Goal: Task Accomplishment & Management: Complete application form

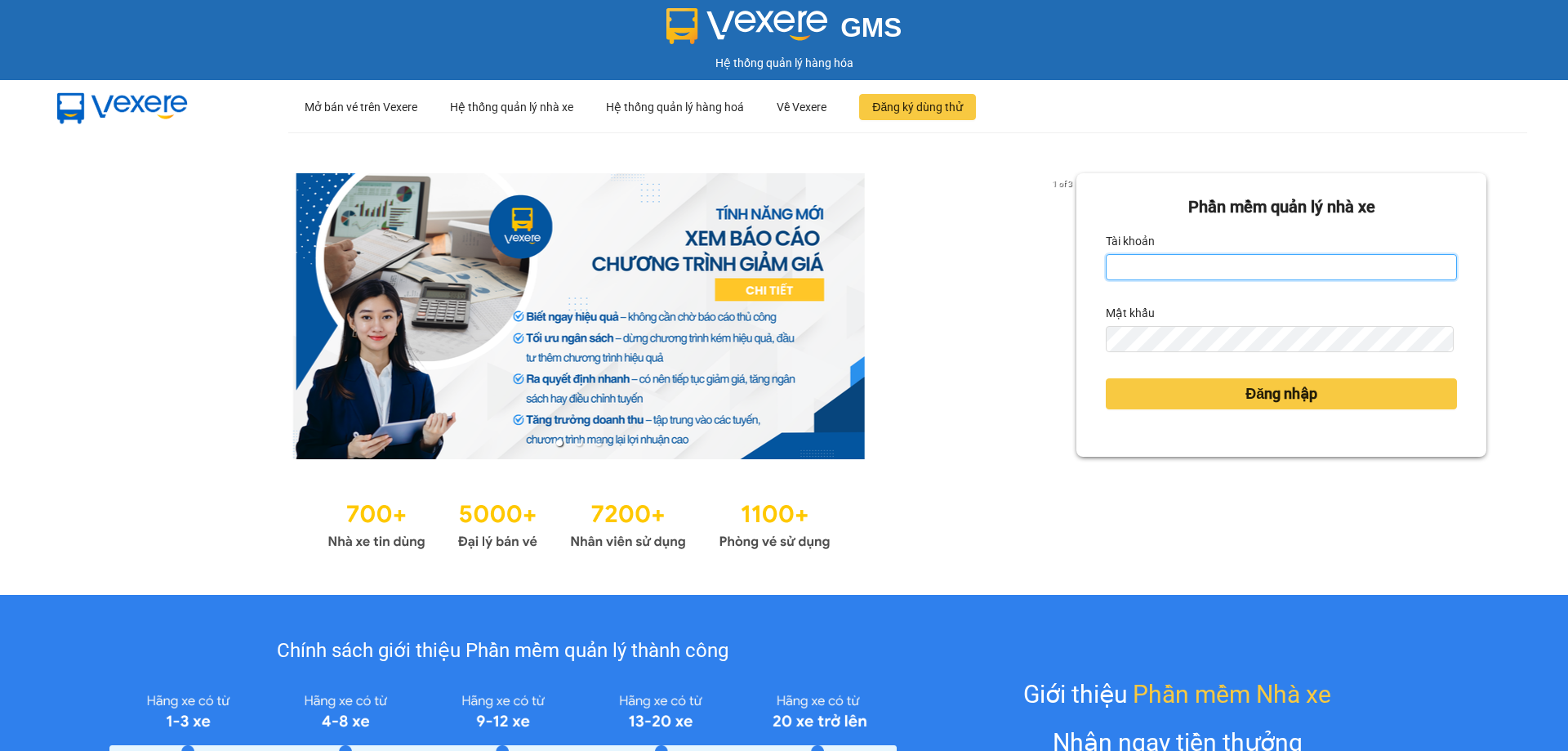
click at [1276, 270] on input "Tài khoản" at bounding box center [1282, 266] width 351 height 26
type input "duongthuhuong.apq"
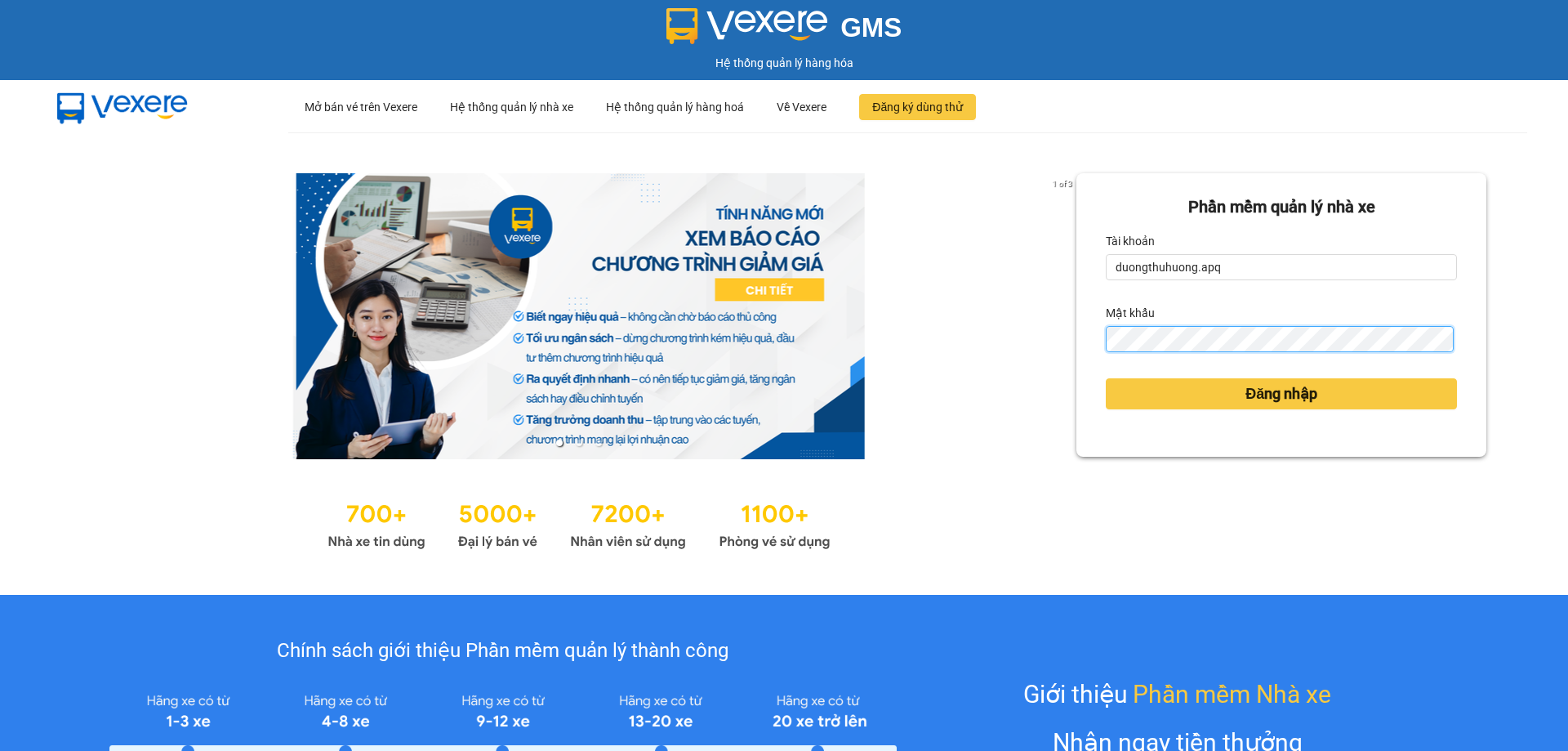
click at [1106, 378] on button "Đăng nhập" at bounding box center [1282, 393] width 351 height 31
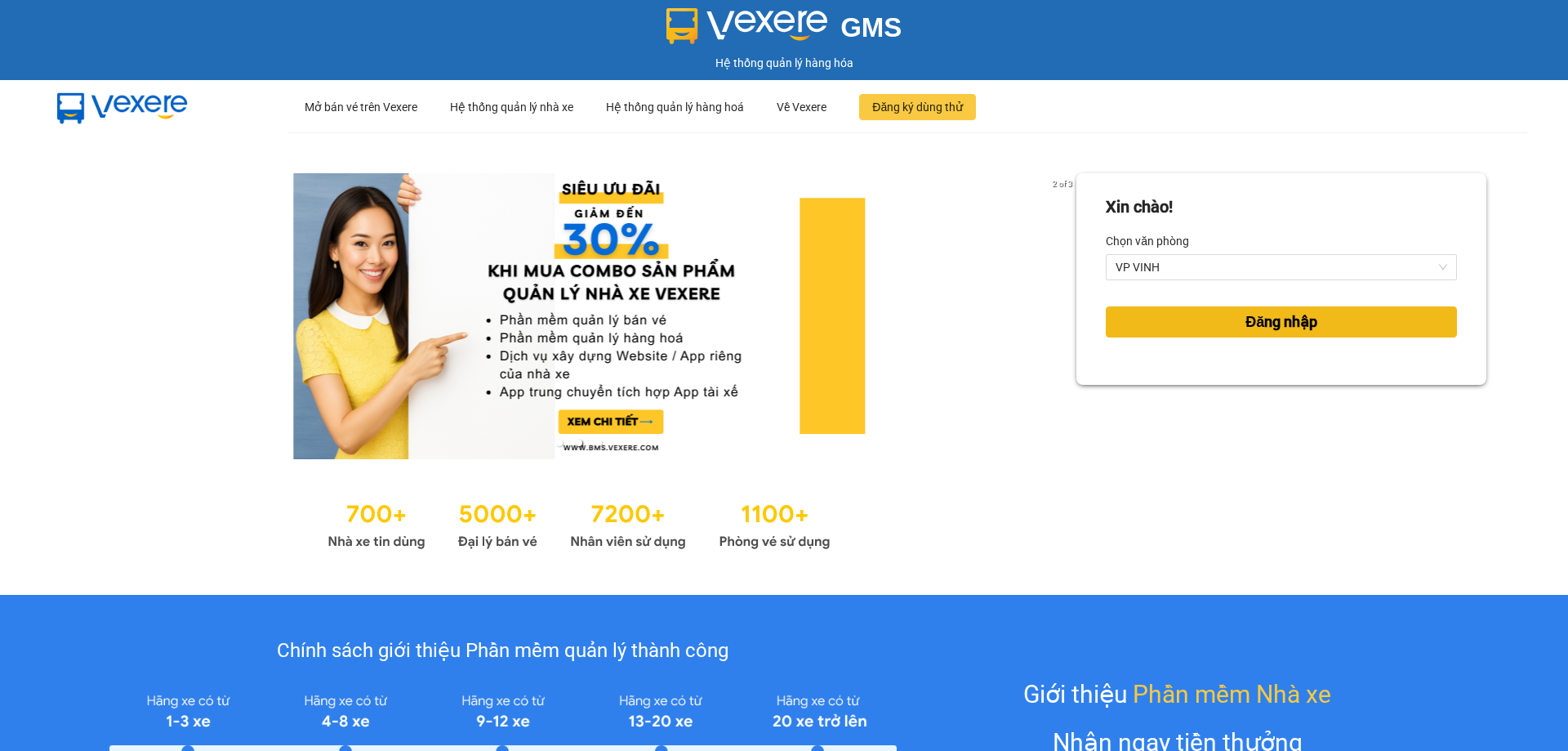
click at [1196, 329] on button "Đăng nhập" at bounding box center [1282, 321] width 351 height 31
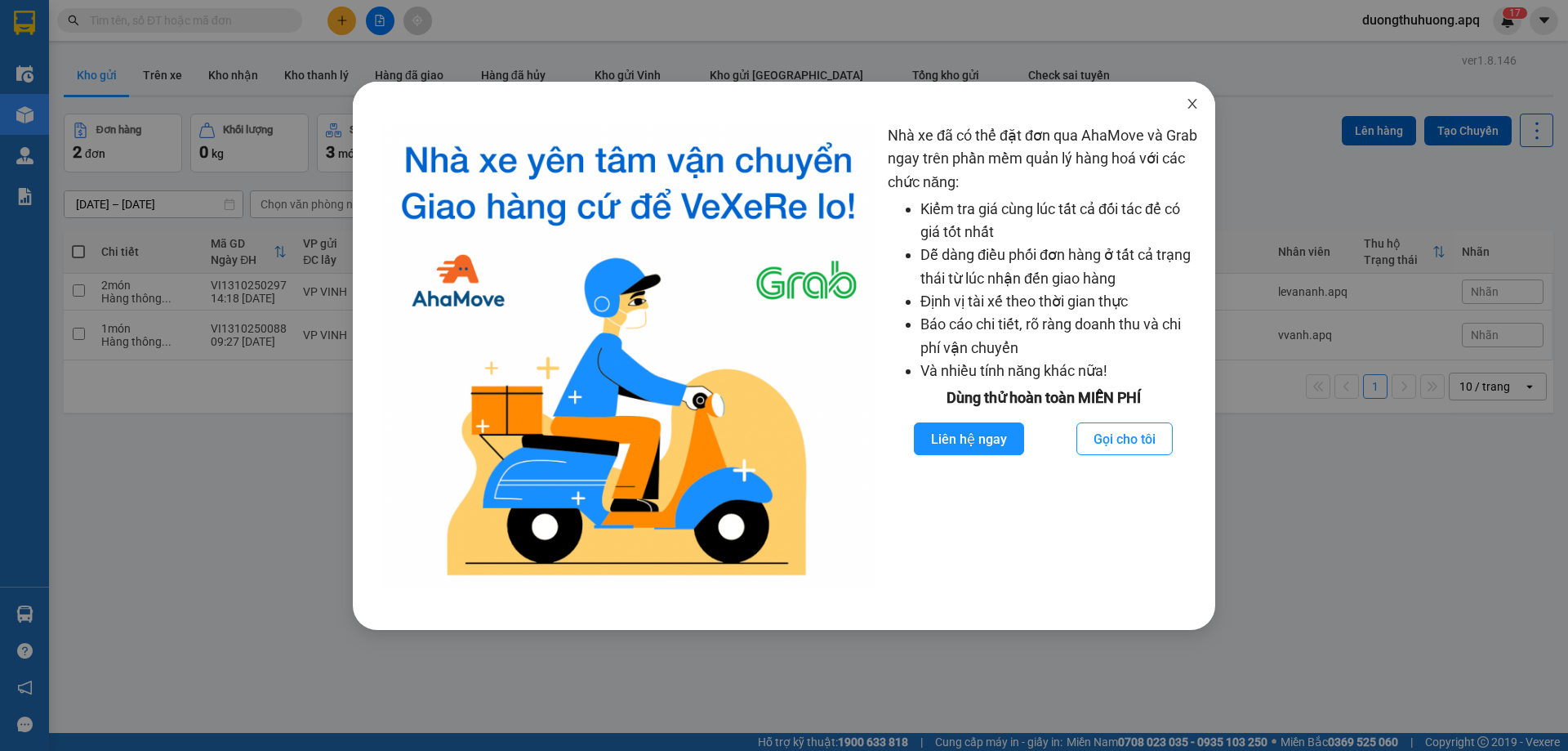
click at [1190, 102] on icon "close" at bounding box center [1192, 104] width 9 height 10
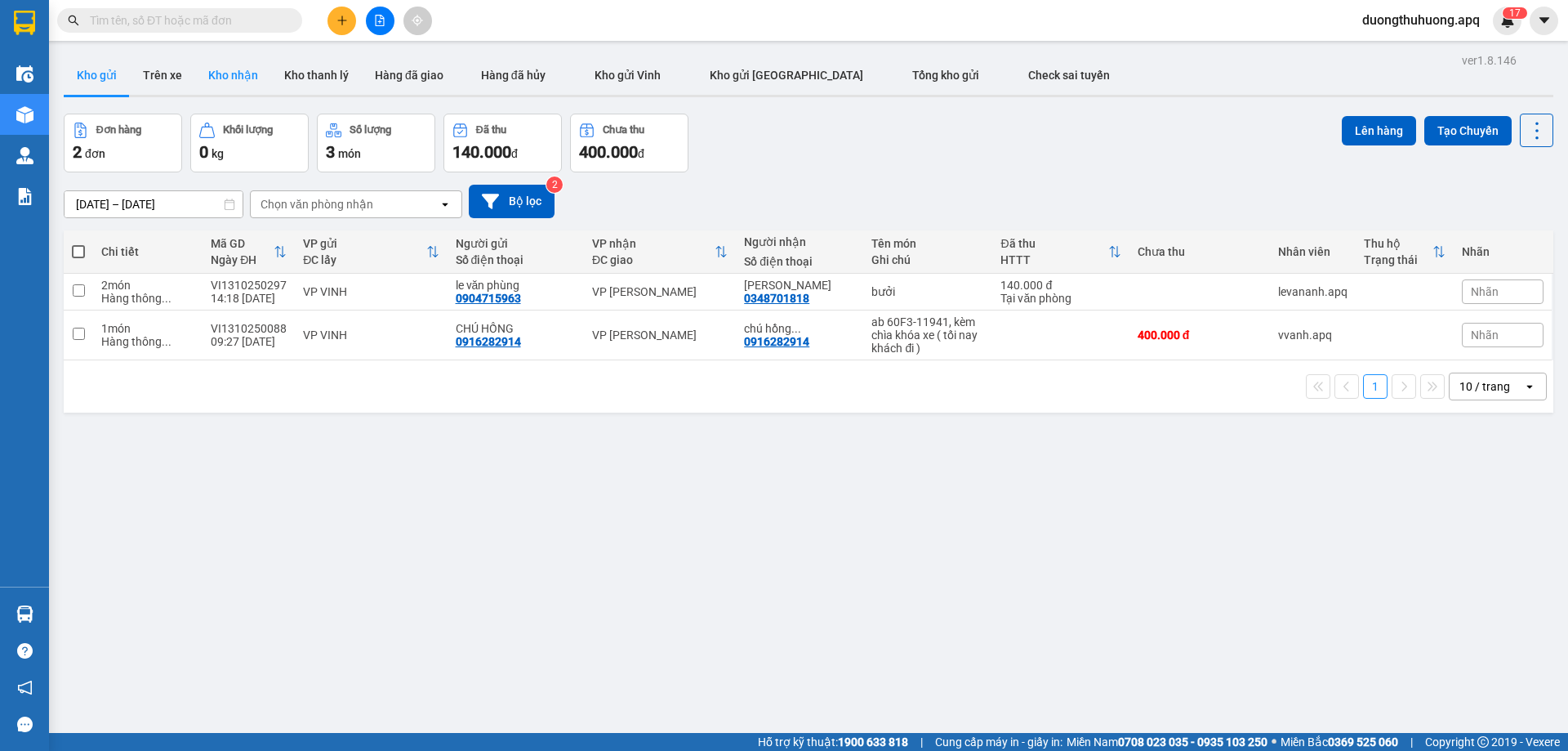
click at [241, 73] on button "Kho nhận" at bounding box center [233, 75] width 76 height 39
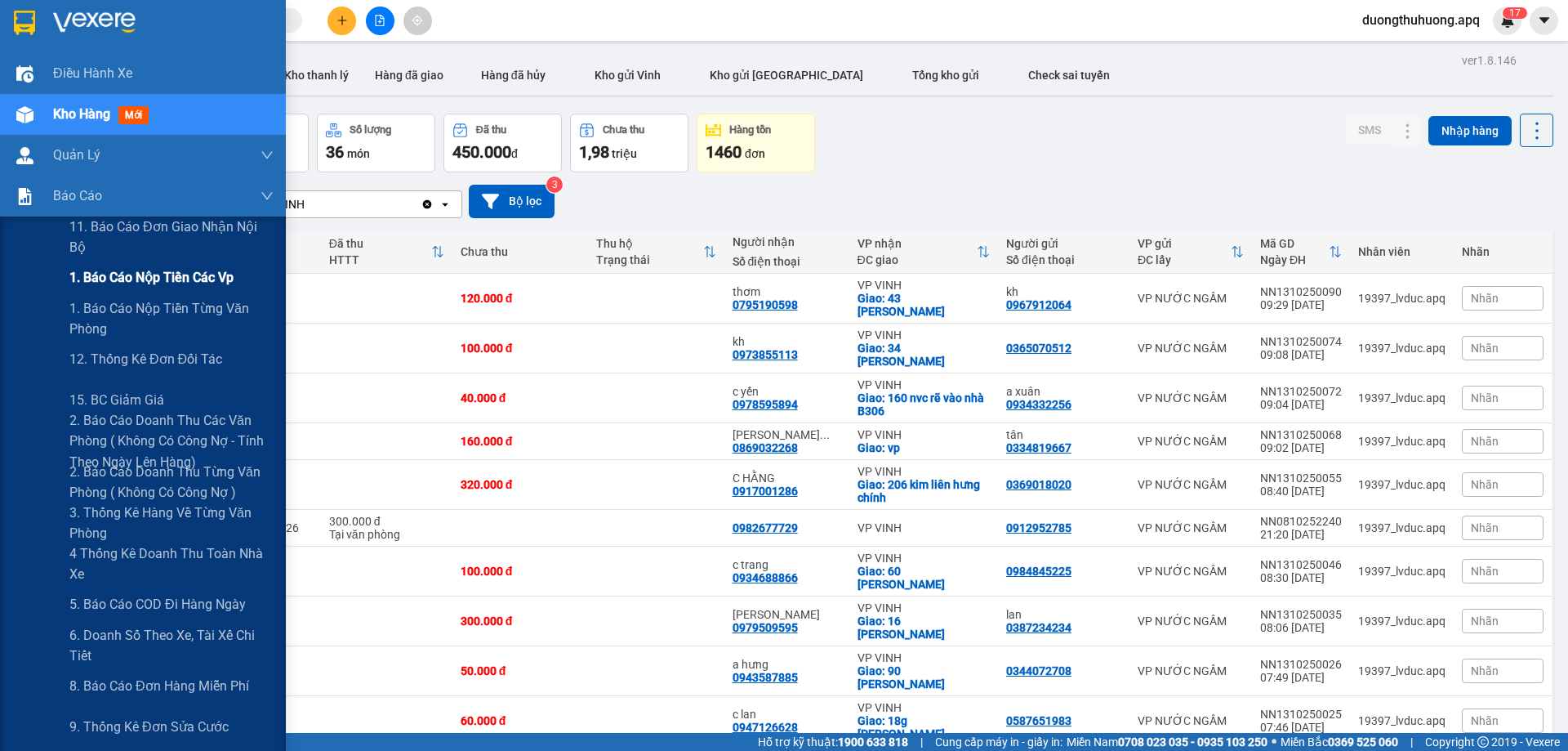
click at [126, 280] on span "1. Báo cáo nộp tiền các vp" at bounding box center [151, 277] width 164 height 21
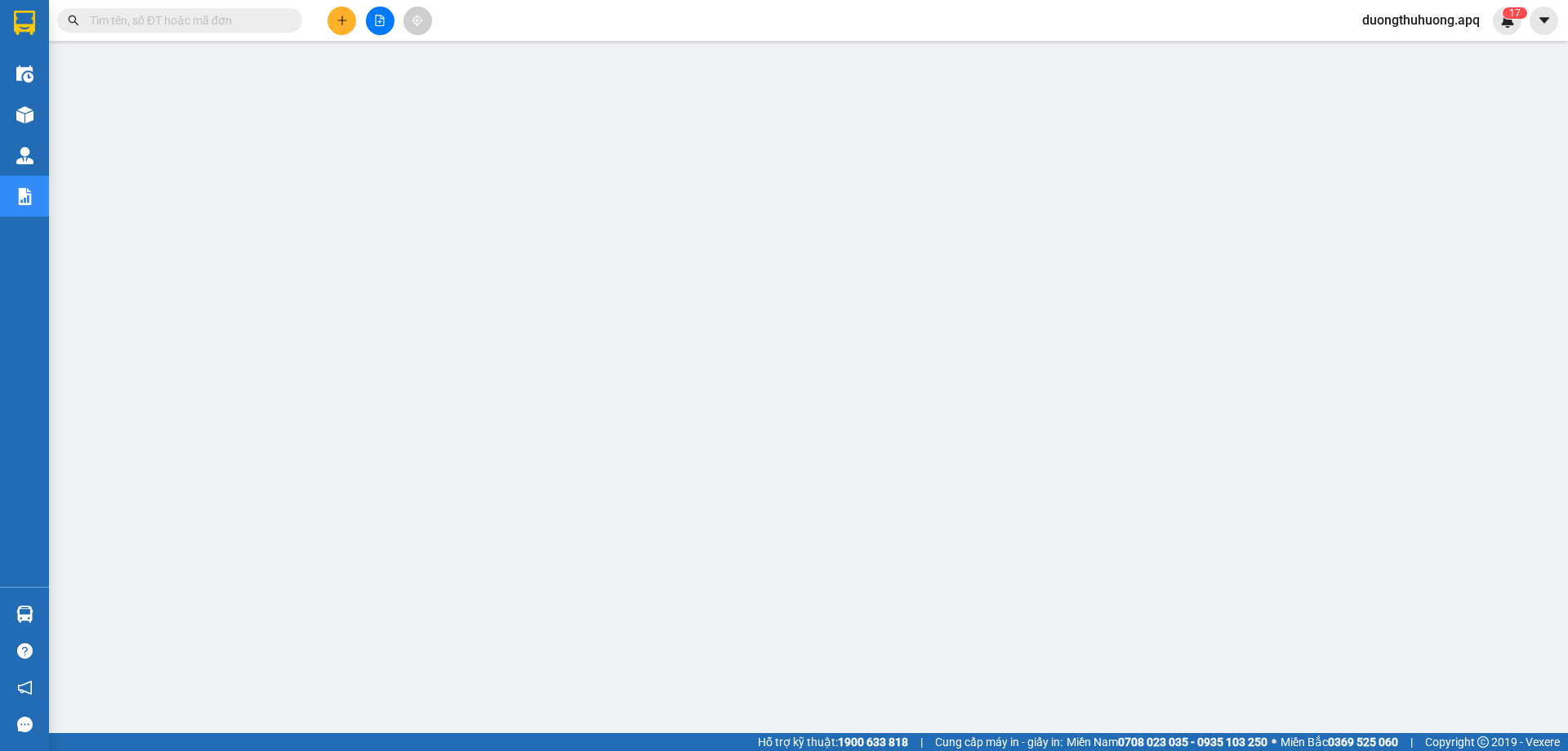
click at [231, 26] on input "text" at bounding box center [186, 21] width 192 height 18
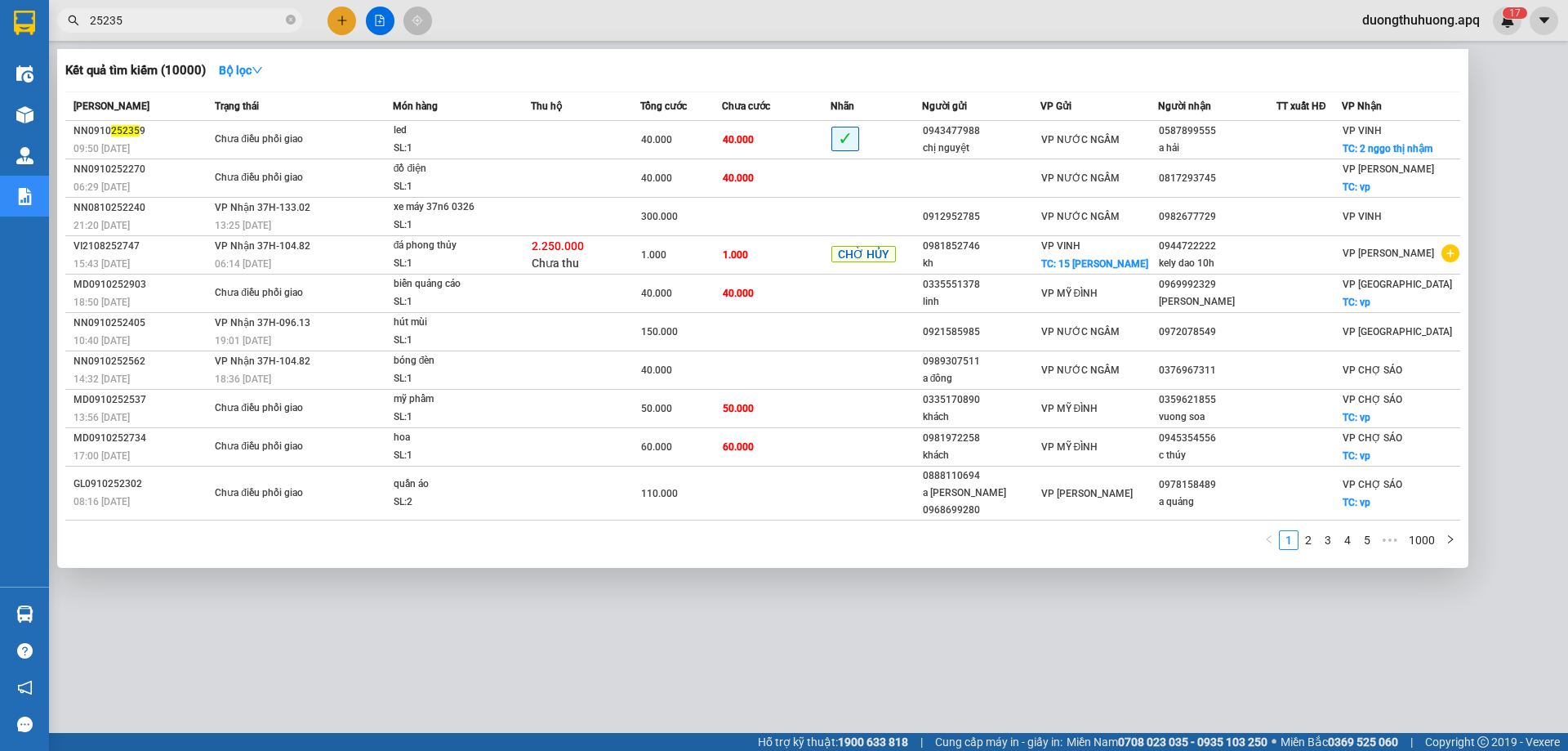
type input "252359"
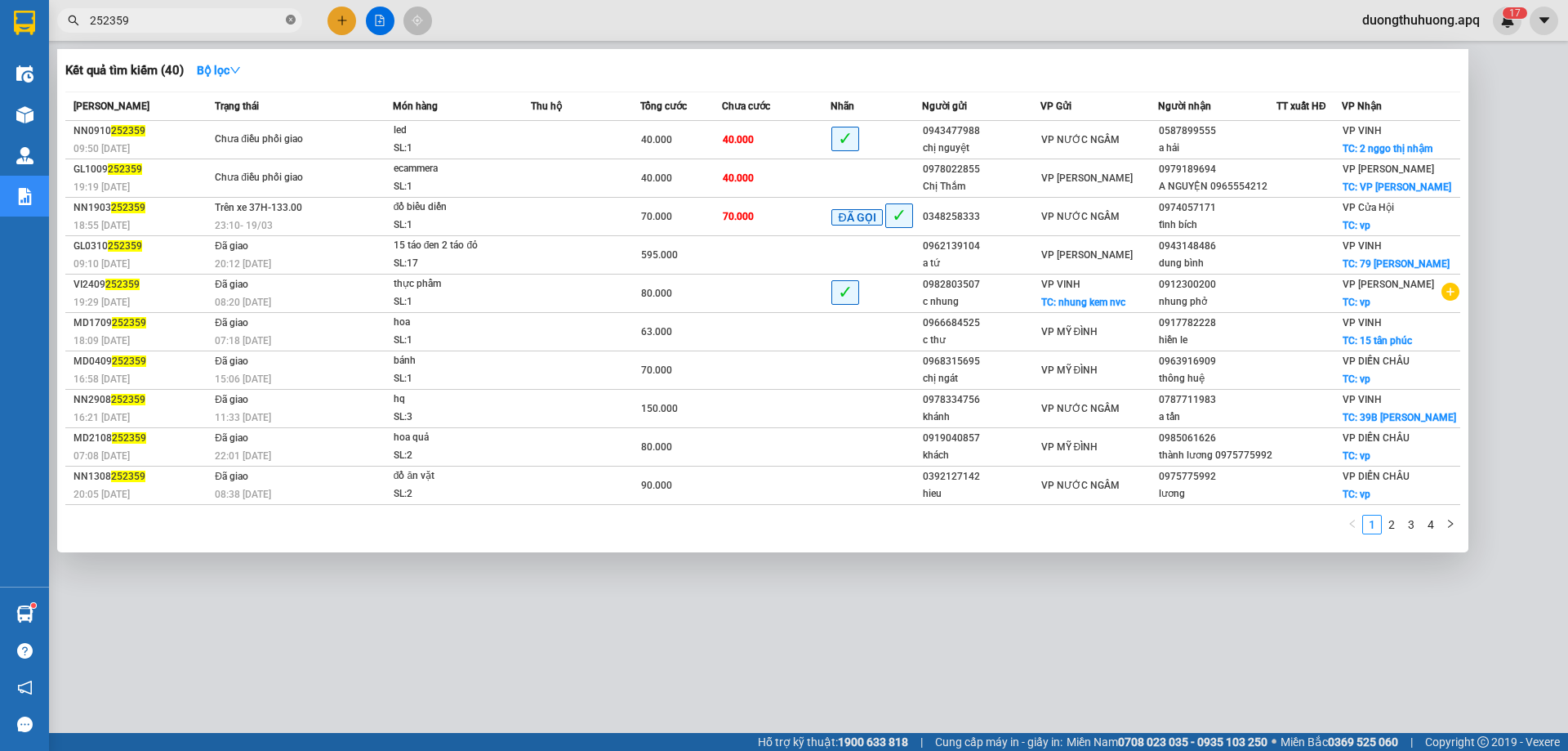
click at [288, 20] on icon "close-circle" at bounding box center [291, 20] width 10 height 10
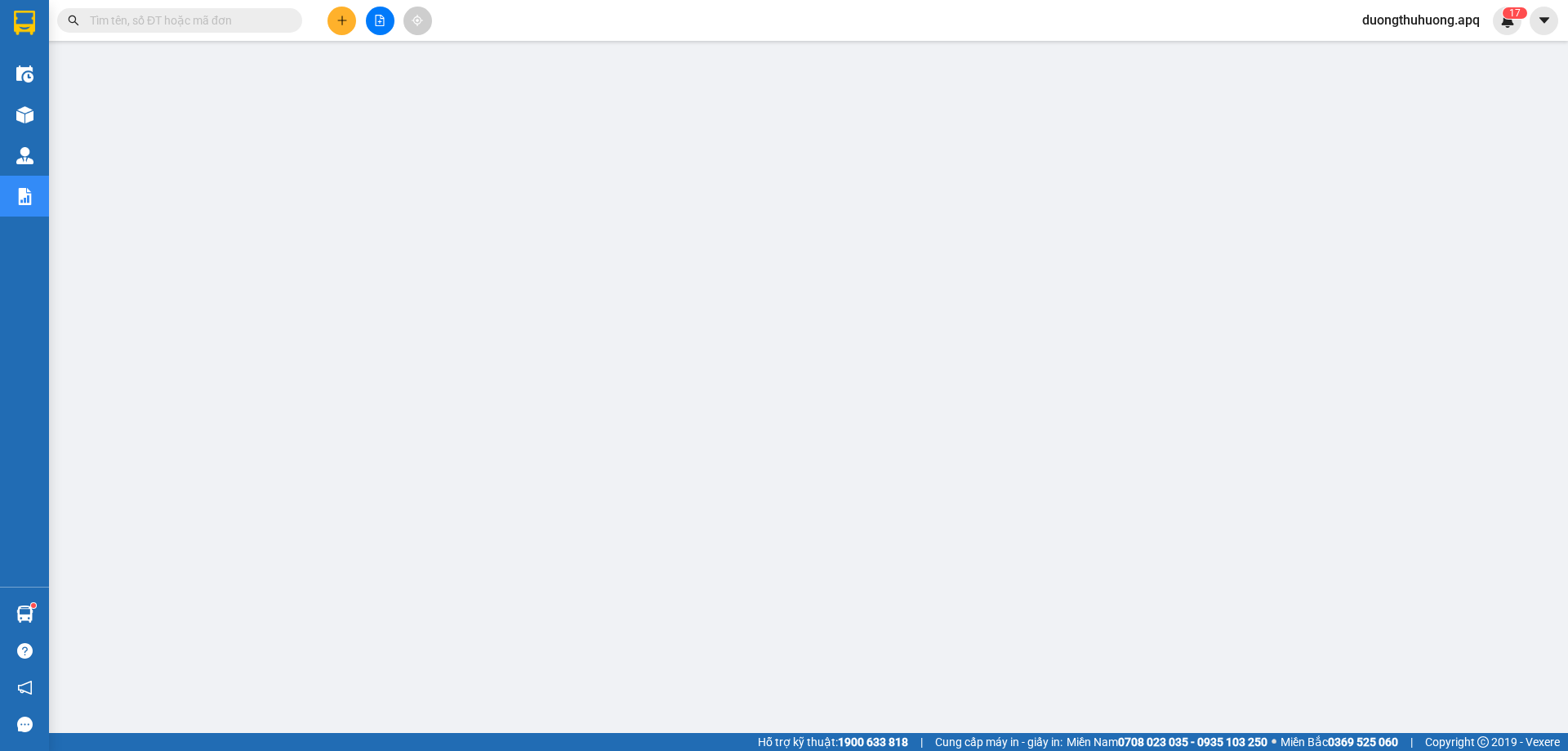
click at [275, 22] on input "text" at bounding box center [186, 21] width 192 height 18
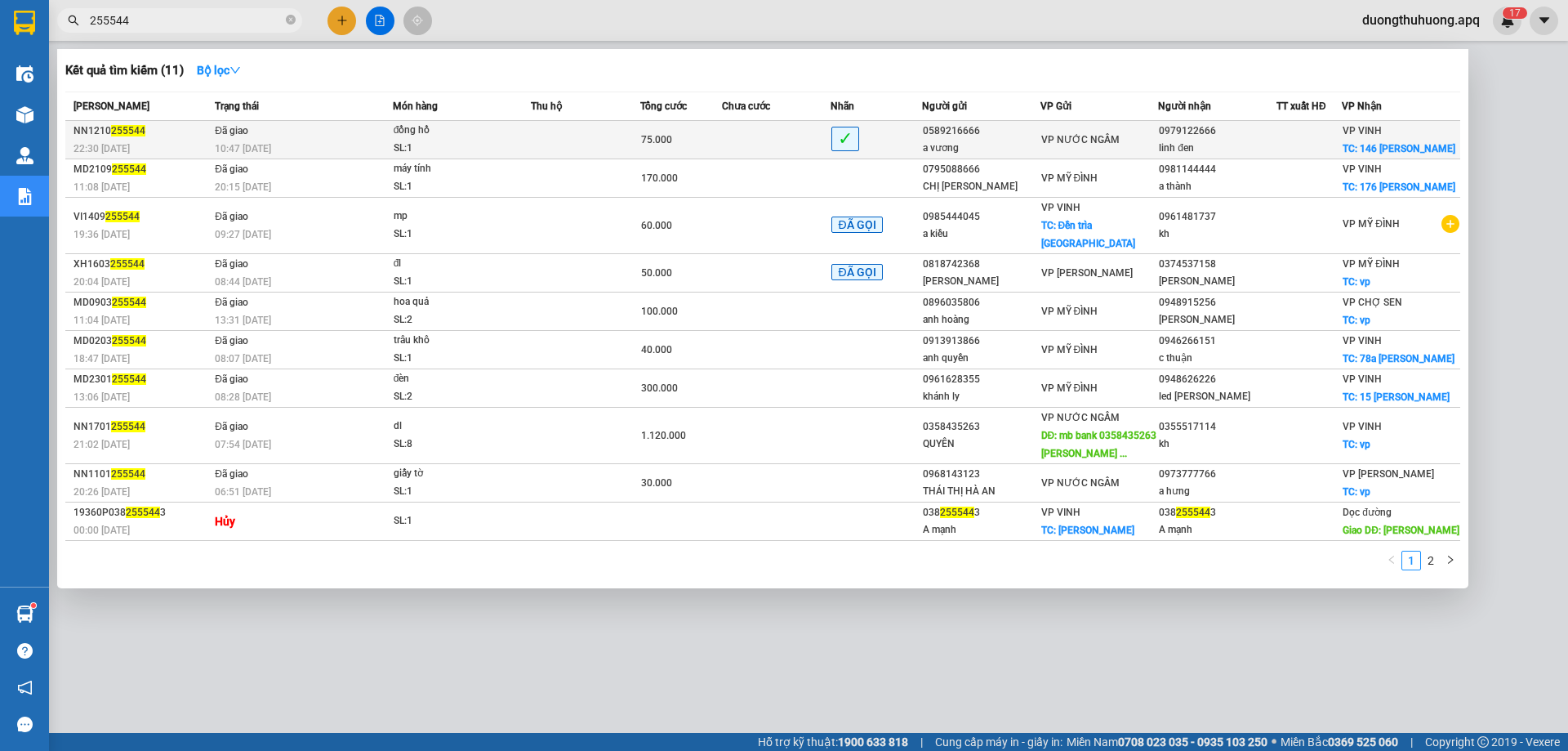
type input "255544"
click at [346, 134] on td "Đã giao 10:47 - 13/10" at bounding box center [302, 140] width 183 height 38
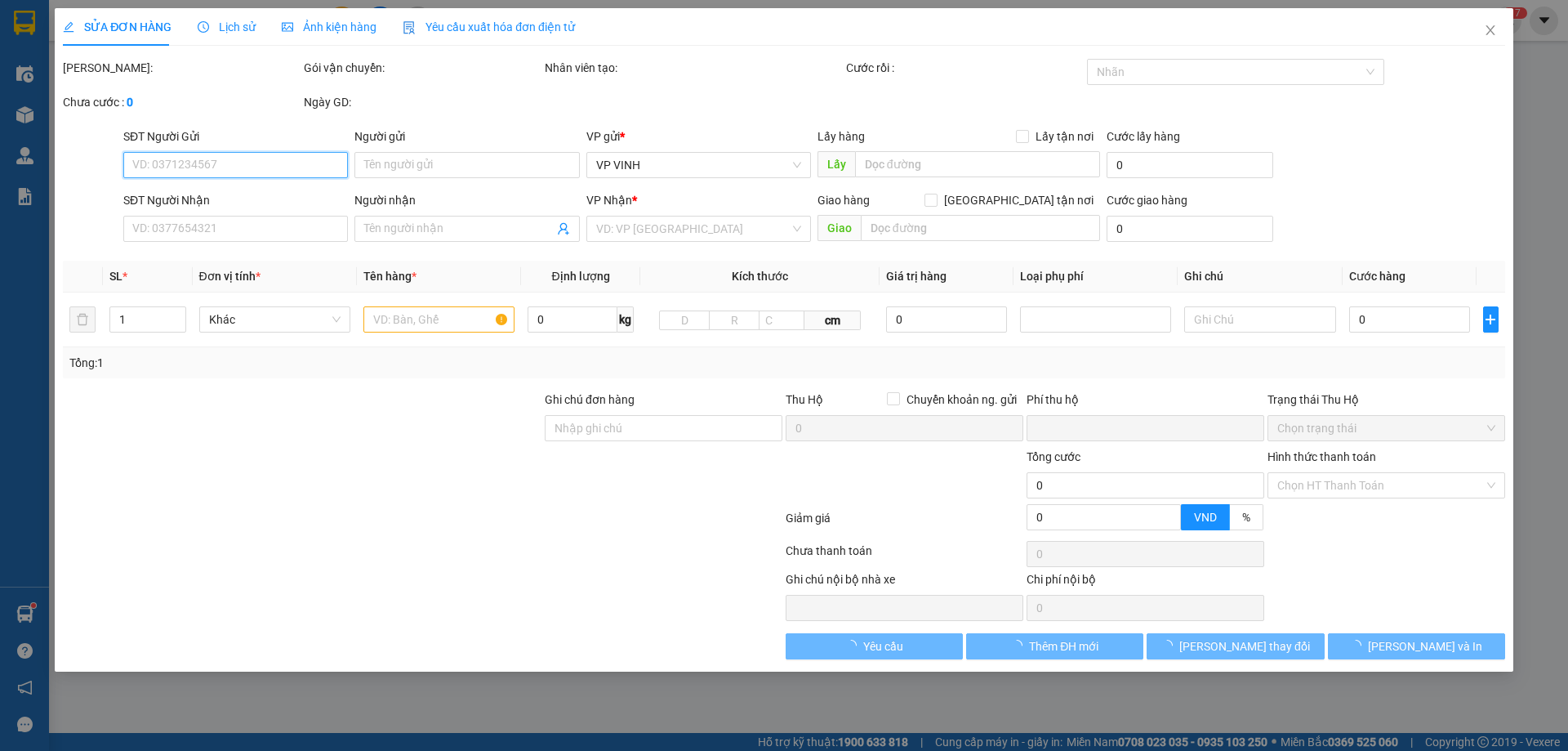
type input "0589216666"
type input "a vương"
type input "0979122666"
type input "linh đen"
checkbox input "true"
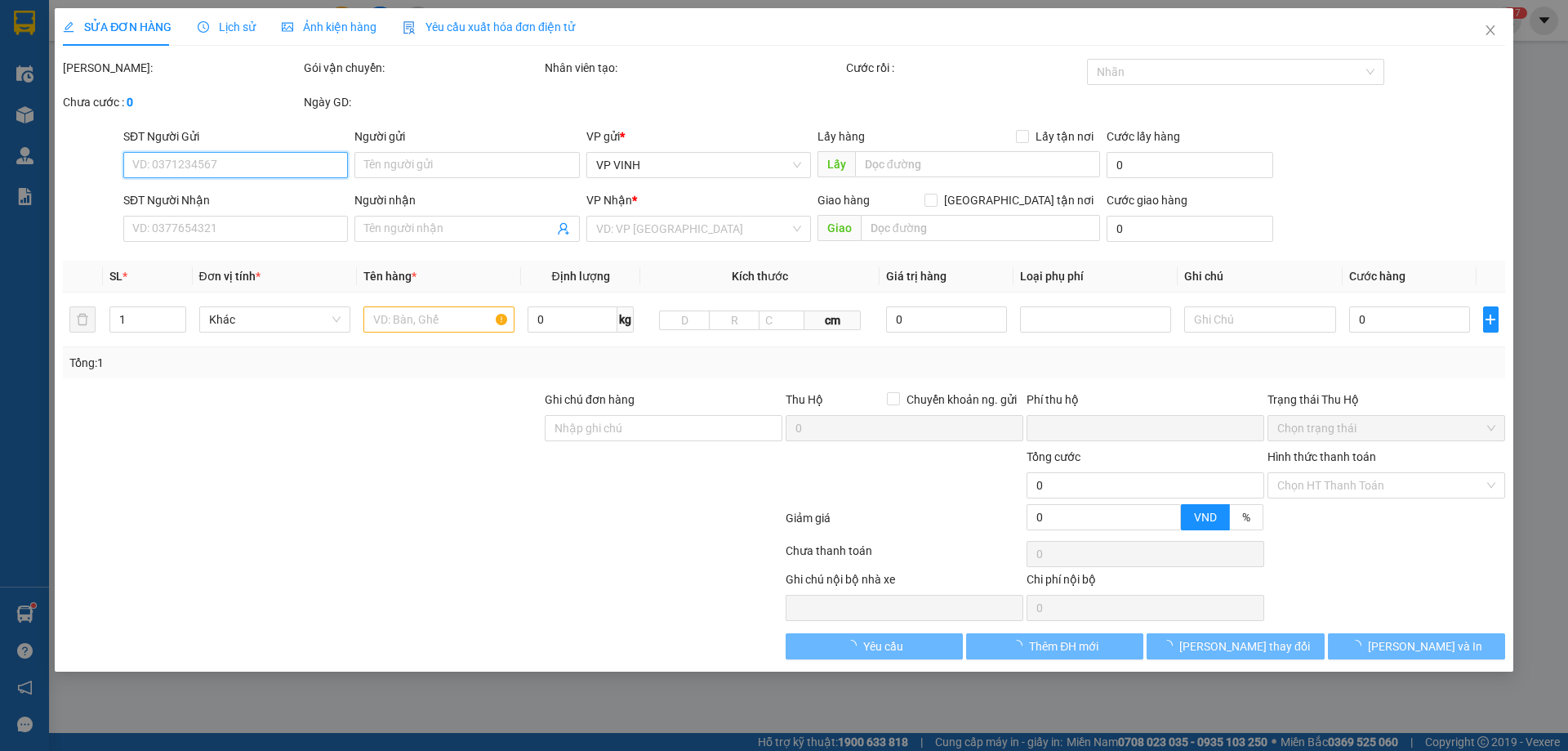
type input "146 lê hồng phong"
type input "0"
type input "75.000"
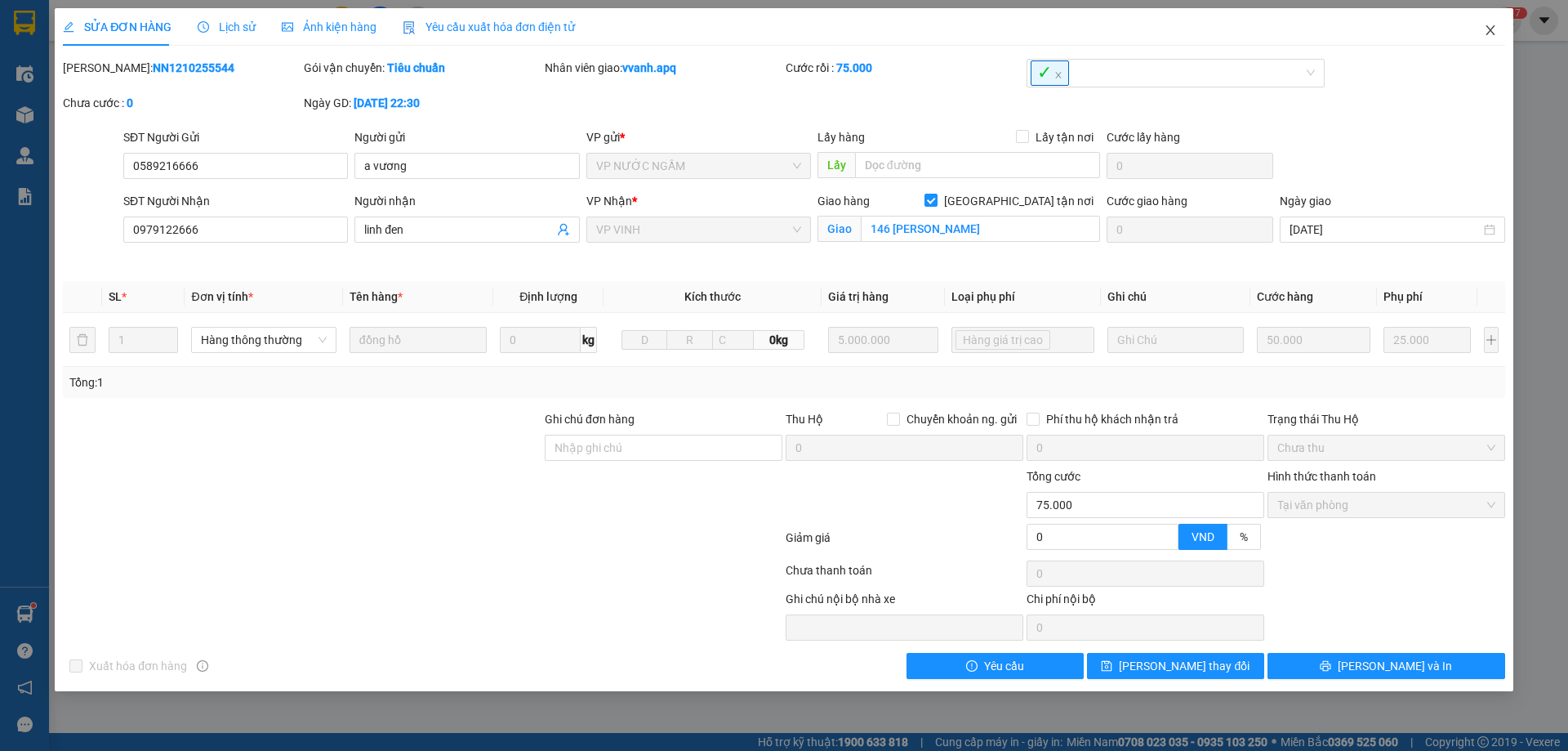
click at [1491, 27] on icon "close" at bounding box center [1490, 30] width 13 height 13
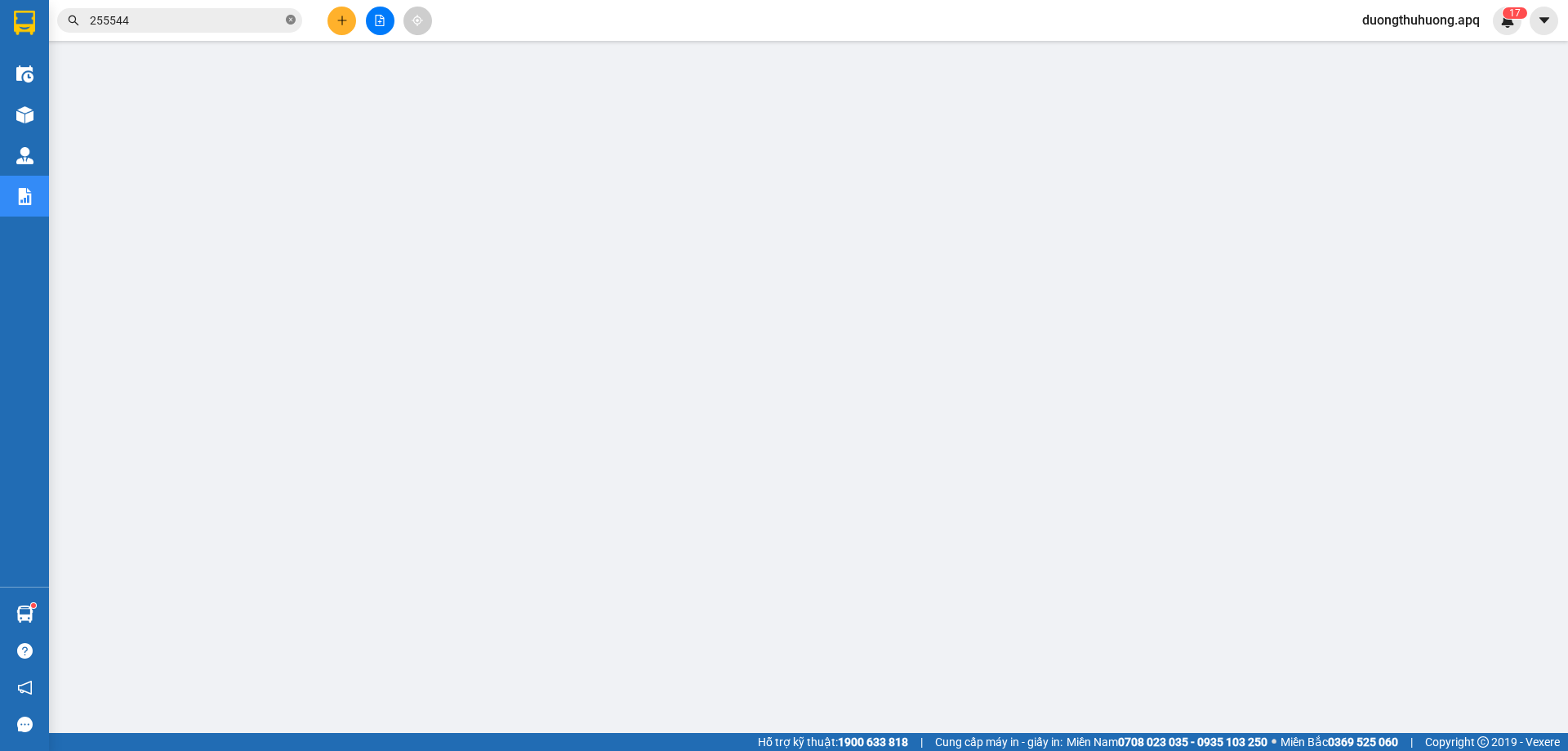
click at [292, 22] on icon "close-circle" at bounding box center [291, 20] width 10 height 10
click at [275, 21] on input "text" at bounding box center [186, 21] width 192 height 18
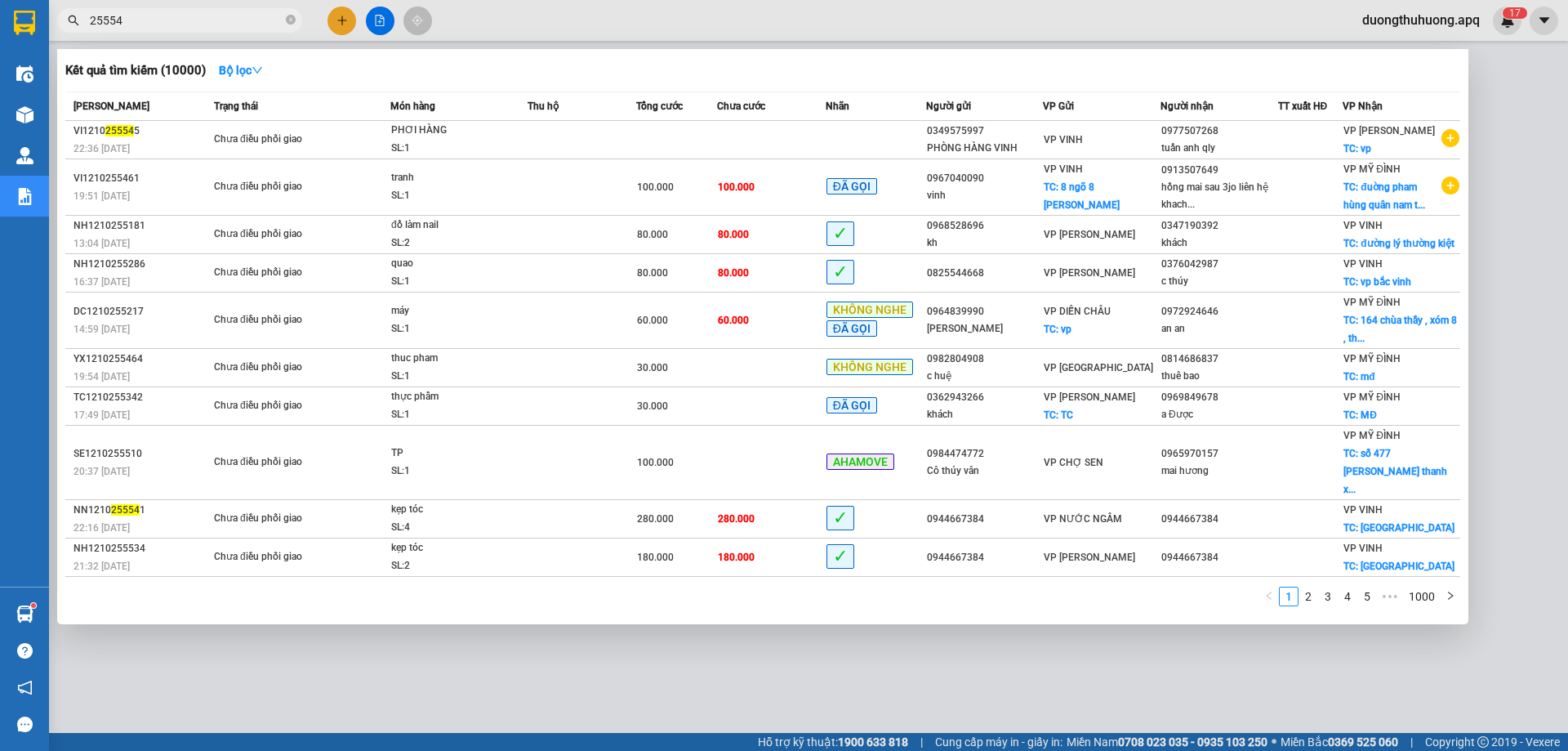
type input "255541"
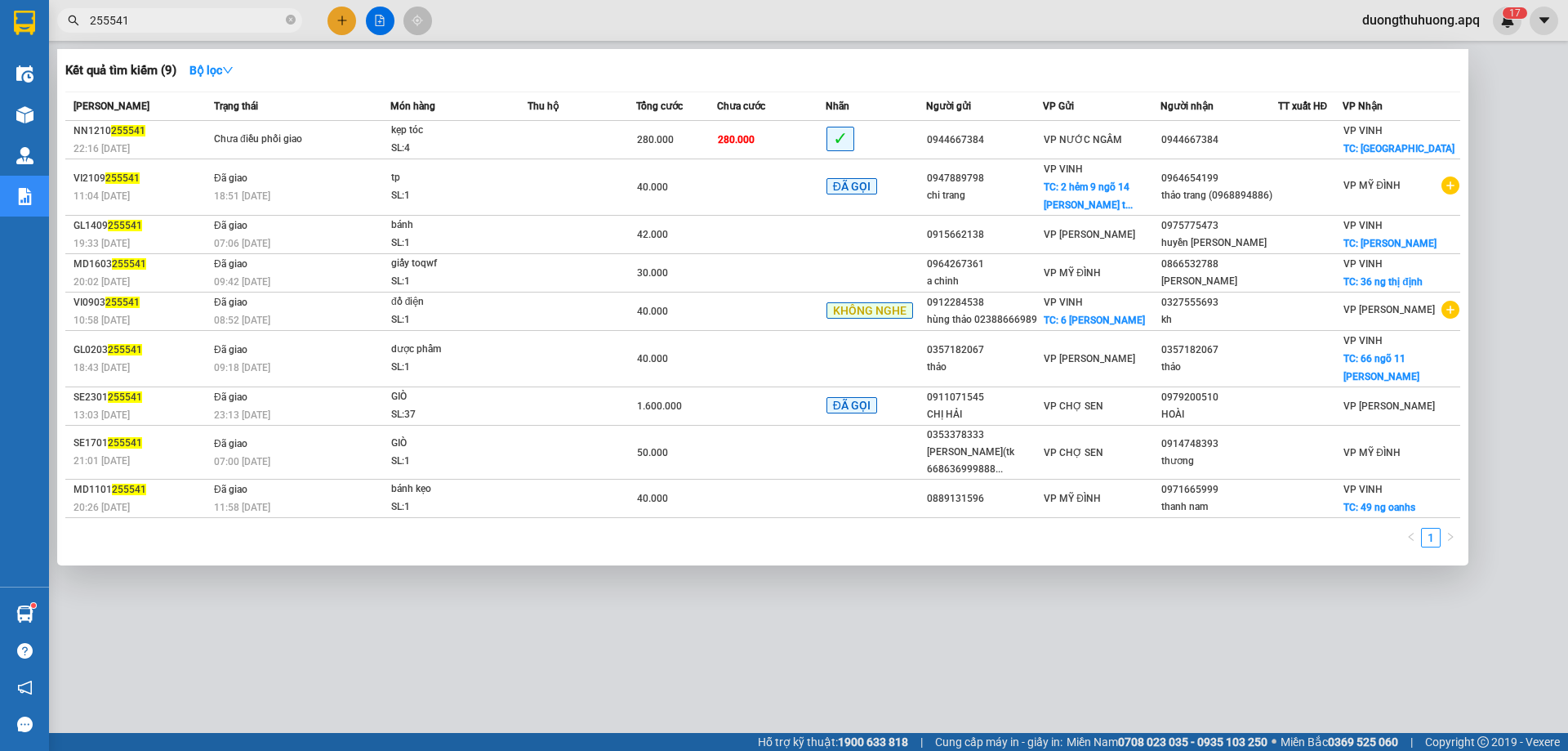
click at [290, 22] on icon "close-circle" at bounding box center [291, 20] width 10 height 10
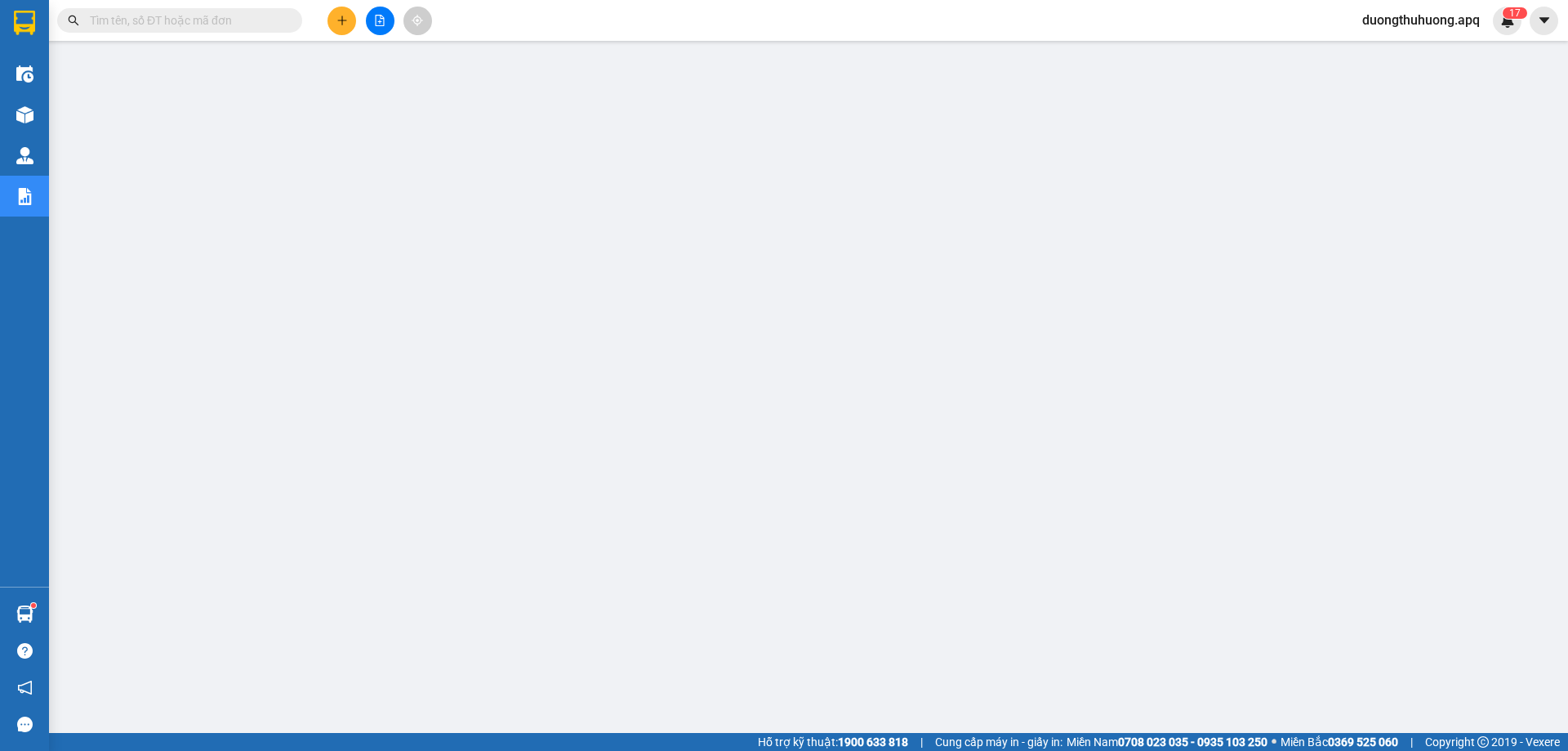
click at [271, 21] on input "text" at bounding box center [186, 21] width 192 height 18
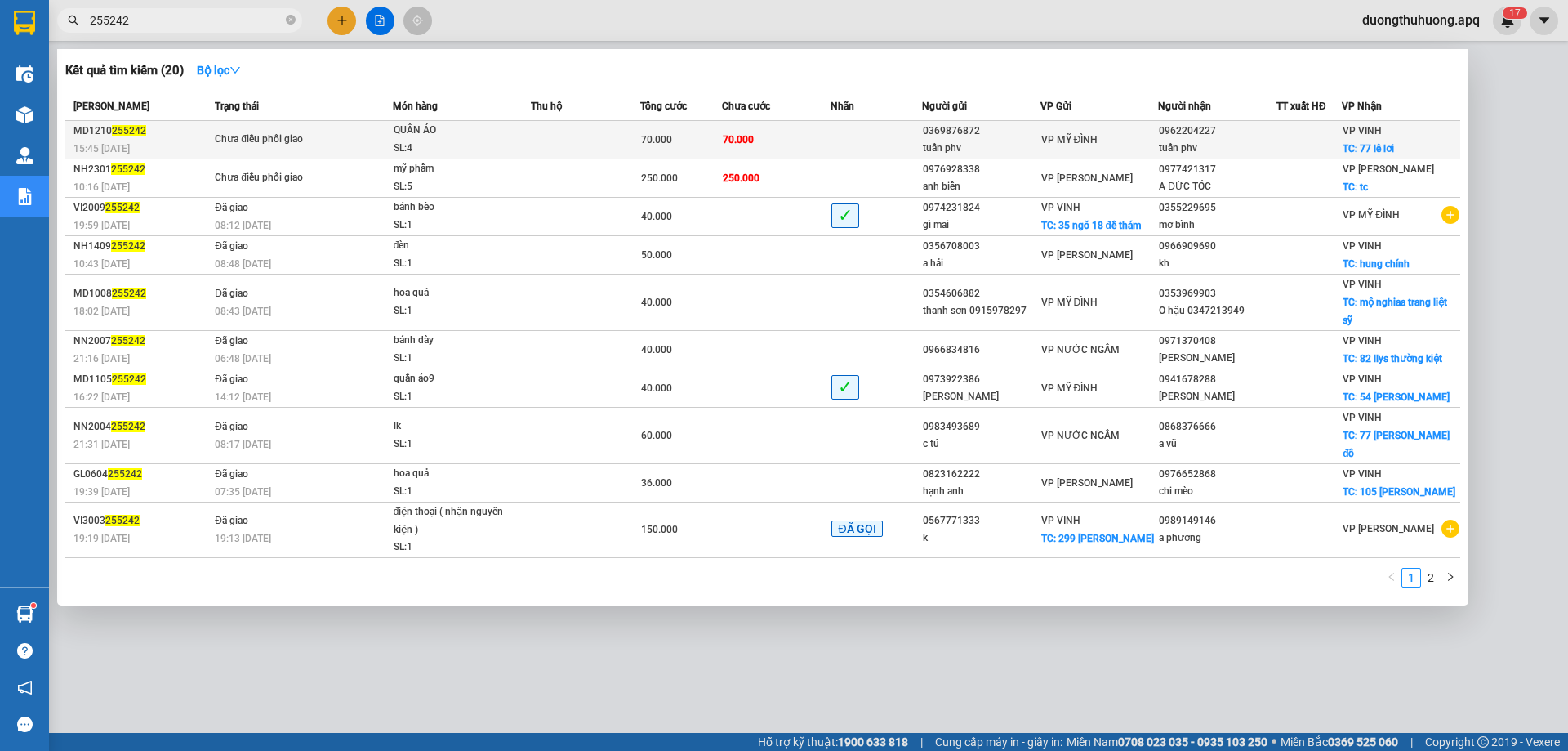
type input "255242"
click at [504, 143] on div "SL: 4" at bounding box center [455, 149] width 122 height 18
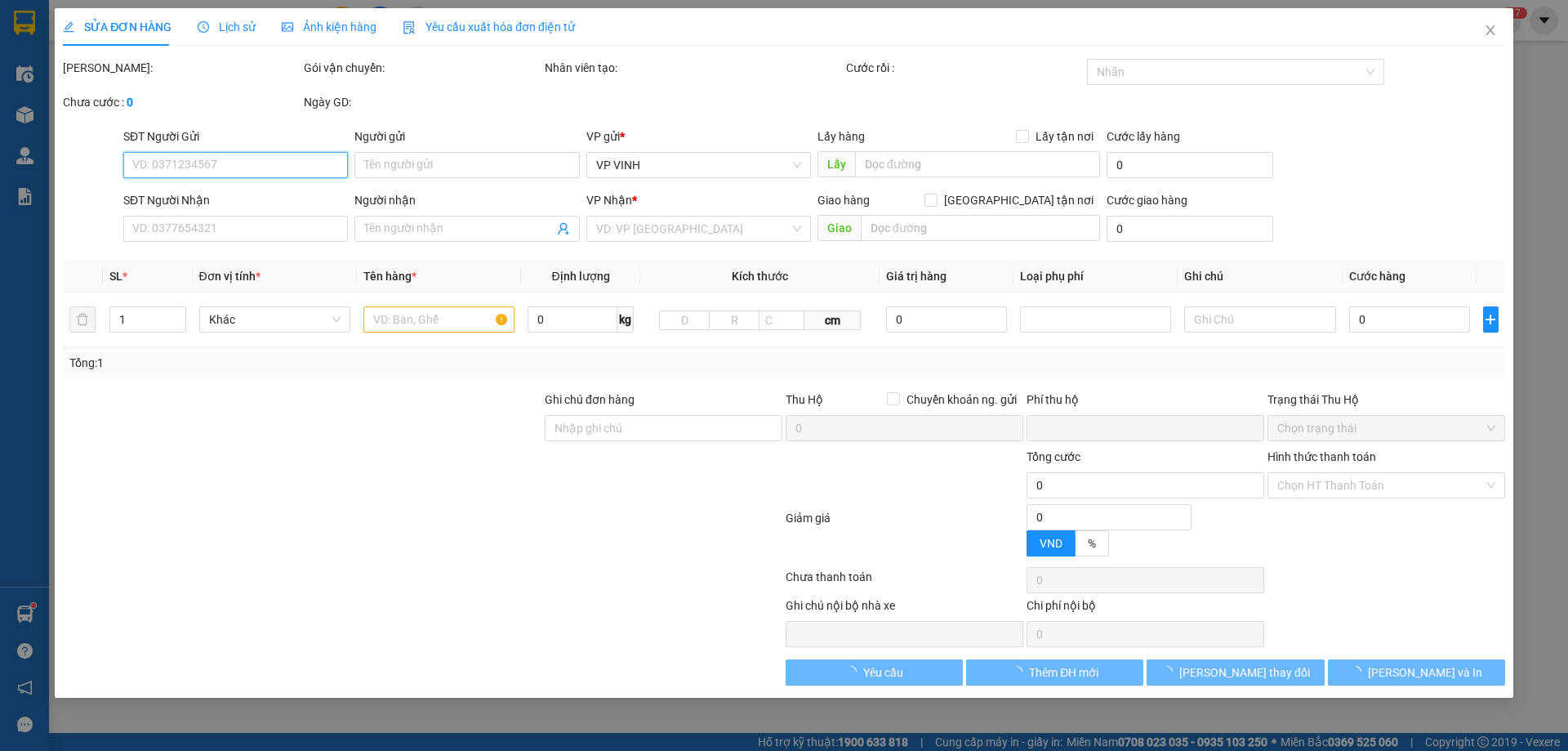
type input "0369876872"
type input "tuấn phv"
type input "0962204227"
type input "tuấn phv"
checkbox input "true"
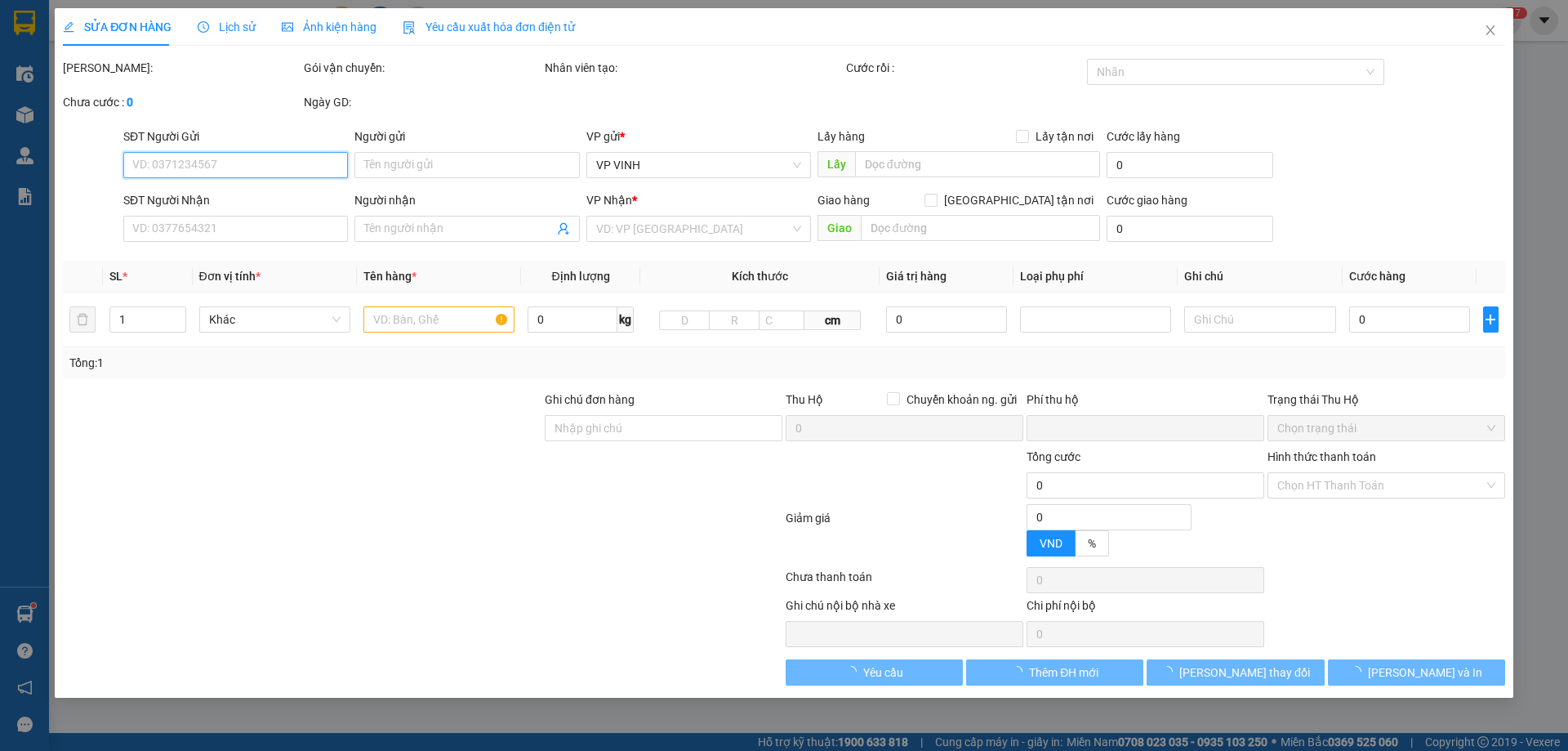
type input "77 lê lơi"
type input "0"
type input "70.000"
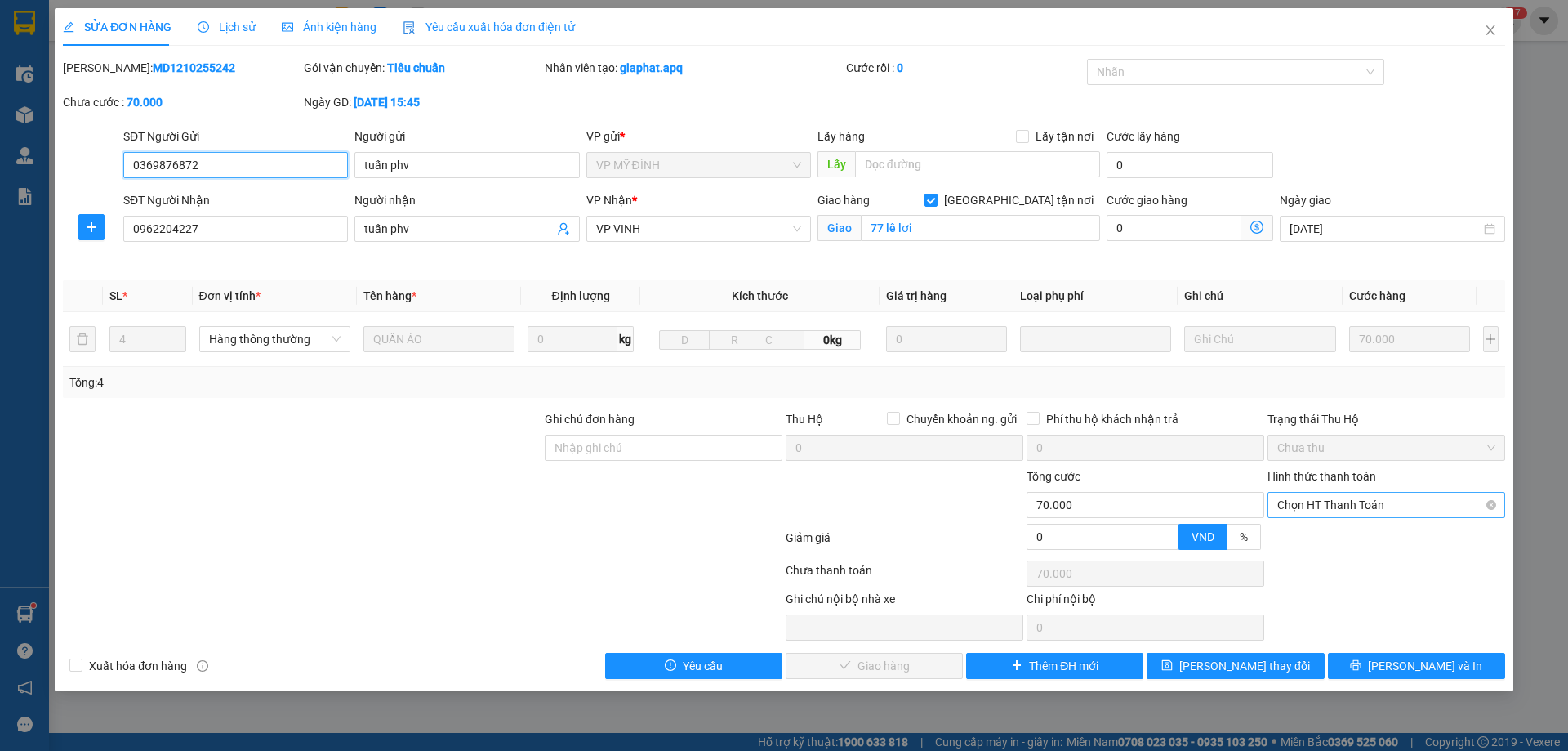
click at [1420, 508] on span "Chọn HT Thanh Toán" at bounding box center [1386, 504] width 218 height 25
drag, startPoint x: 1310, startPoint y: 543, endPoint x: 1151, endPoint y: 597, distance: 167.9
click at [1308, 542] on div "Tại văn phòng" at bounding box center [1386, 538] width 218 height 18
type input "0"
click at [904, 669] on span "[PERSON_NAME] và Giao hàng" at bounding box center [895, 666] width 157 height 18
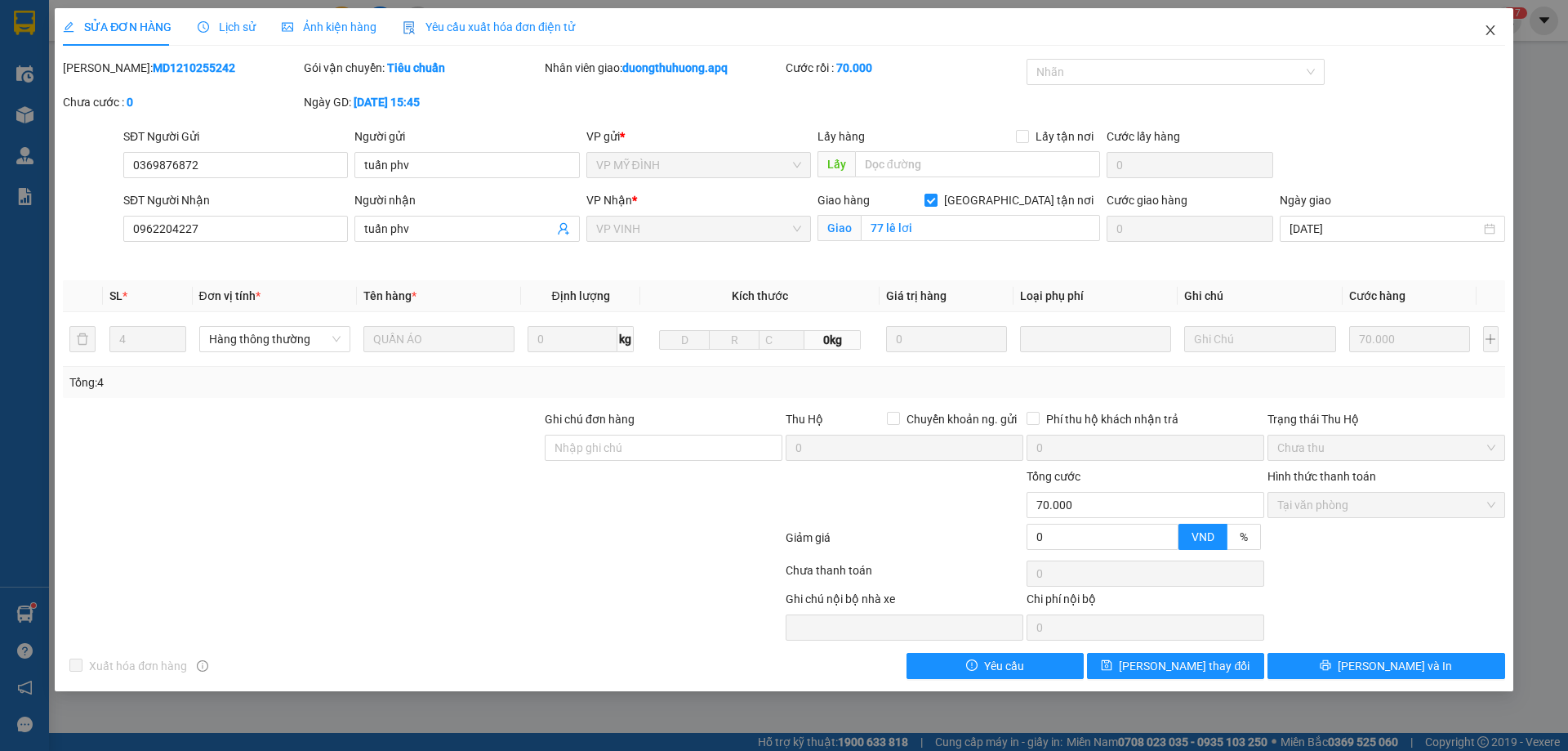
click at [1488, 32] on icon "close" at bounding box center [1490, 30] width 13 height 13
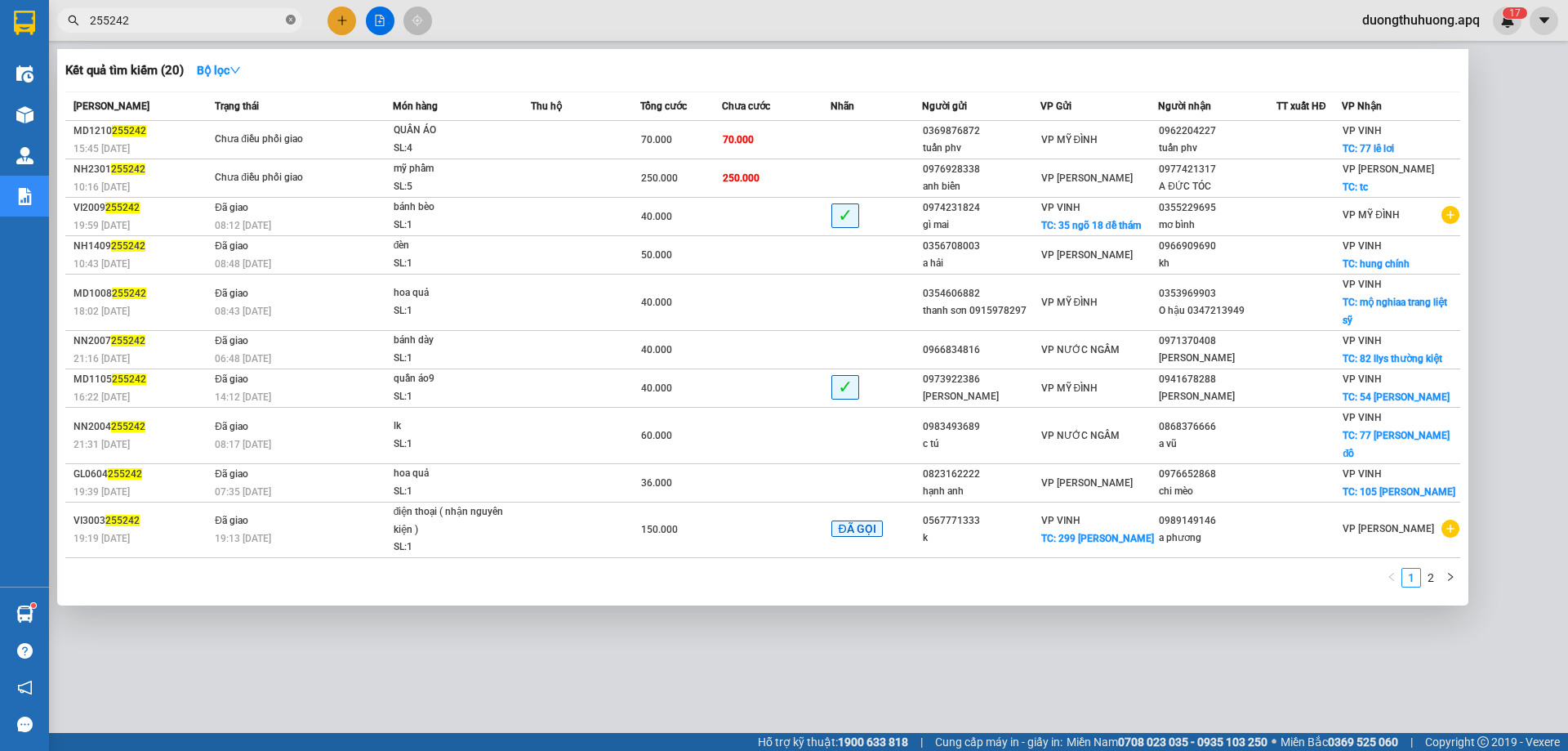
click at [287, 17] on icon "close-circle" at bounding box center [291, 20] width 10 height 10
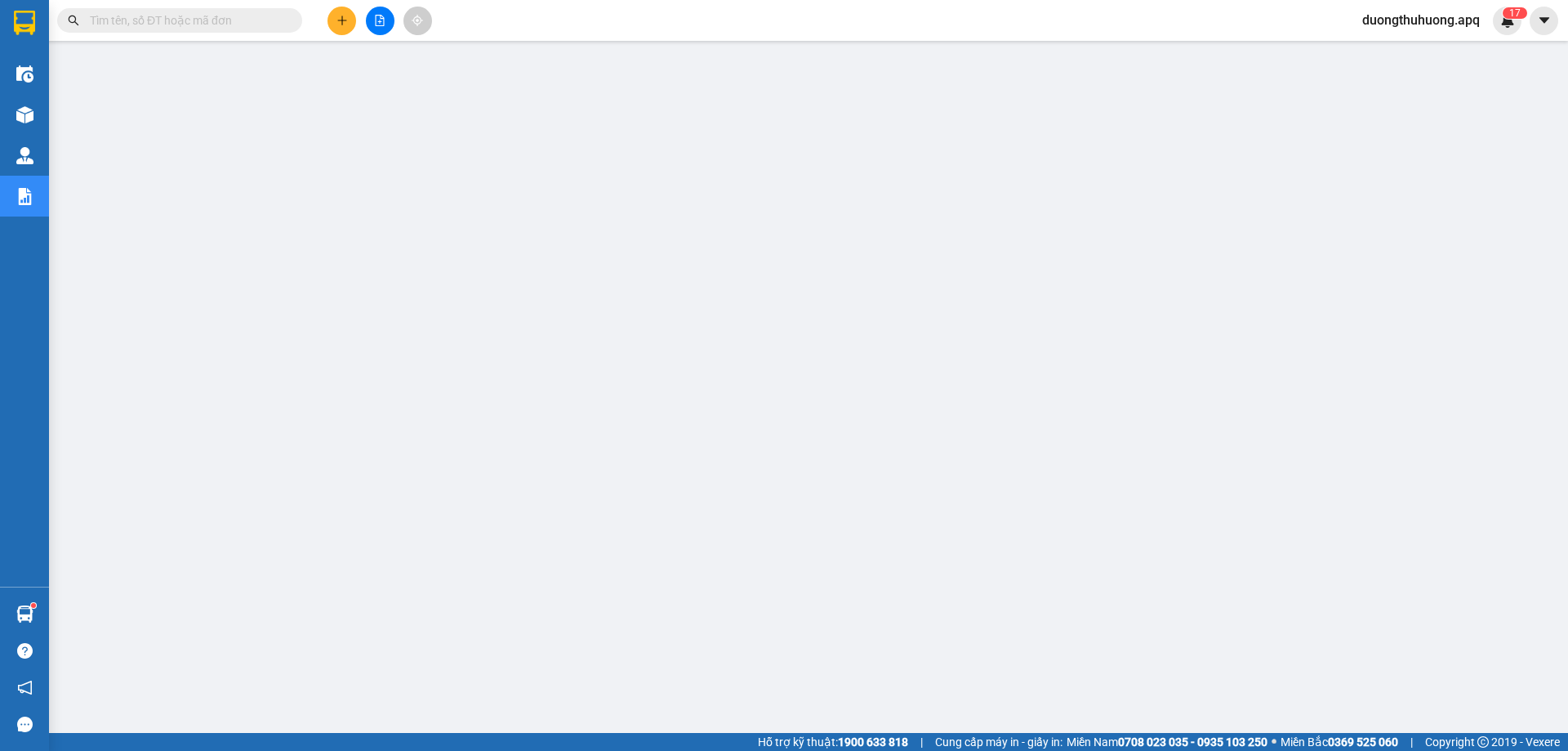
click at [268, 21] on input "text" at bounding box center [186, 21] width 192 height 18
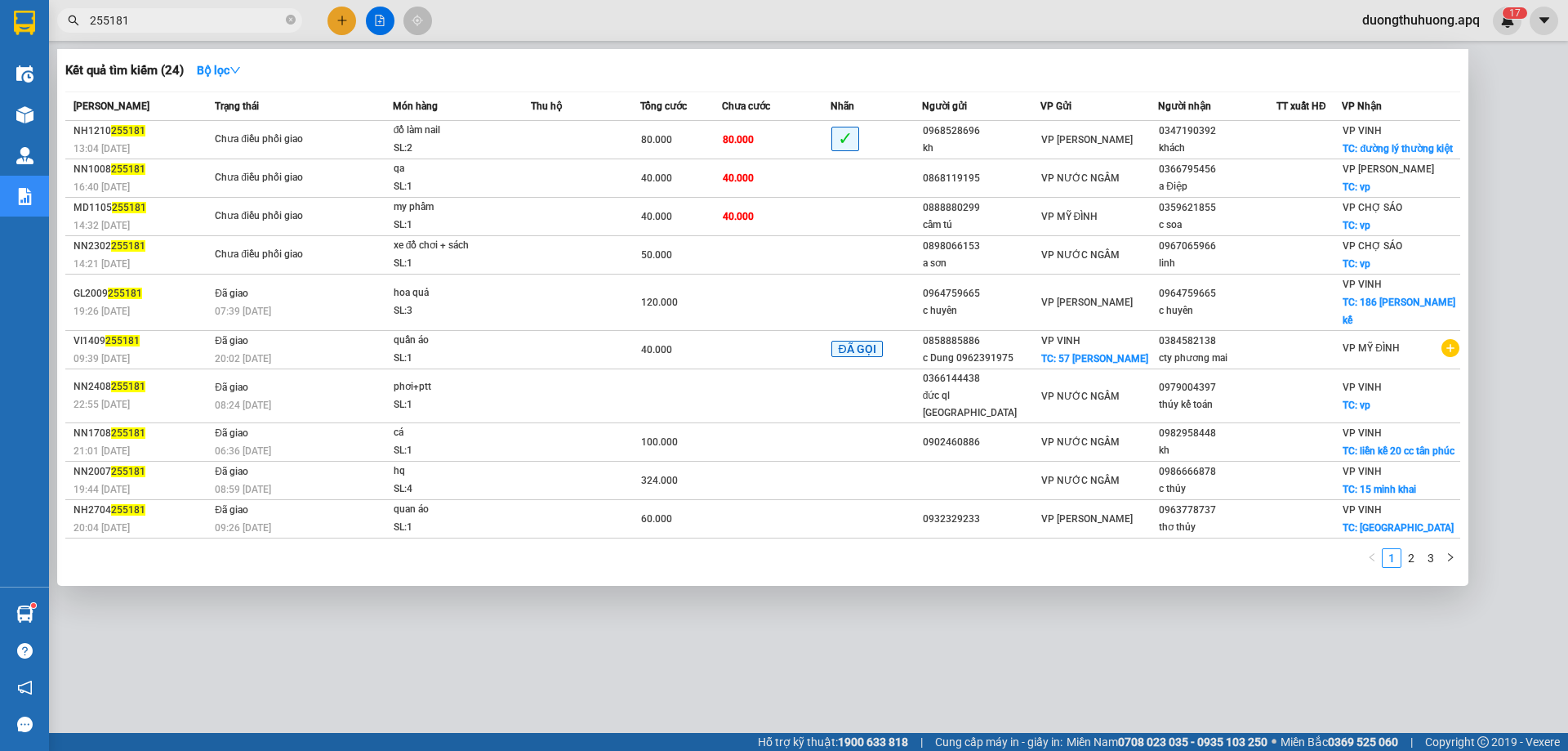
type input "255181"
click at [290, 18] on icon "close-circle" at bounding box center [291, 20] width 10 height 10
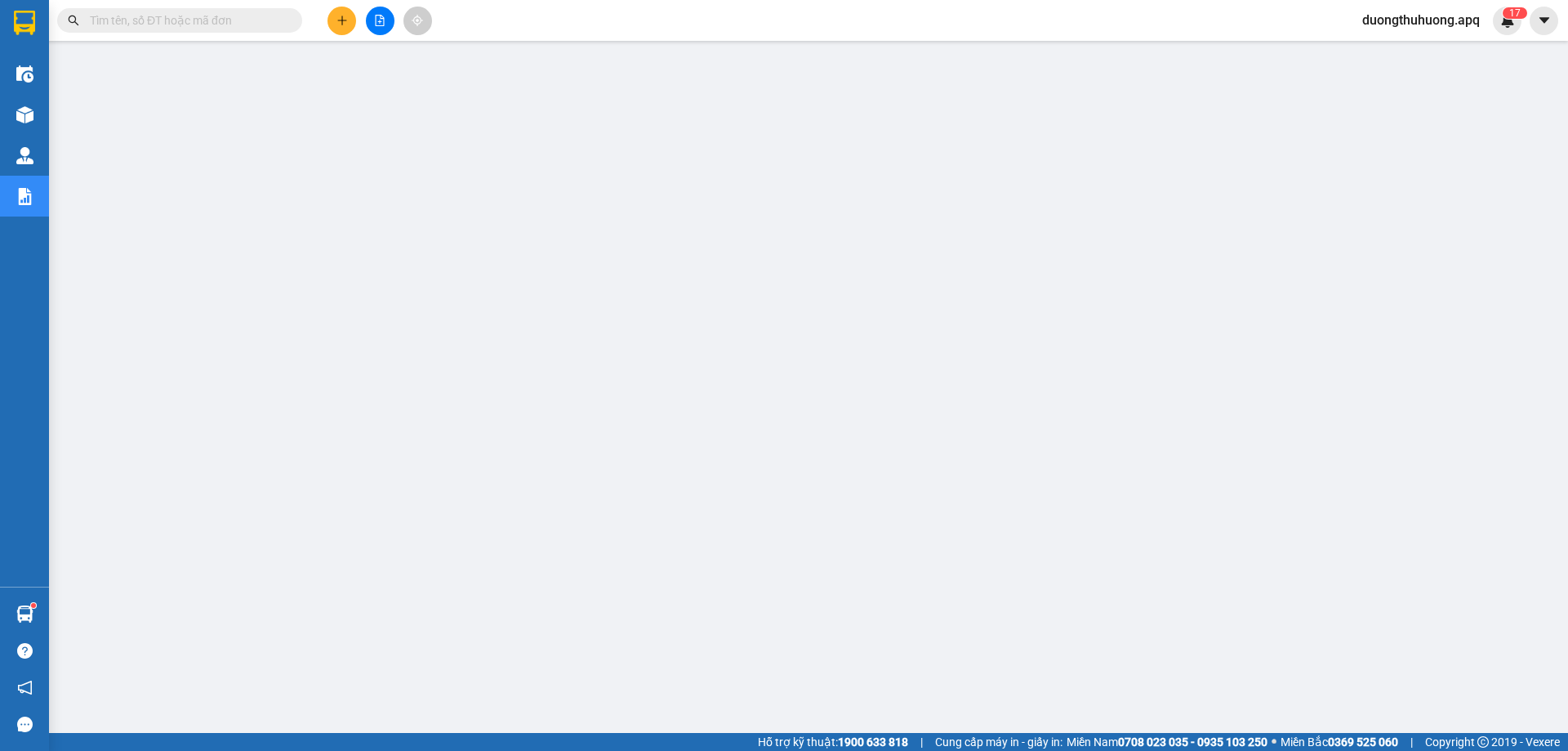
click at [245, 17] on input "text" at bounding box center [186, 21] width 192 height 18
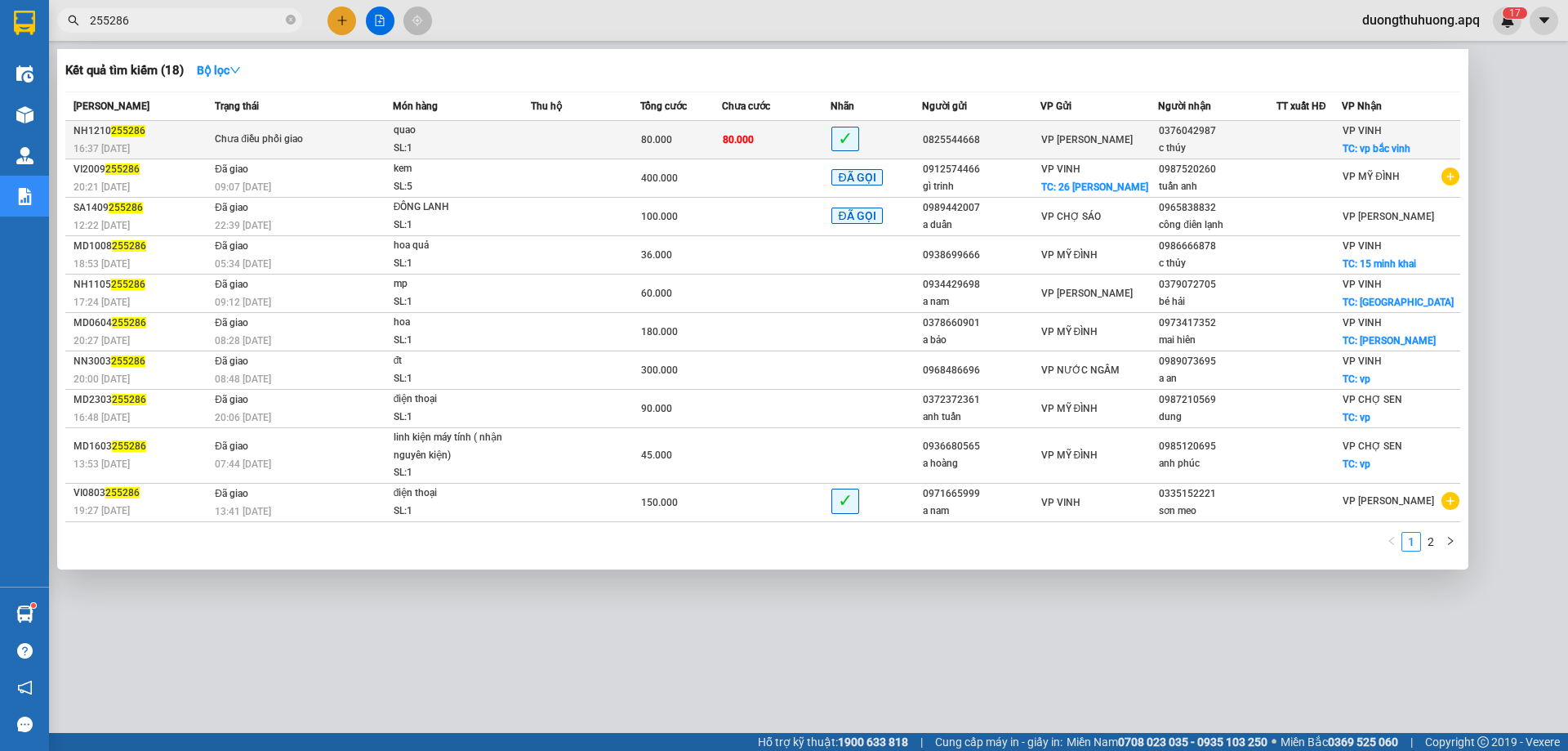
type input "255286"
click at [453, 137] on div "quao" at bounding box center [455, 130] width 122 height 18
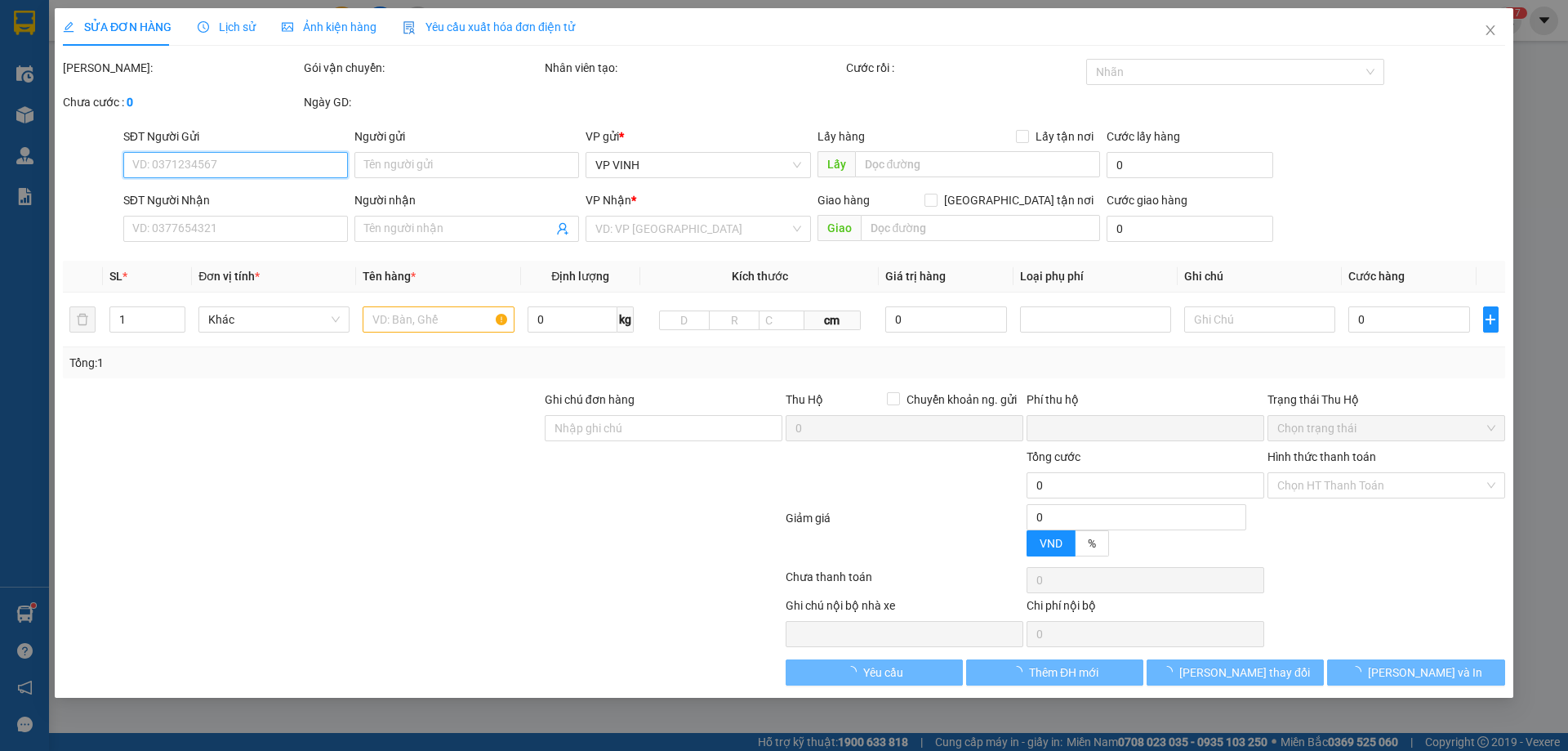
type input "0825544668"
type input "0376042987"
type input "c thúy"
checkbox input "true"
type input "vp bắc vinh"
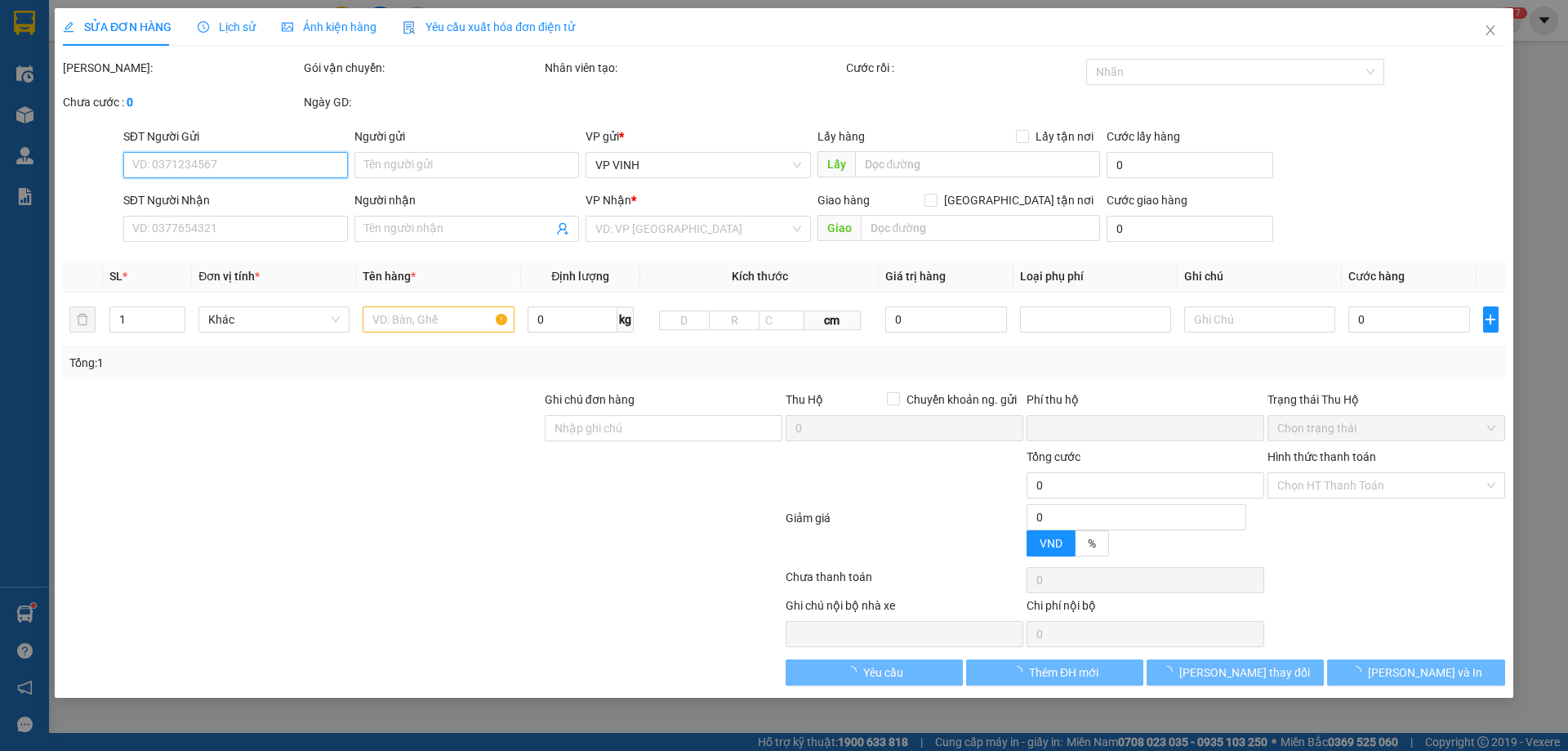
type input "0"
type input "80.000"
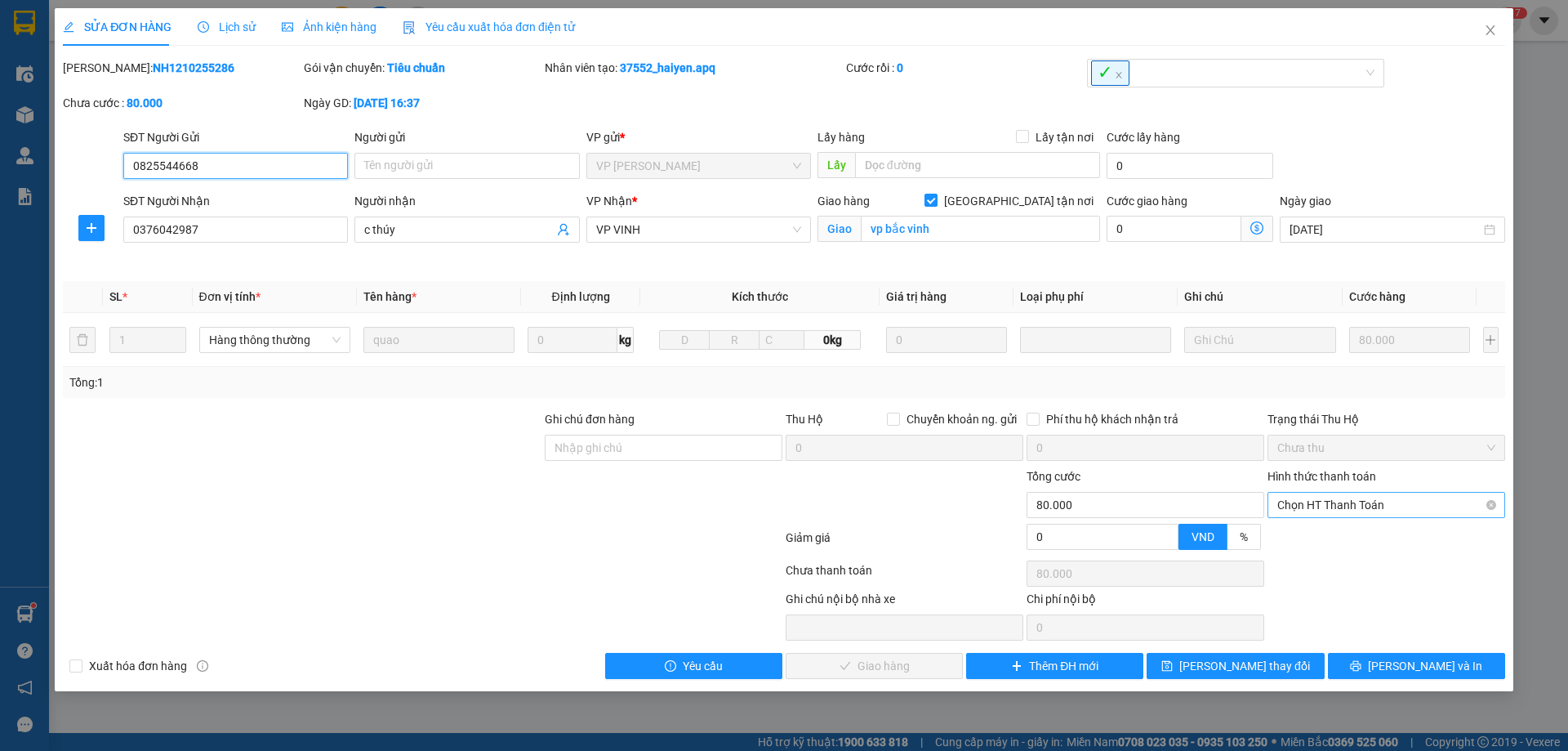
click at [1428, 510] on span "Chọn HT Thanh Toán" at bounding box center [1386, 504] width 218 height 25
drag, startPoint x: 1324, startPoint y: 539, endPoint x: 1288, endPoint y: 543, distance: 36.2
click at [1321, 539] on div "Tại văn phòng" at bounding box center [1386, 538] width 218 height 18
type input "0"
drag, startPoint x: 902, startPoint y: 671, endPoint x: 921, endPoint y: 642, distance: 34.7
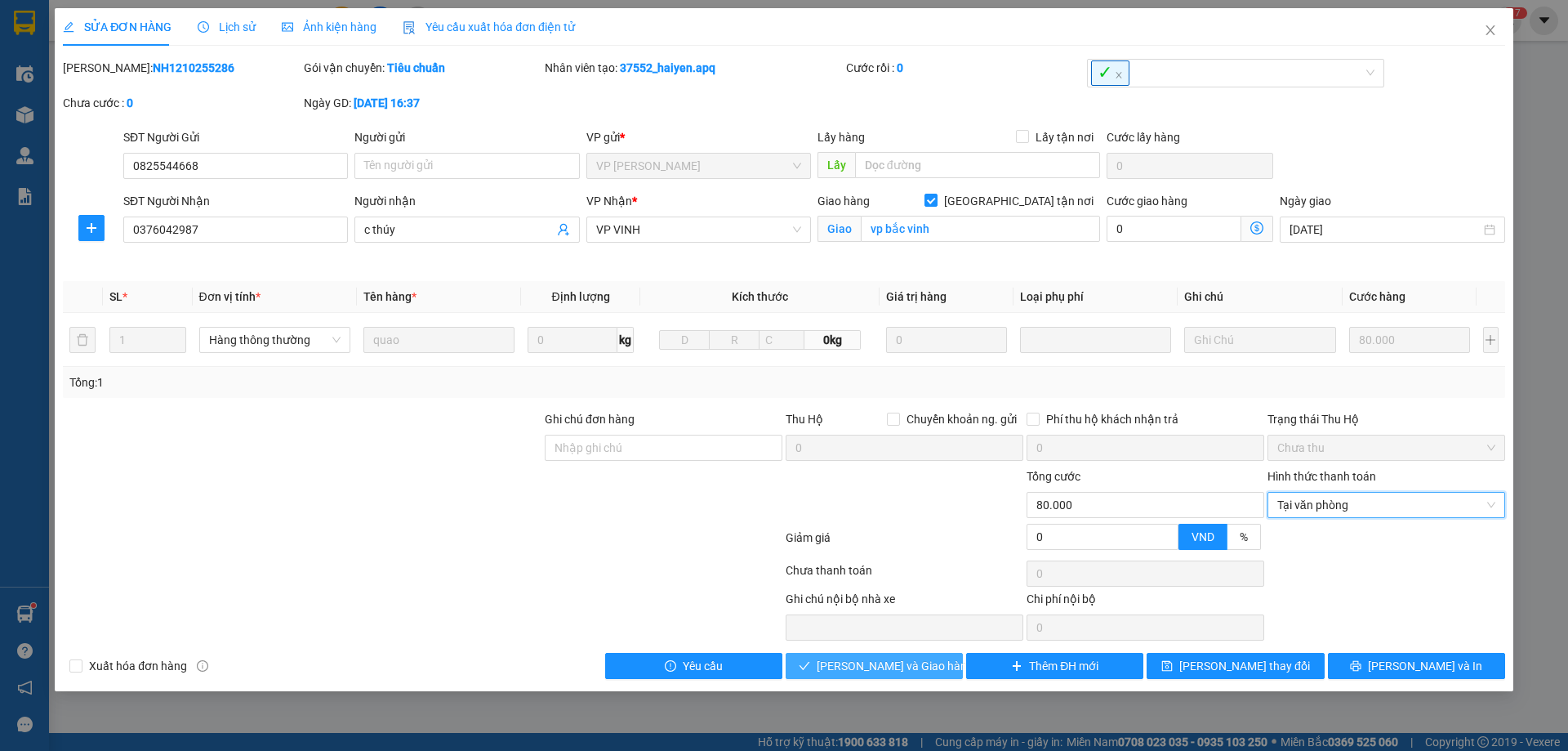
click at [902, 671] on span "[PERSON_NAME] và Giao hàng" at bounding box center [895, 666] width 157 height 18
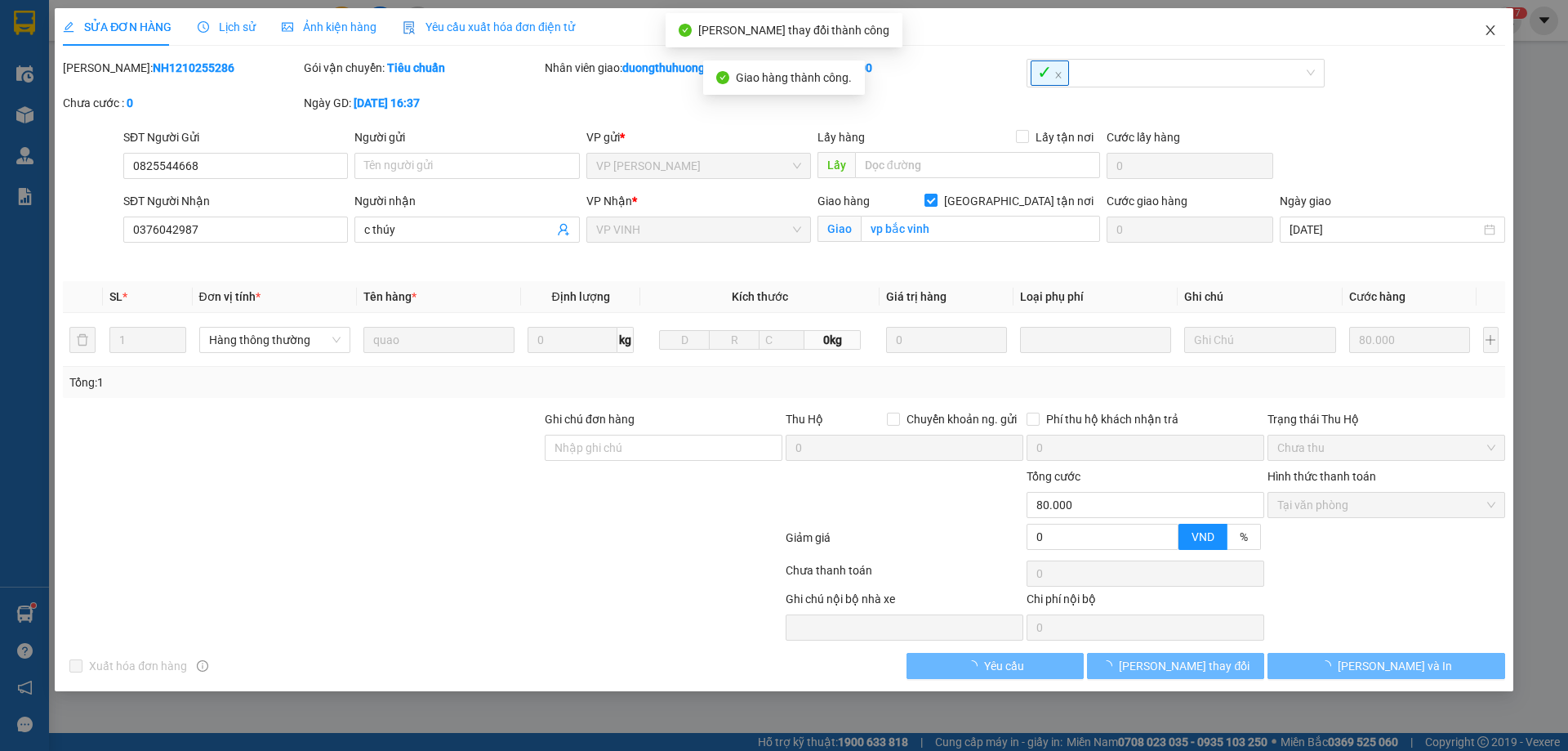
click at [1491, 31] on icon "close" at bounding box center [1490, 31] width 9 height 10
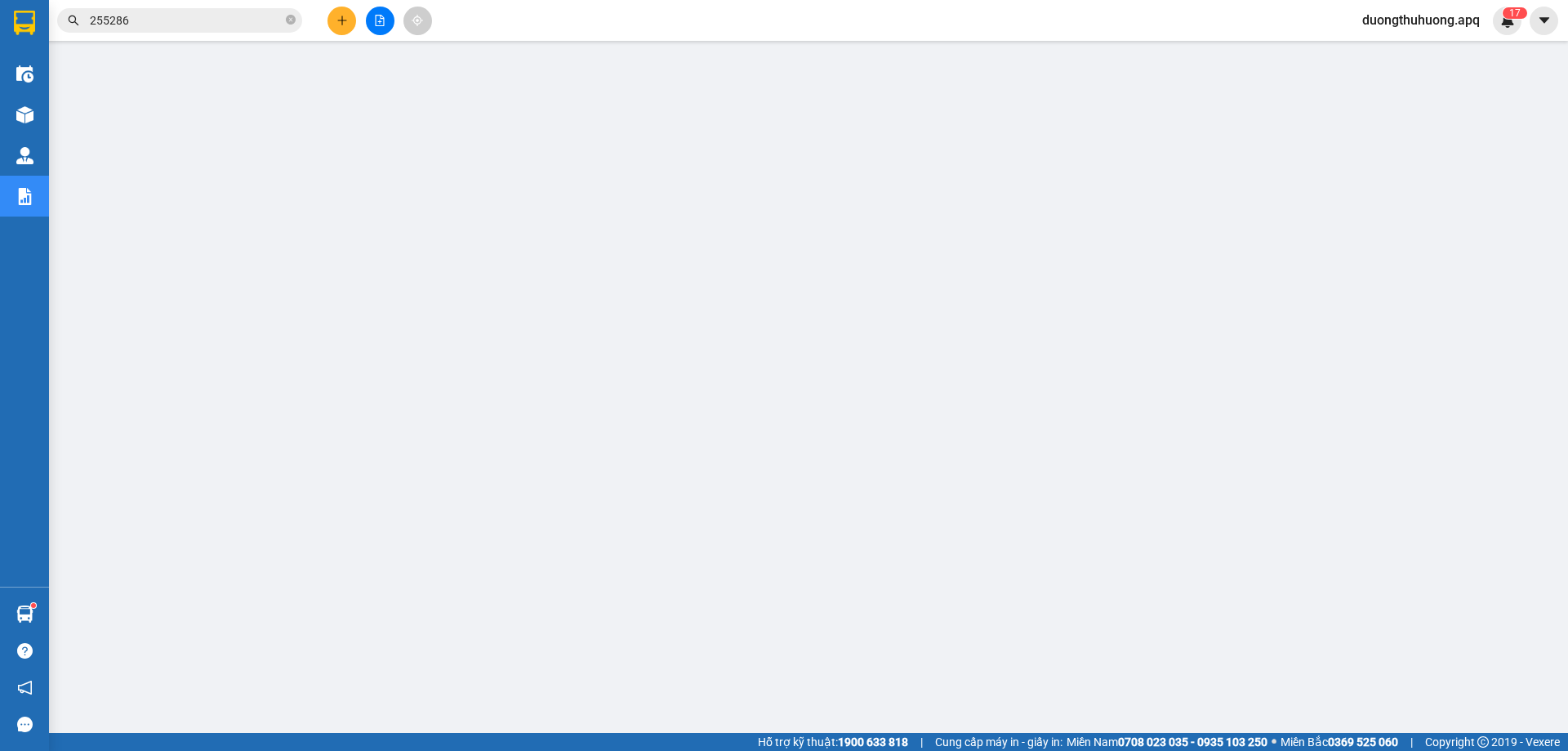
click at [1403, 20] on span "duongthuhuong.apq" at bounding box center [1421, 20] width 144 height 21
click at [1399, 50] on span "Đăng xuất" at bounding box center [1426, 50] width 113 height 18
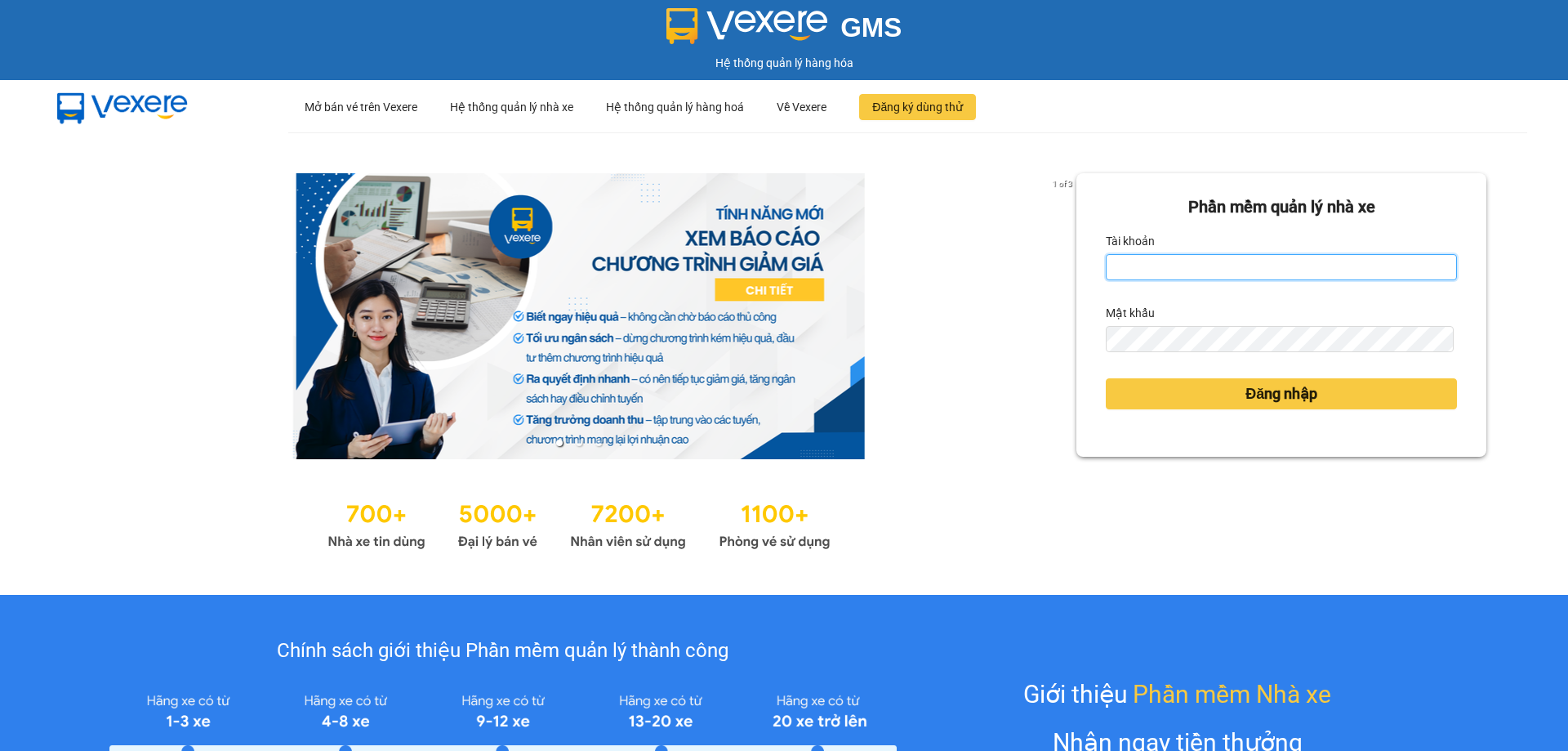
click at [1155, 272] on input "Tài khoản" at bounding box center [1282, 266] width 351 height 26
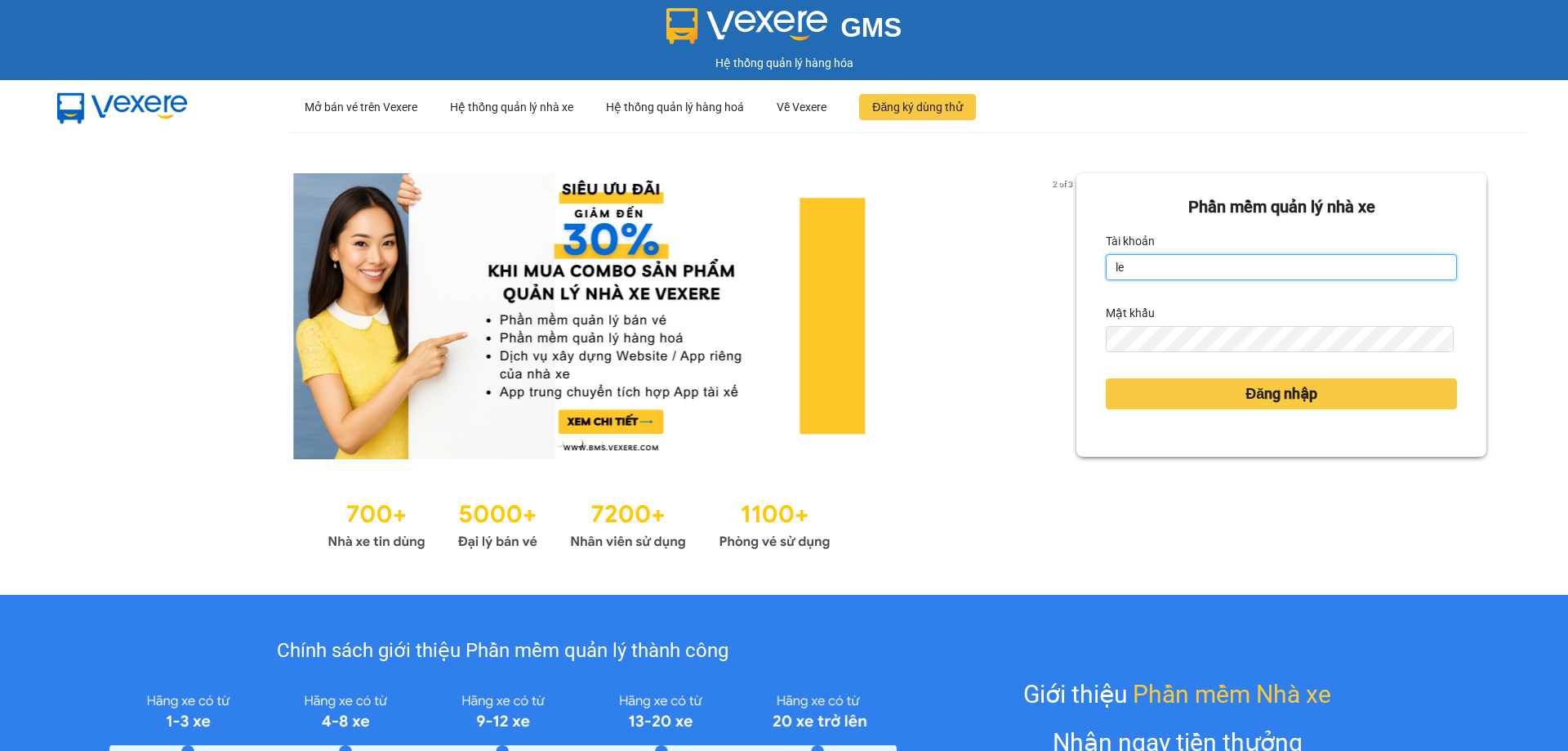
type input "lecuong.apq"
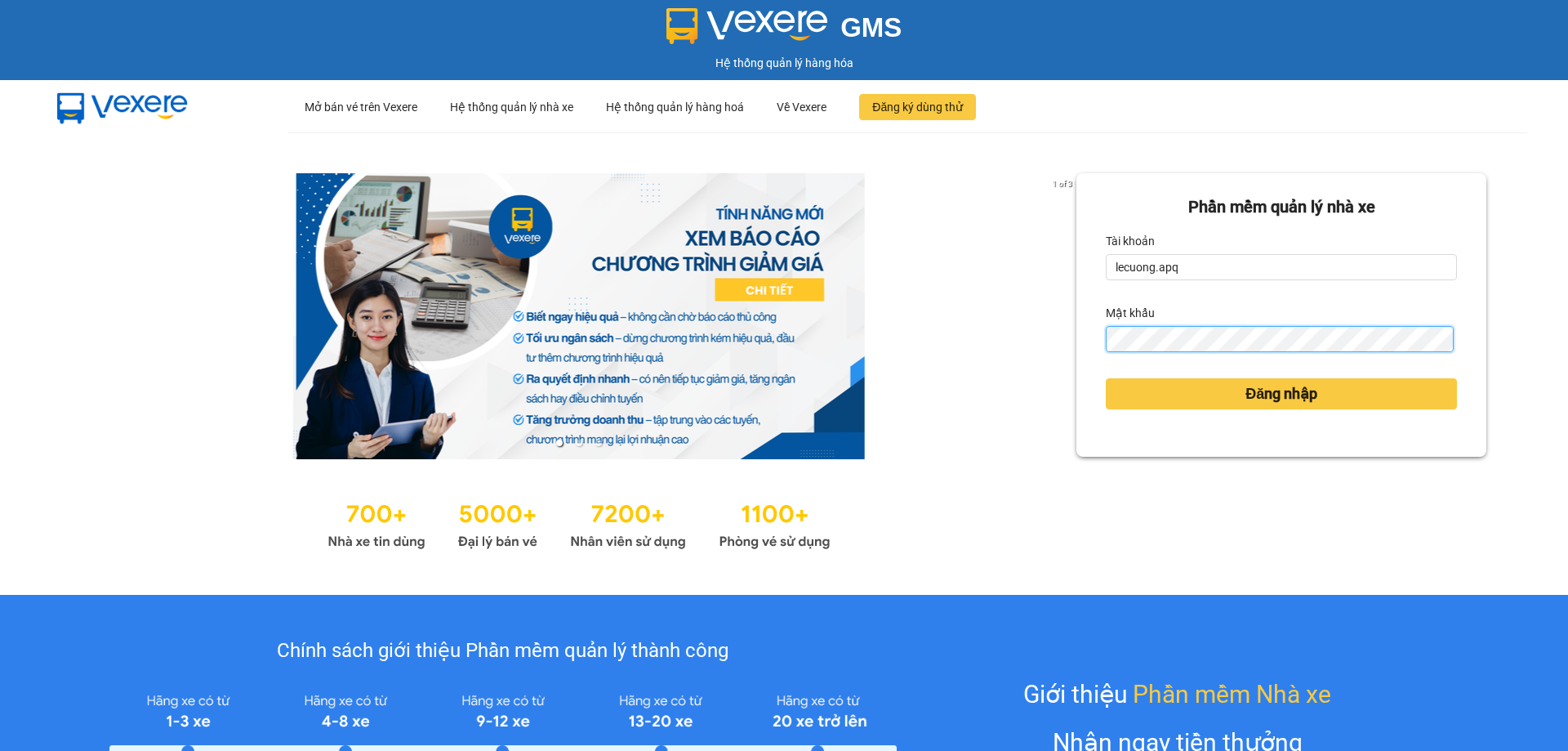
click at [1106, 378] on button "Đăng nhập" at bounding box center [1282, 393] width 351 height 31
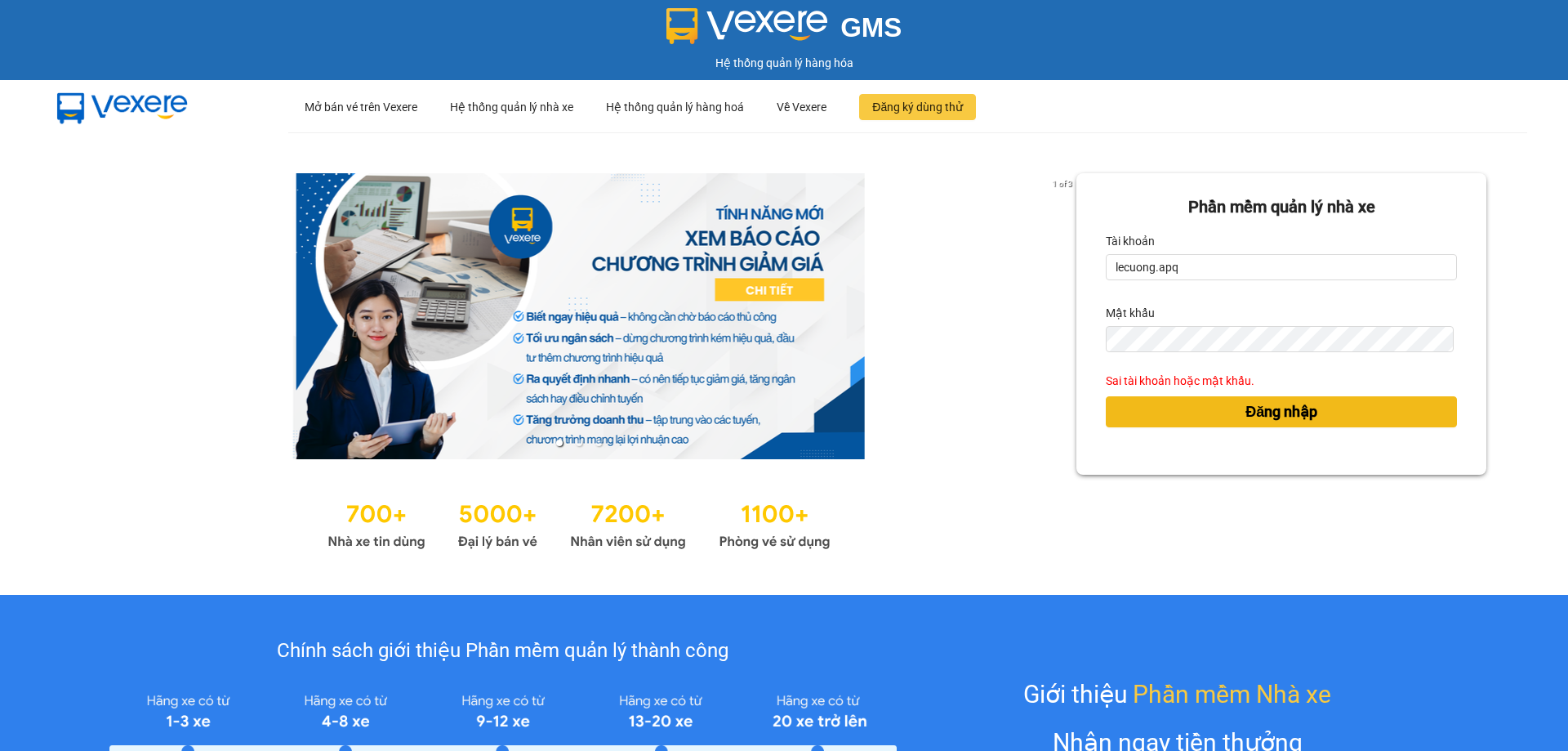
click at [1298, 415] on span "Đăng nhập" at bounding box center [1281, 412] width 72 height 23
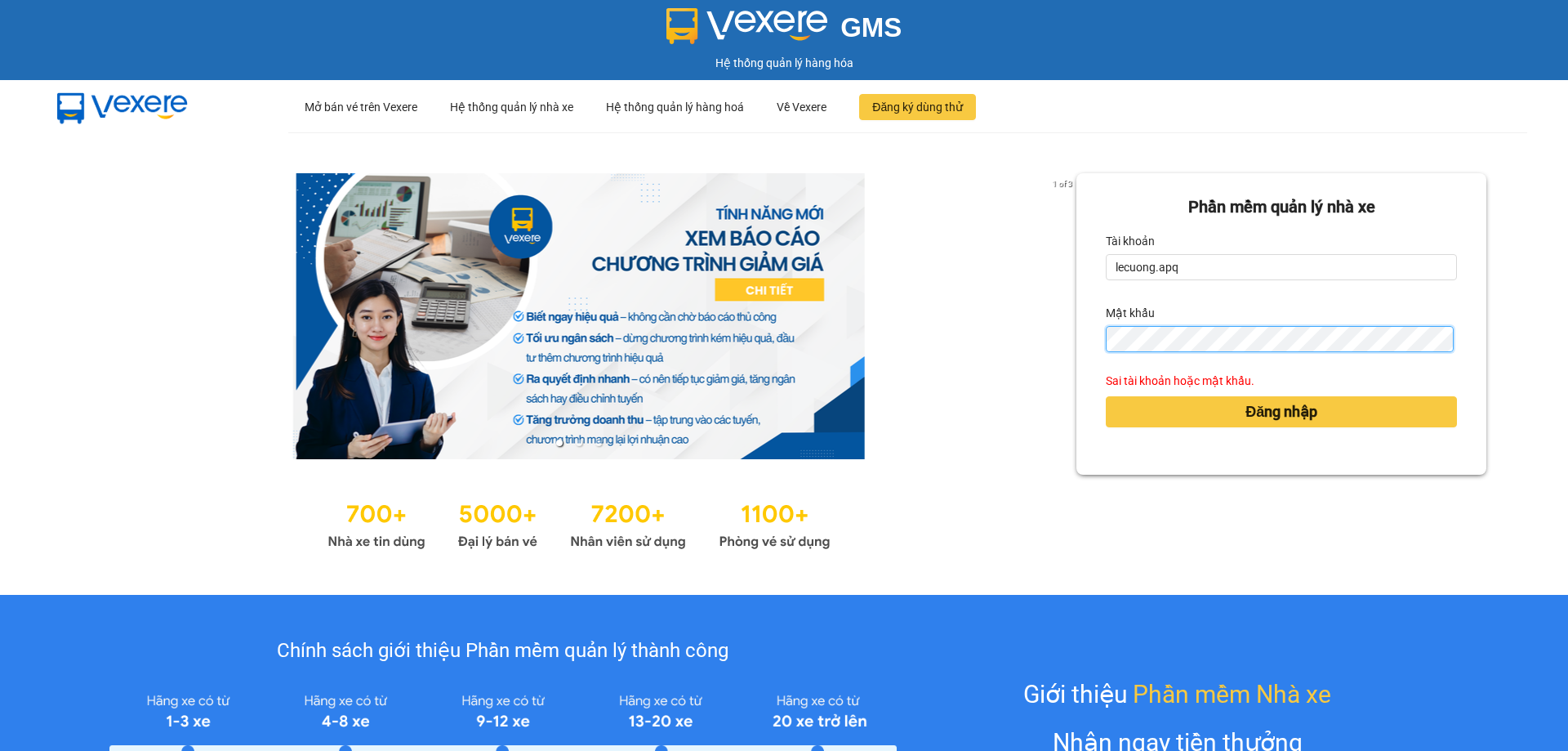
click at [1106, 396] on button "Đăng nhập" at bounding box center [1282, 411] width 351 height 31
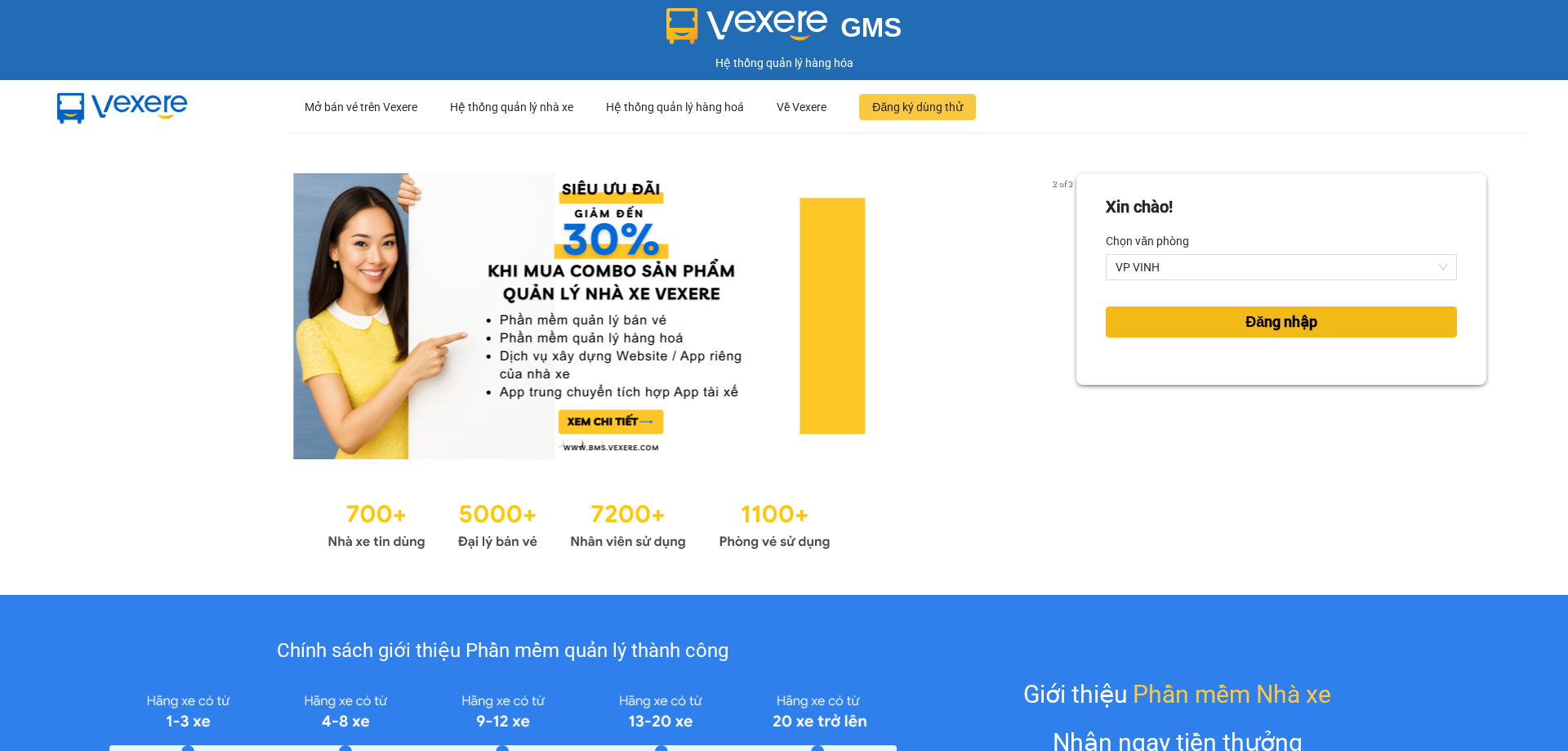
click at [1245, 325] on span "Đăng nhập" at bounding box center [1281, 322] width 72 height 23
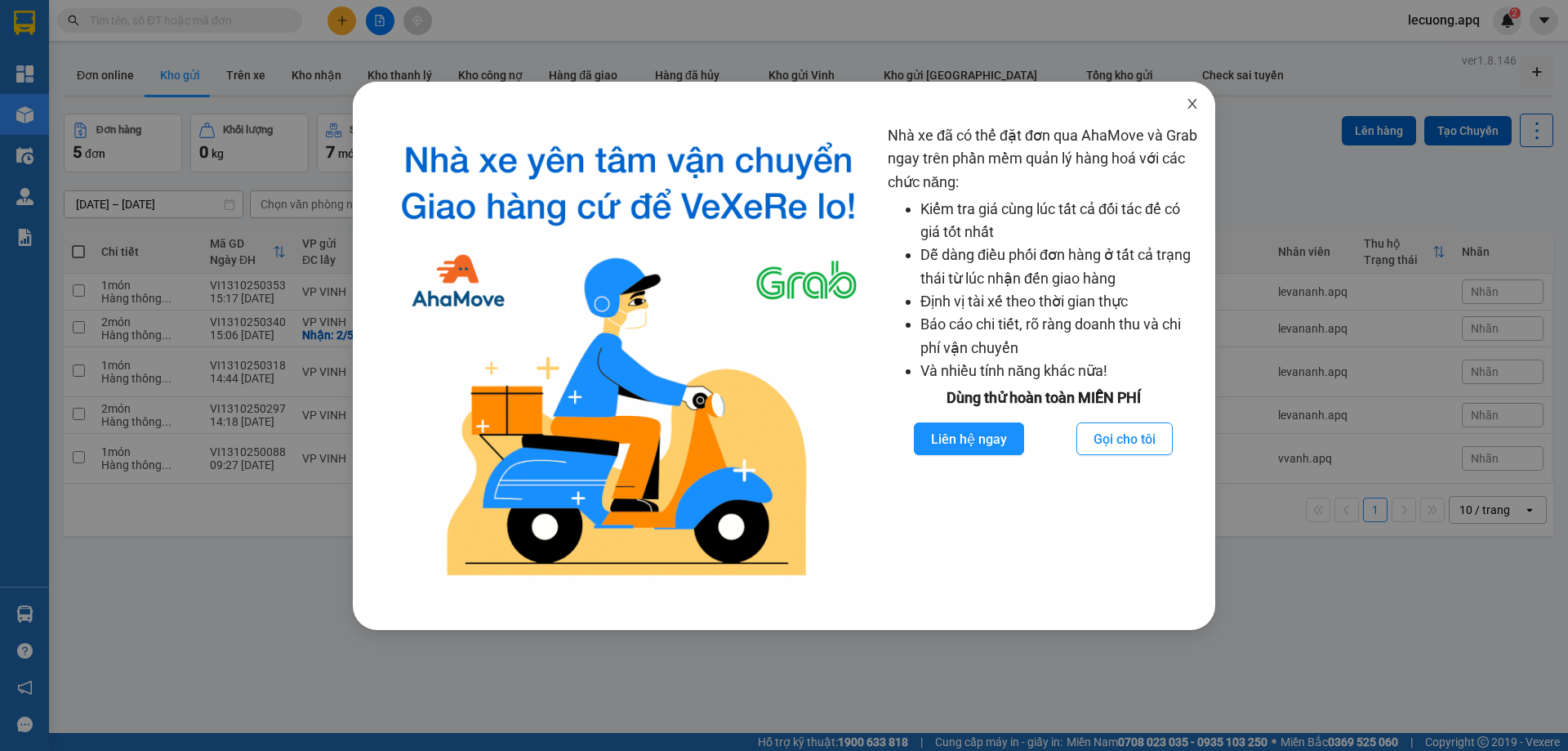
click at [1191, 109] on icon "close" at bounding box center [1192, 104] width 13 height 13
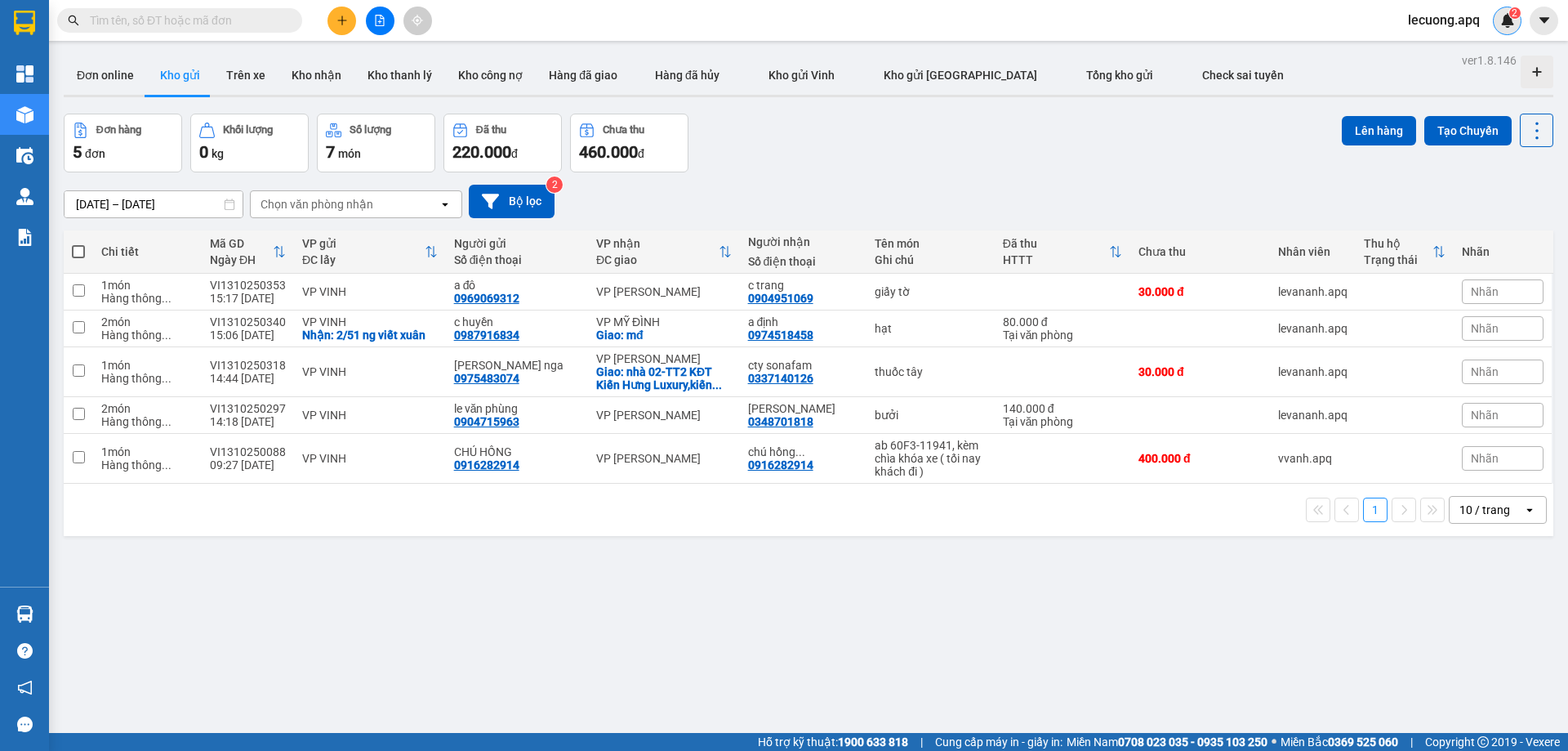
click at [1507, 21] on img at bounding box center [1508, 20] width 15 height 15
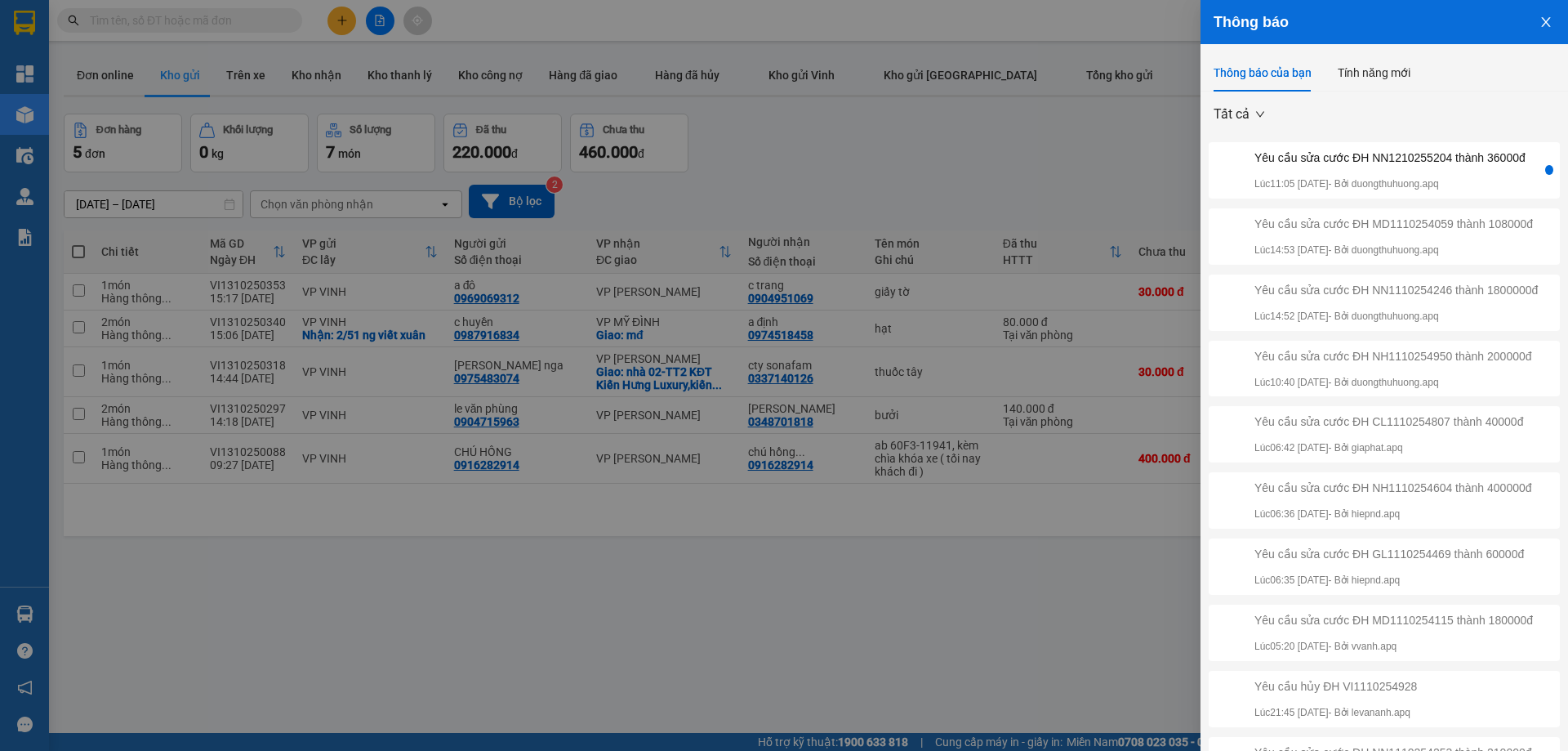
click at [1545, 175] on div at bounding box center [1549, 170] width 8 height 10
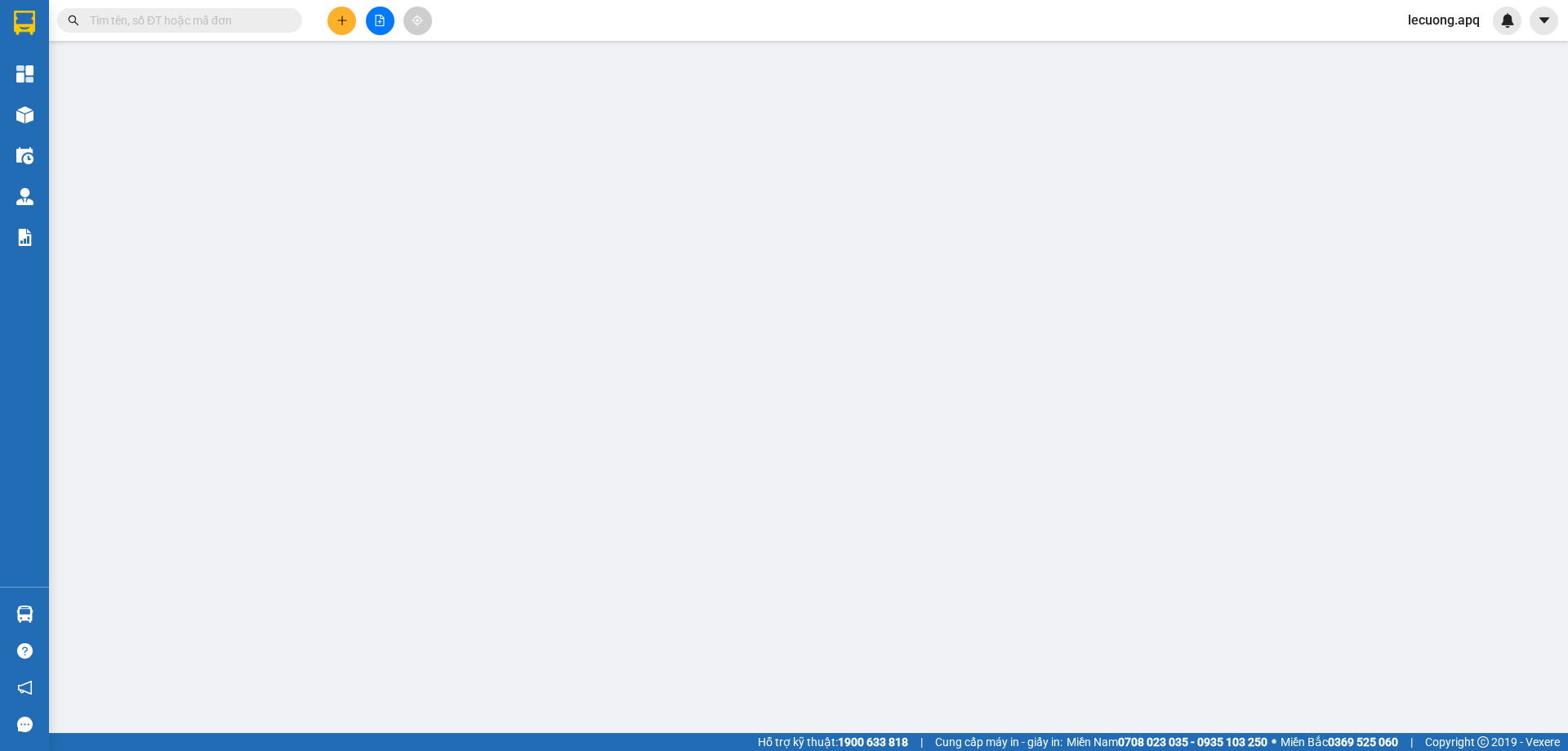
type input "0961755962"
type input "hhoa quả ngọc anh"
type input "0975848636"
type input "c thúy"
checkbox input "true"
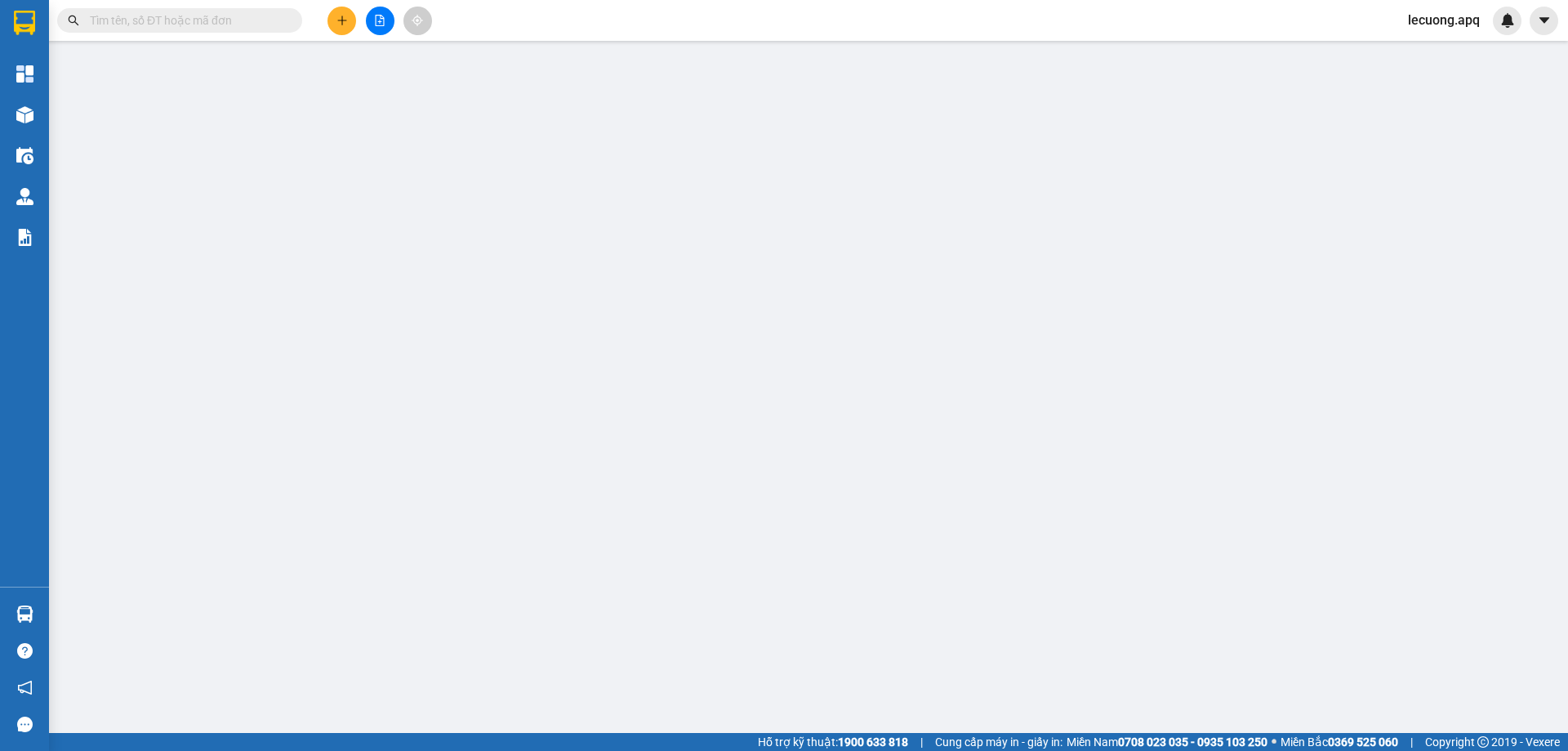
type input "159 ng phong sắc"
type input "0"
type input "40.000"
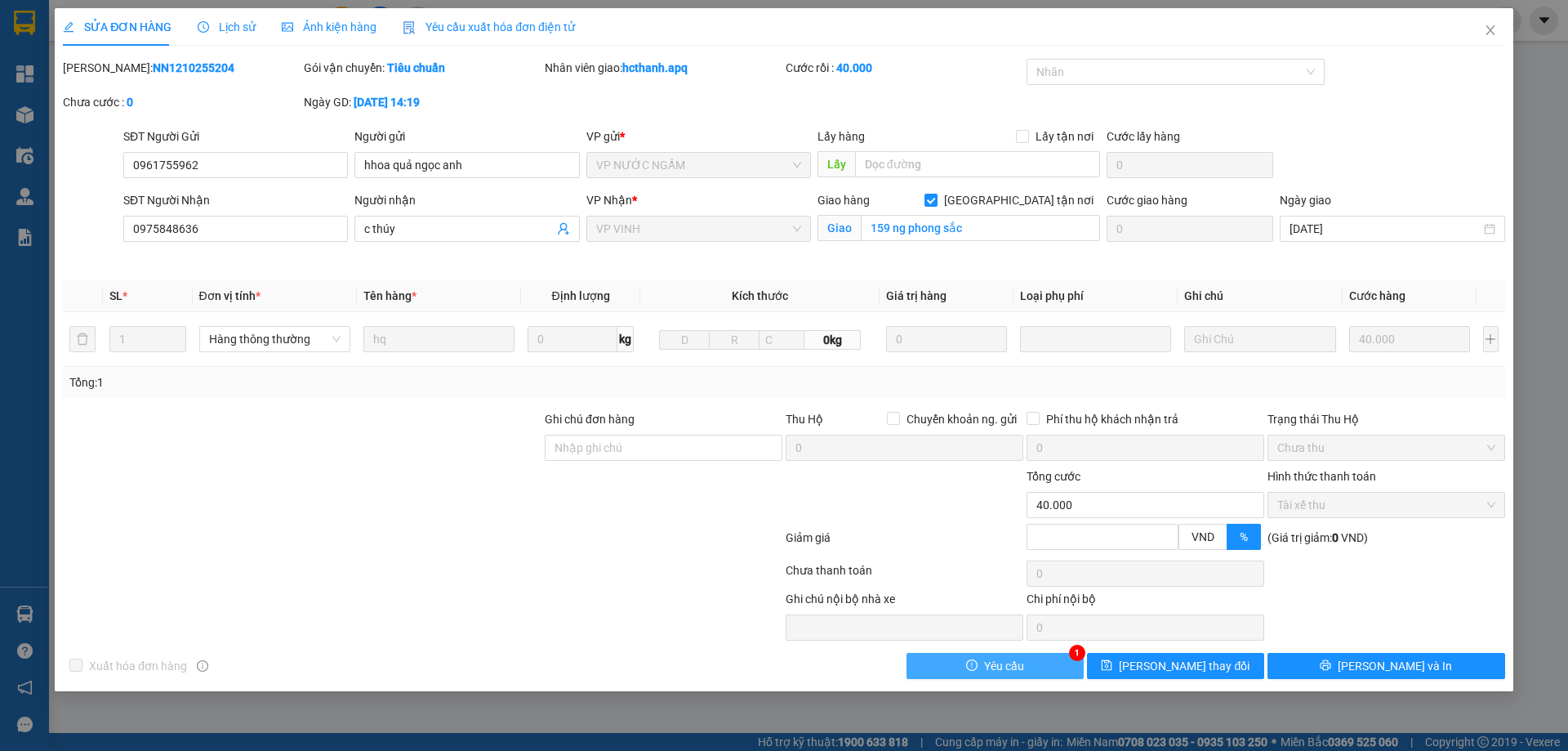
click at [1051, 671] on button "Yêu cầu" at bounding box center [996, 665] width 178 height 26
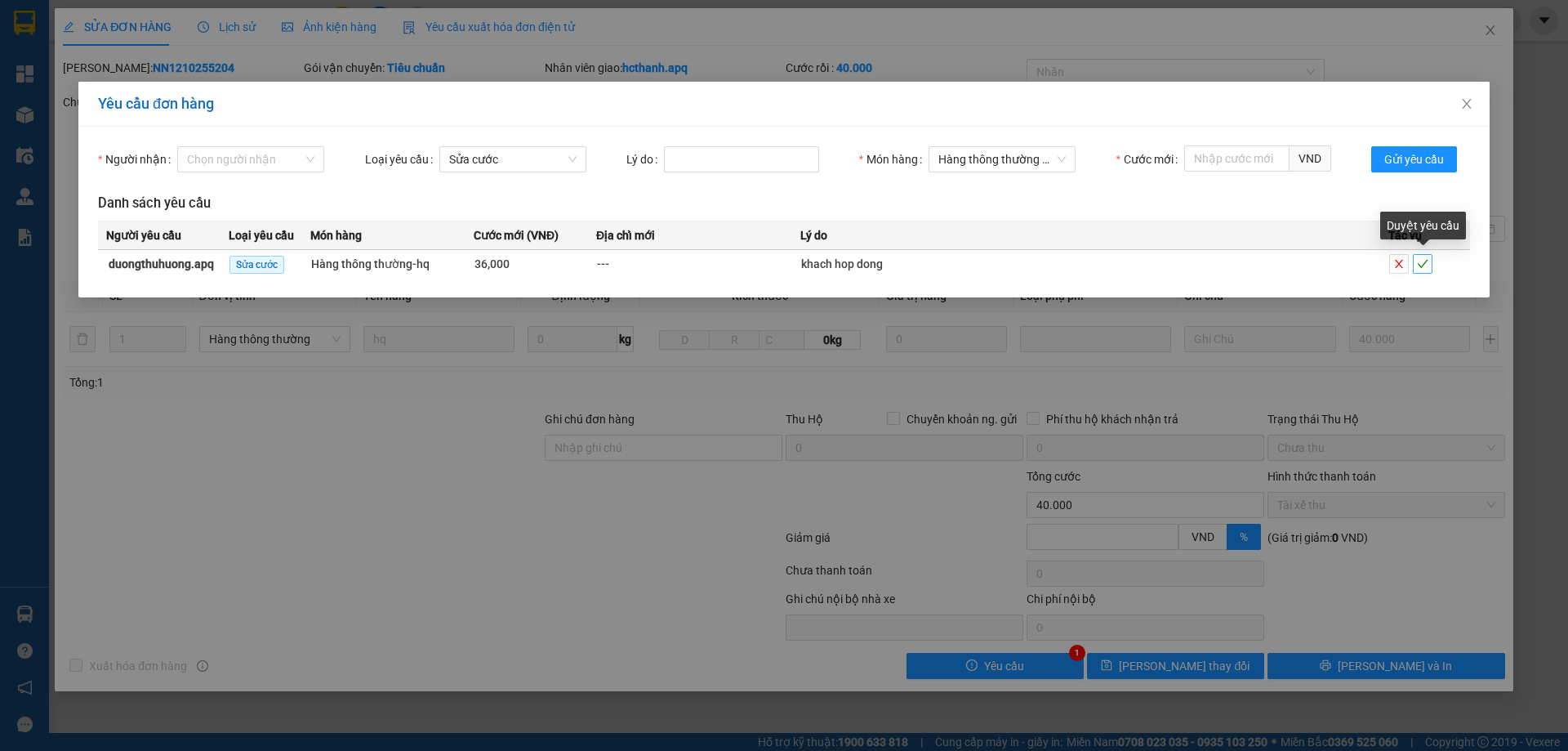
click at [1424, 265] on icon "check" at bounding box center [1423, 263] width 11 height 8
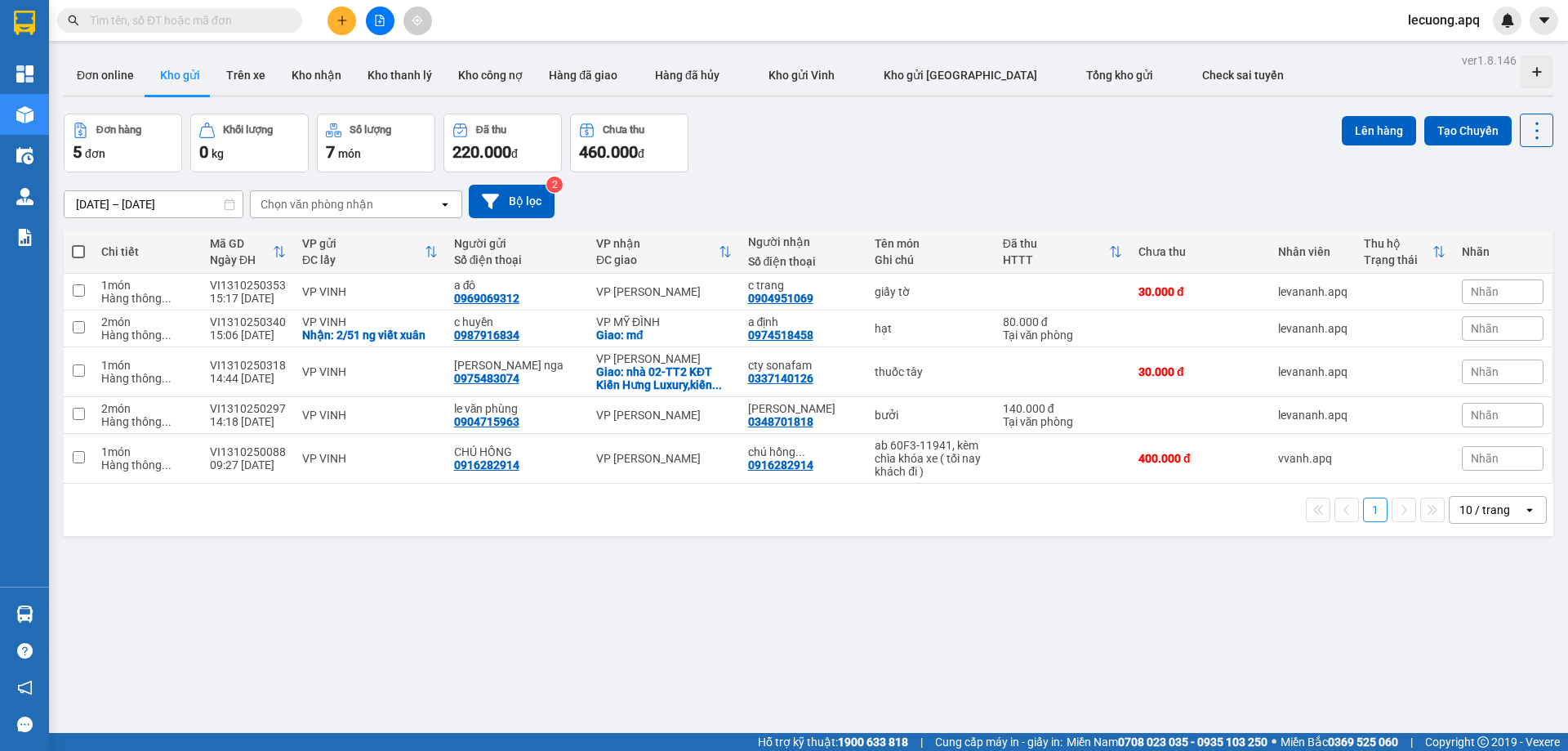
drag, startPoint x: 604, startPoint y: 709, endPoint x: 621, endPoint y: 715, distance: 18.0
click at [606, 708] on div "ver 1.8.146 Đơn online Kho gửi Trên xe Kho nhận Kho thanh lý Kho công nợ Hàng đ…" at bounding box center [808, 424] width 1503 height 751
click at [1432, 17] on span "lecuong.apq" at bounding box center [1444, 20] width 98 height 21
click at [1433, 51] on span "Đăng xuất" at bounding box center [1455, 50] width 69 height 18
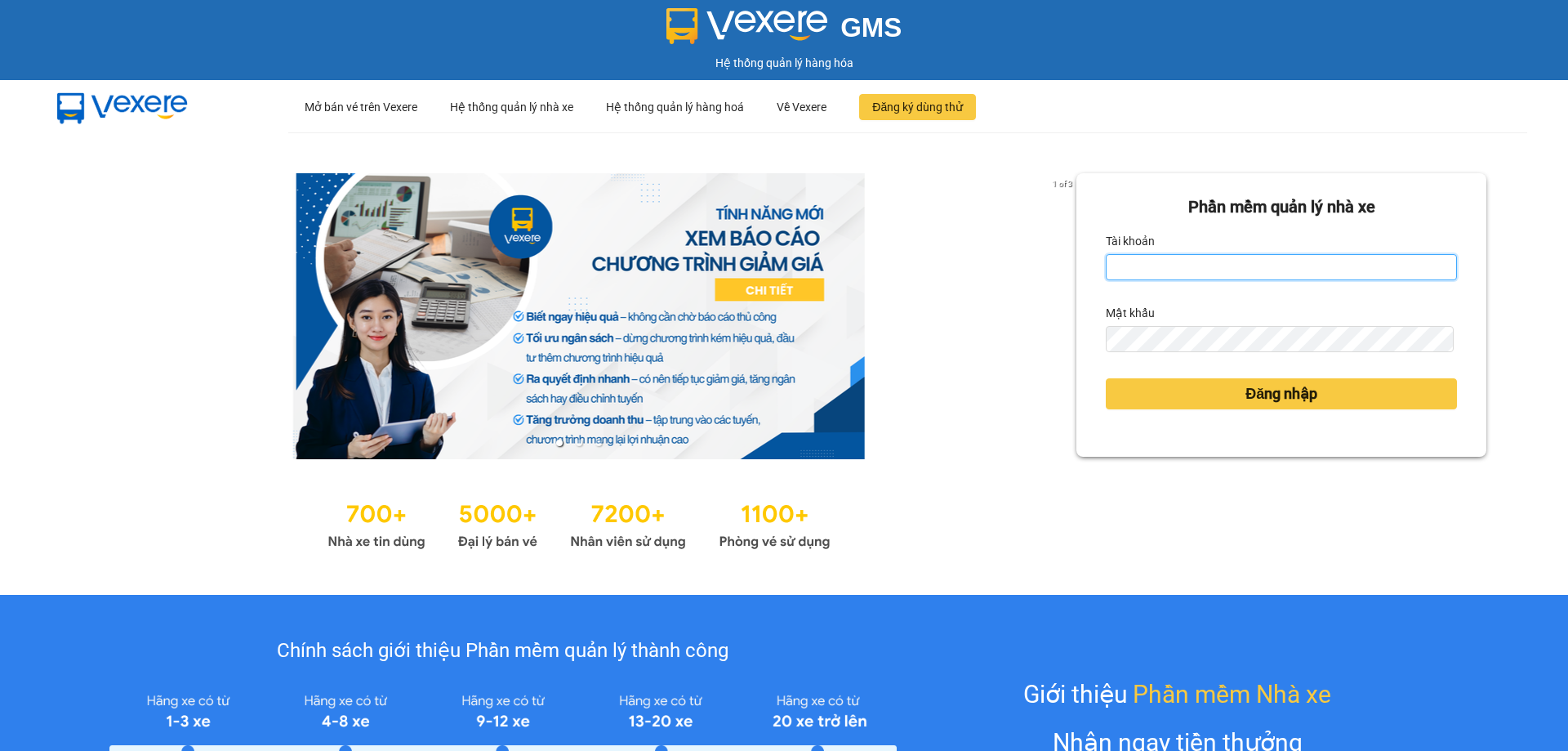
click at [1226, 273] on input "Tài khoản" at bounding box center [1282, 266] width 351 height 26
type input "duongthuhuong.apq"
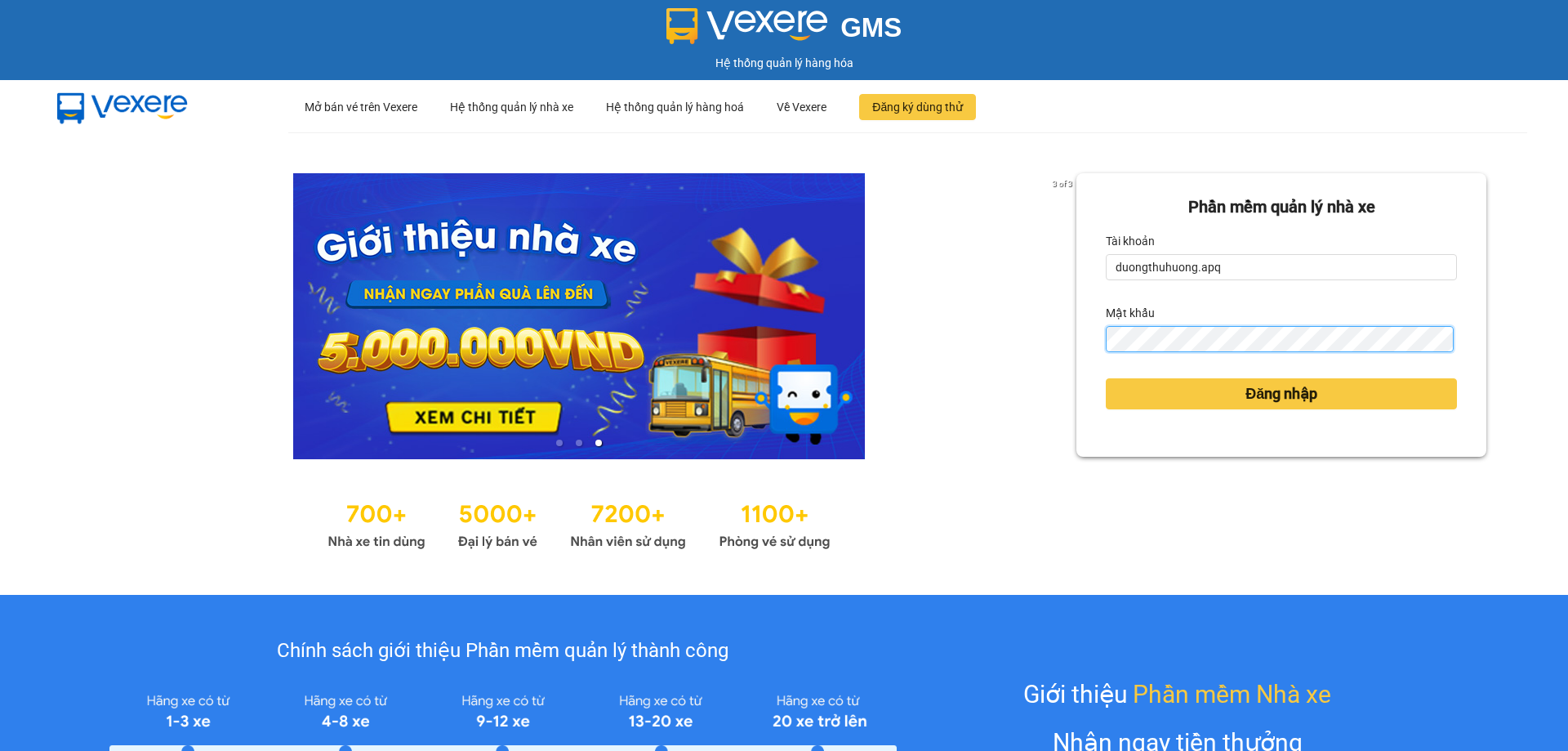
click at [1106, 378] on button "Đăng nhập" at bounding box center [1282, 393] width 351 height 31
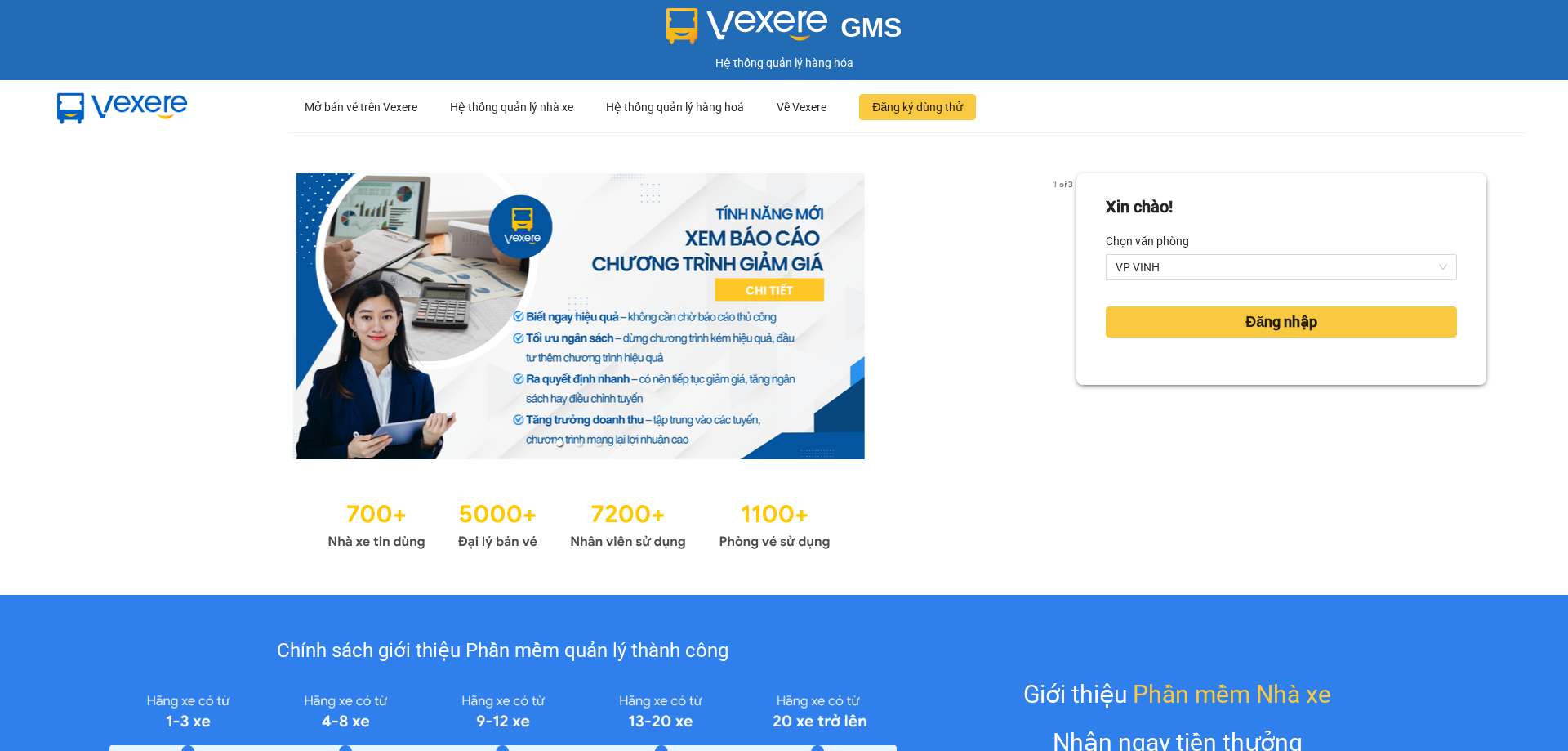
click at [1193, 387] on div "Xin chào! Chọn văn phòng VP VINH Đăng nhập" at bounding box center [1282, 363] width 411 height 381
click at [1181, 324] on button "Đăng nhập" at bounding box center [1282, 321] width 351 height 31
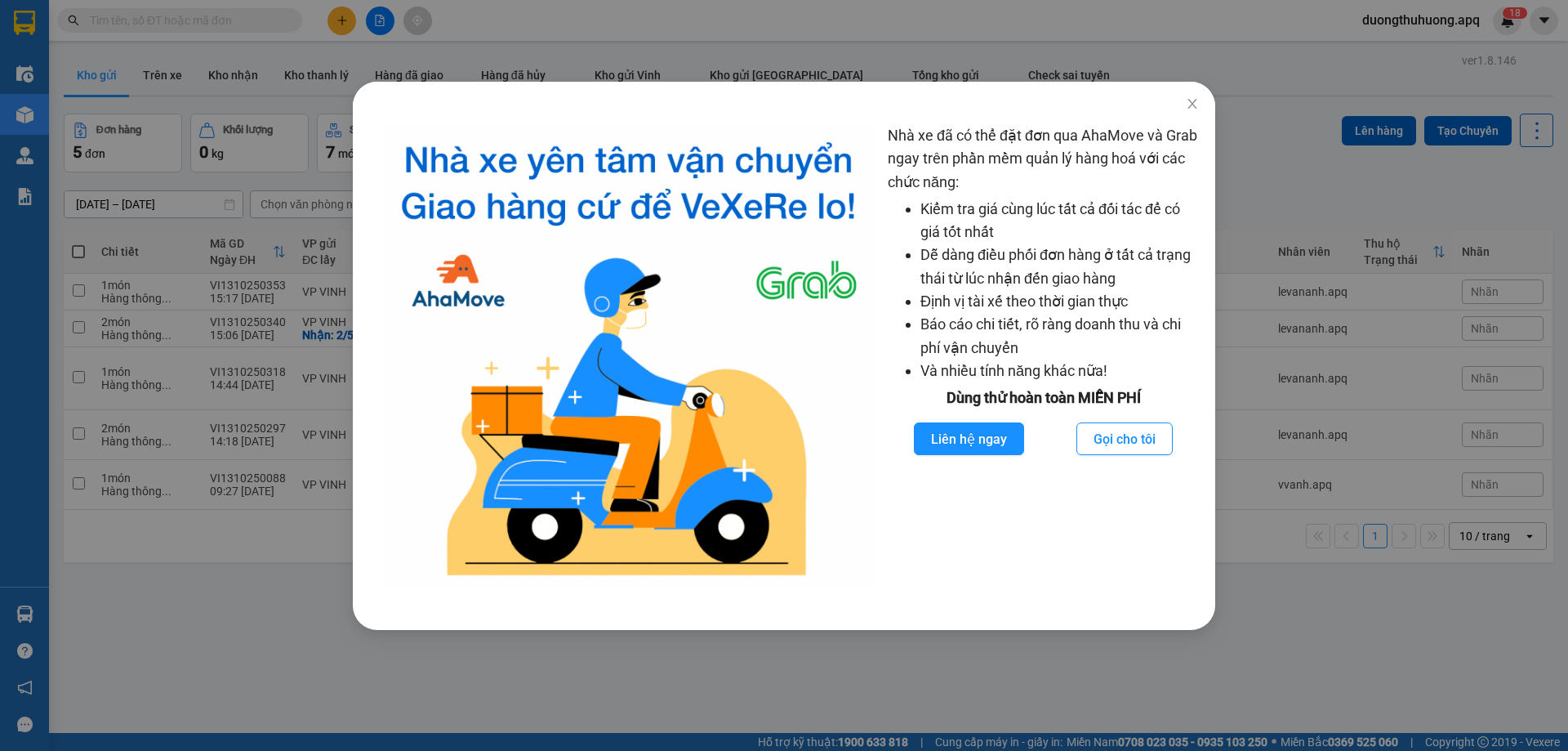
drag, startPoint x: 394, startPoint y: 474, endPoint x: 586, endPoint y: 293, distance: 263.9
click at [394, 473] on img at bounding box center [628, 356] width 492 height 465
click at [1189, 99] on icon "close" at bounding box center [1192, 104] width 13 height 13
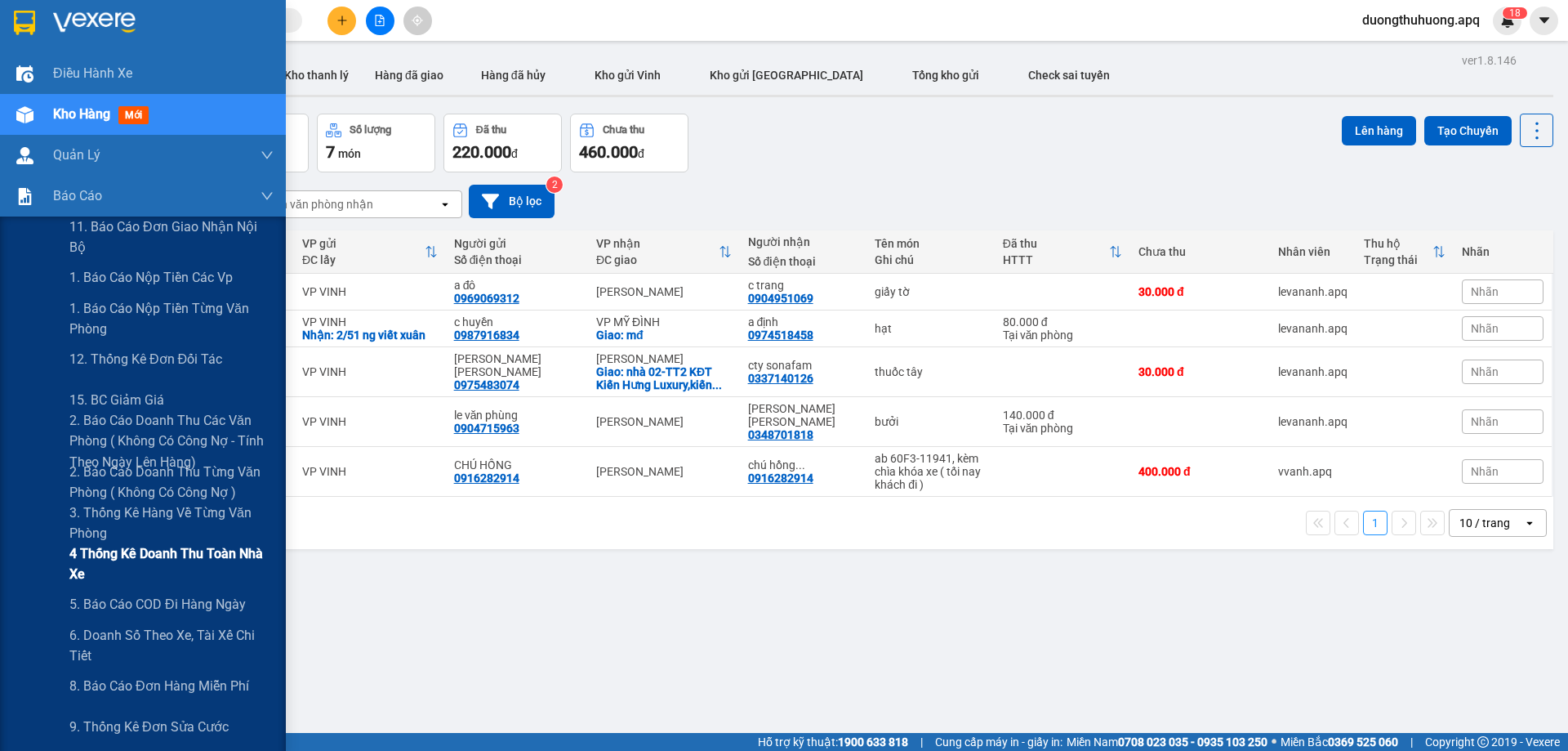
click at [115, 560] on span "4 Thống kê doanh thu toàn nhà xe" at bounding box center [171, 563] width 204 height 40
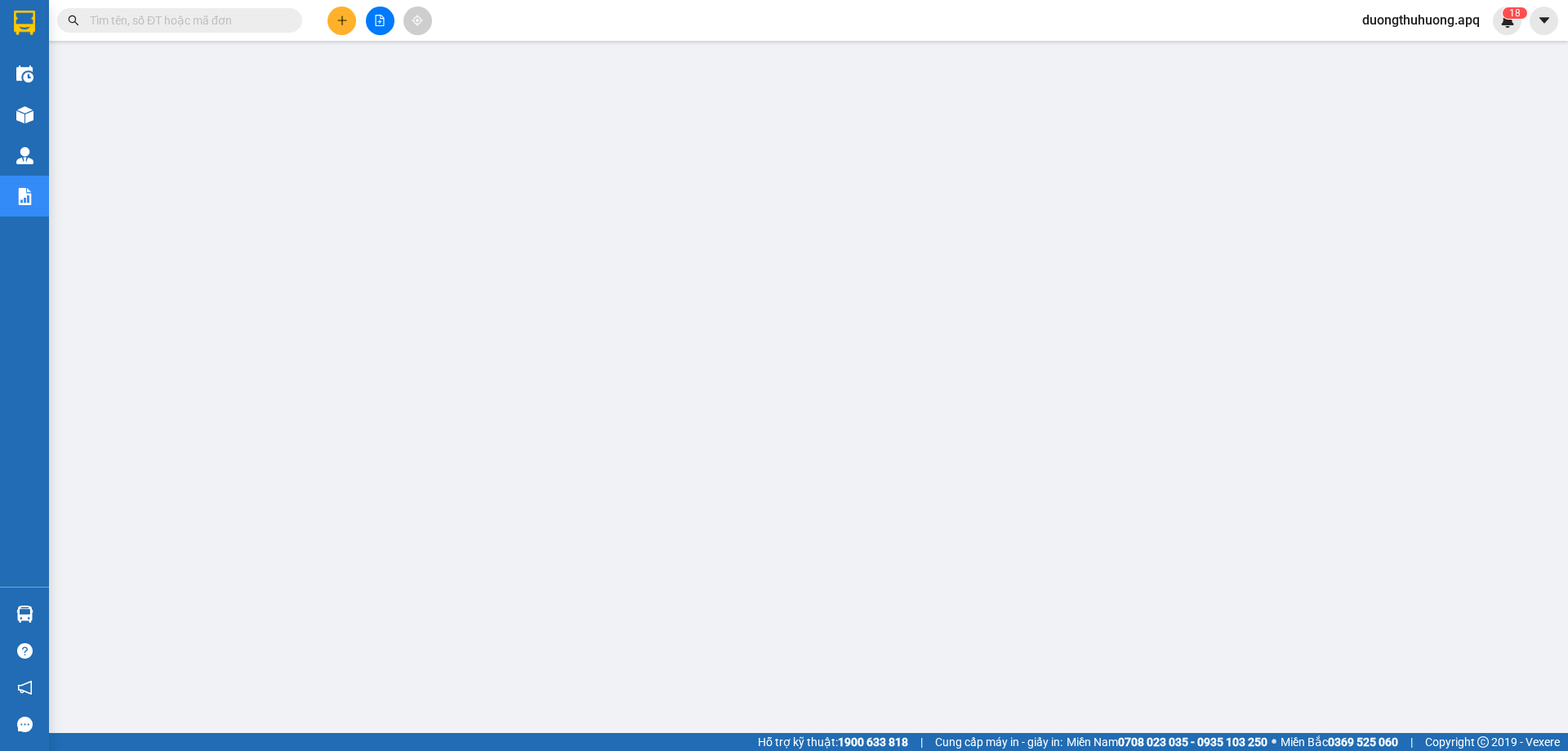
click at [216, 21] on input "text" at bounding box center [186, 21] width 192 height 18
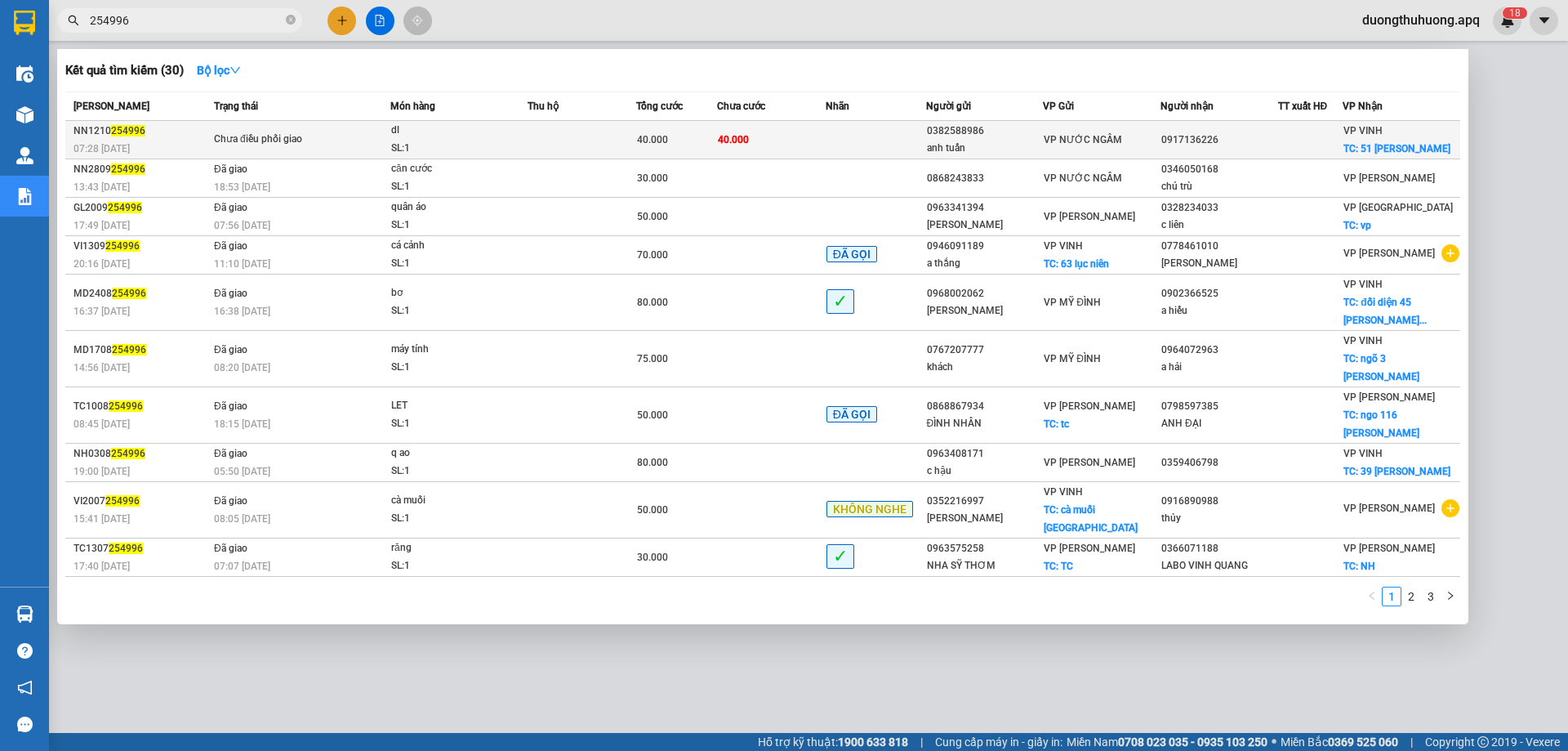
type input "254996"
click at [459, 148] on div "SL: 1" at bounding box center [453, 149] width 122 height 18
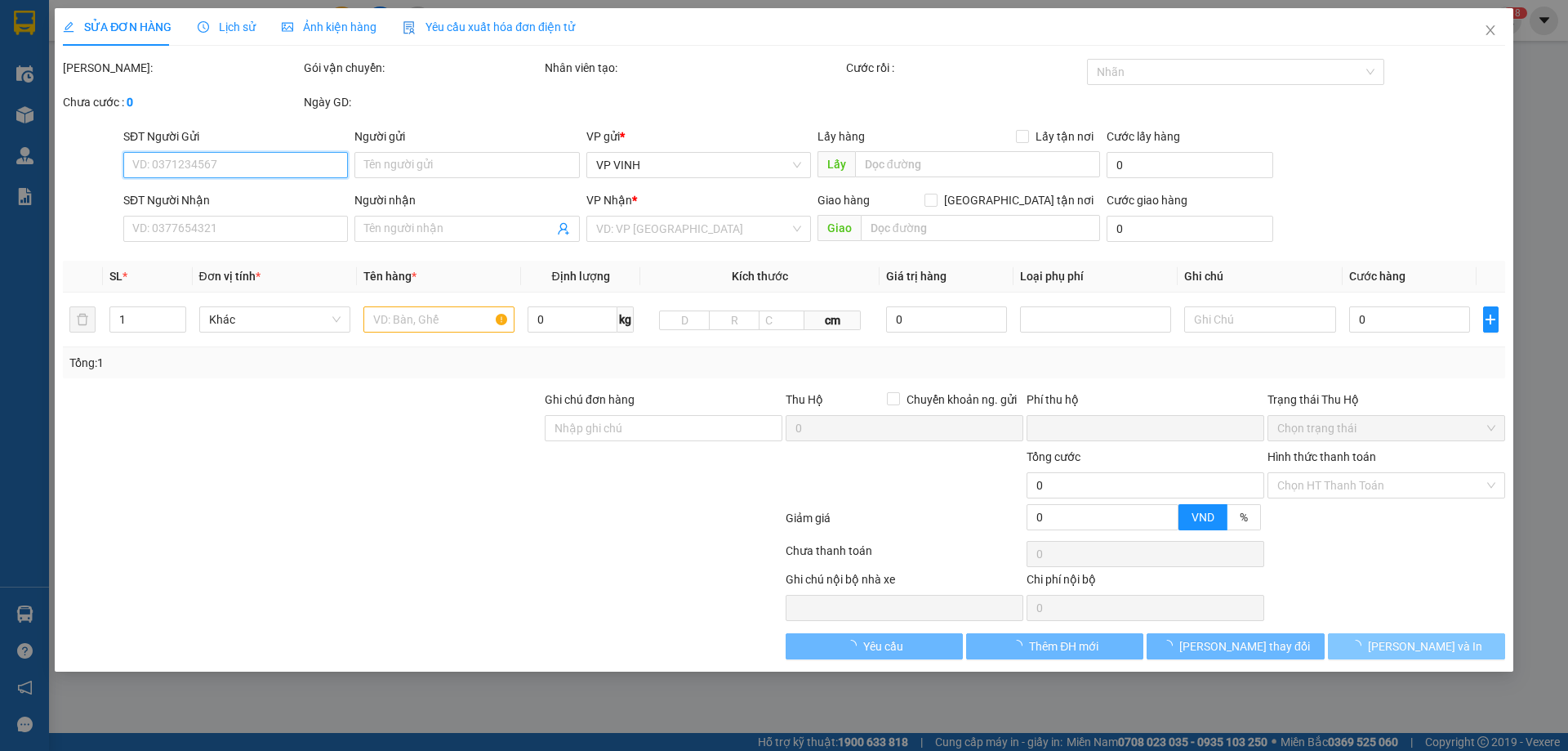
type input "0382588986"
type input "anh tuấn"
type input "0917136226"
checkbox input "true"
type input "51 [PERSON_NAME]"
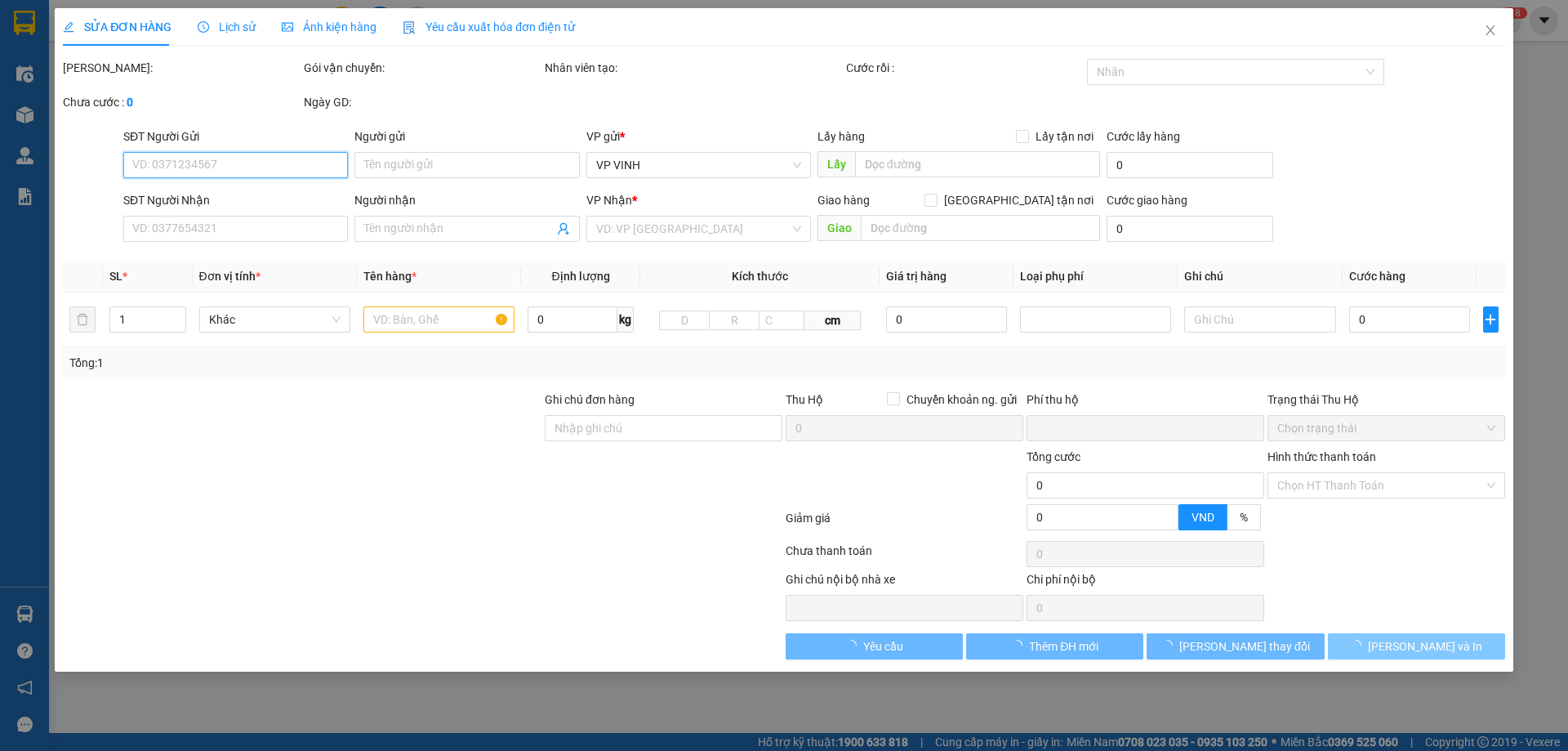
type input "0"
type input "40.000"
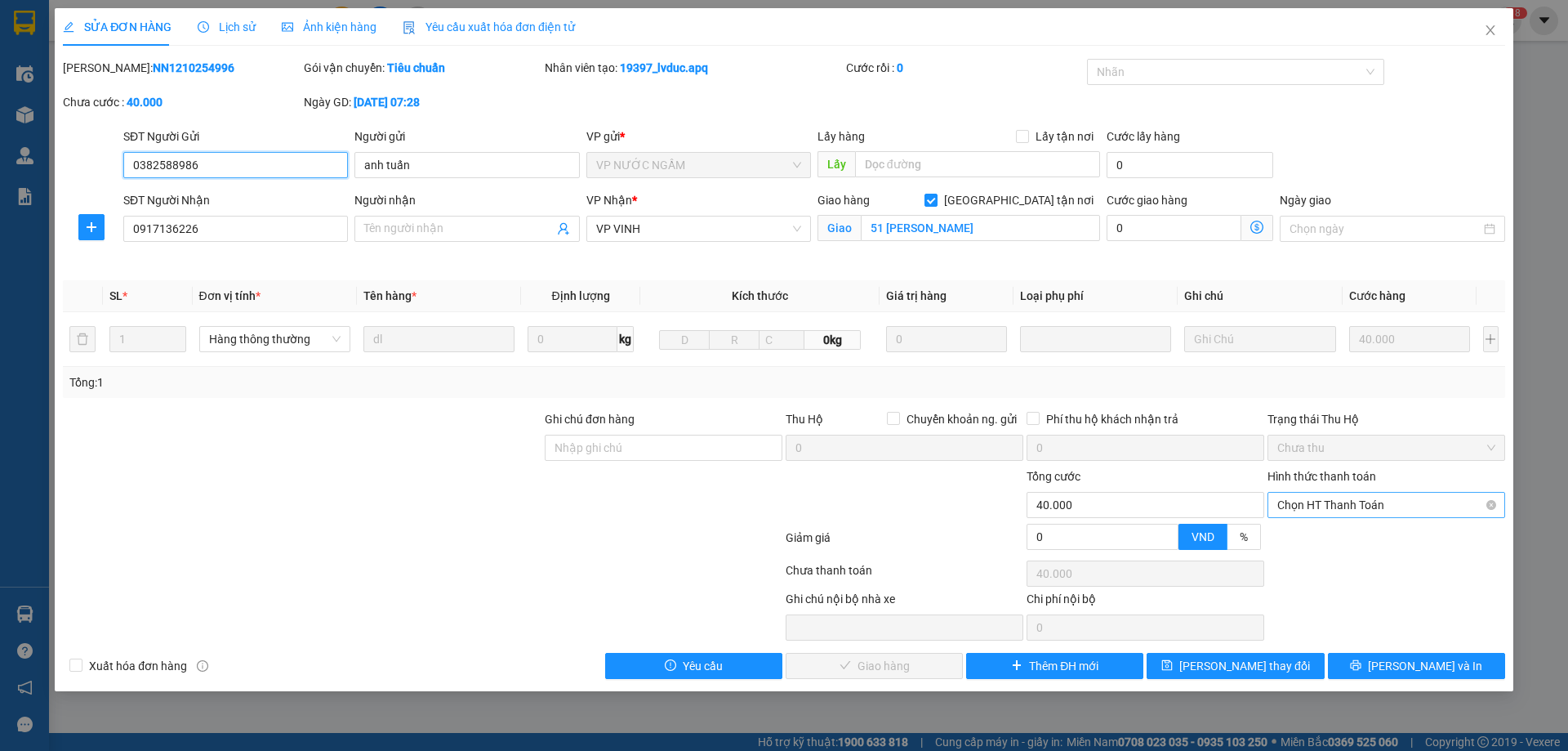
click at [1427, 510] on span "Chọn HT Thanh Toán" at bounding box center [1386, 504] width 218 height 25
click at [1342, 542] on div "Tại văn phòng" at bounding box center [1386, 538] width 218 height 18
type input "0"
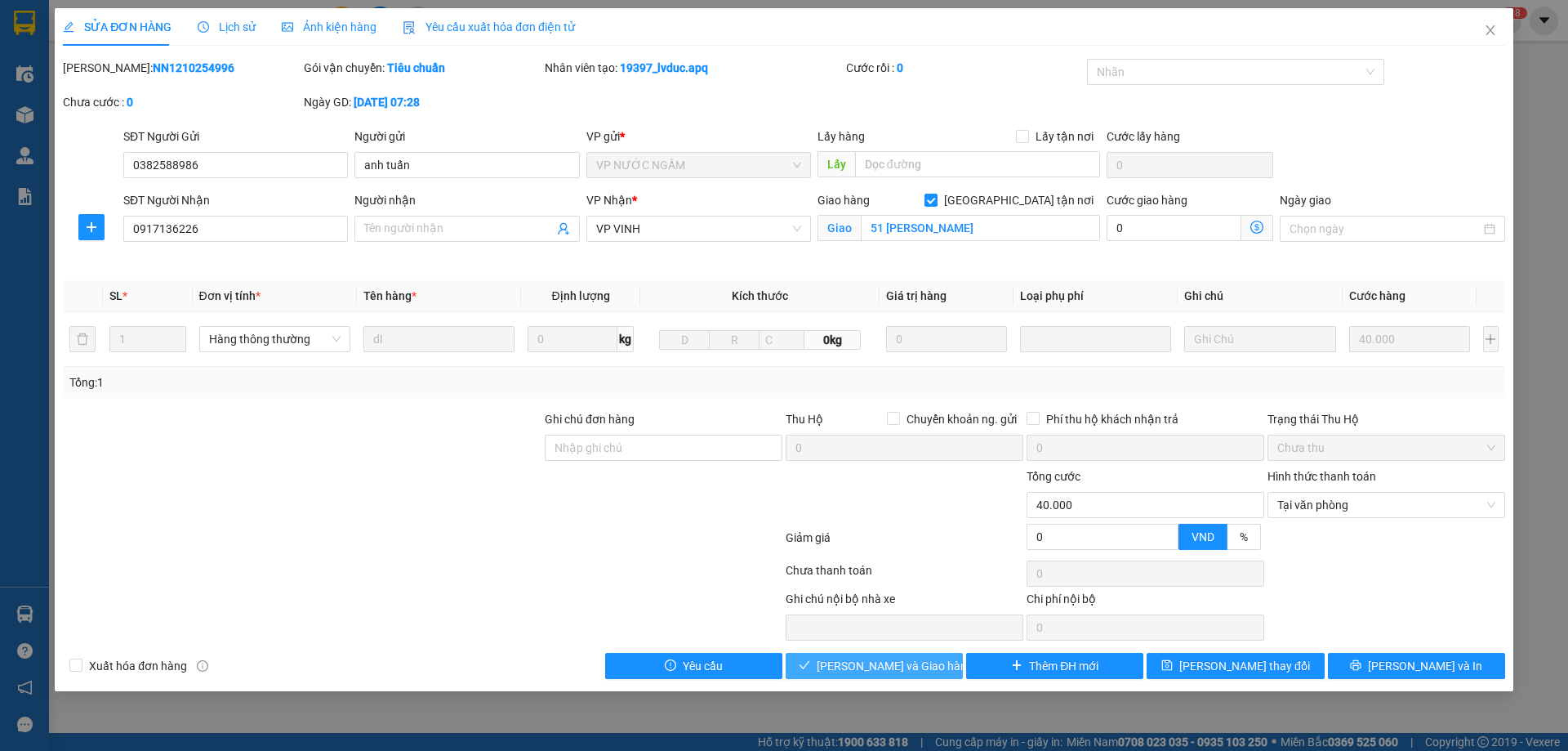
click at [887, 675] on button "[PERSON_NAME] và Giao hàng" at bounding box center [874, 665] width 178 height 26
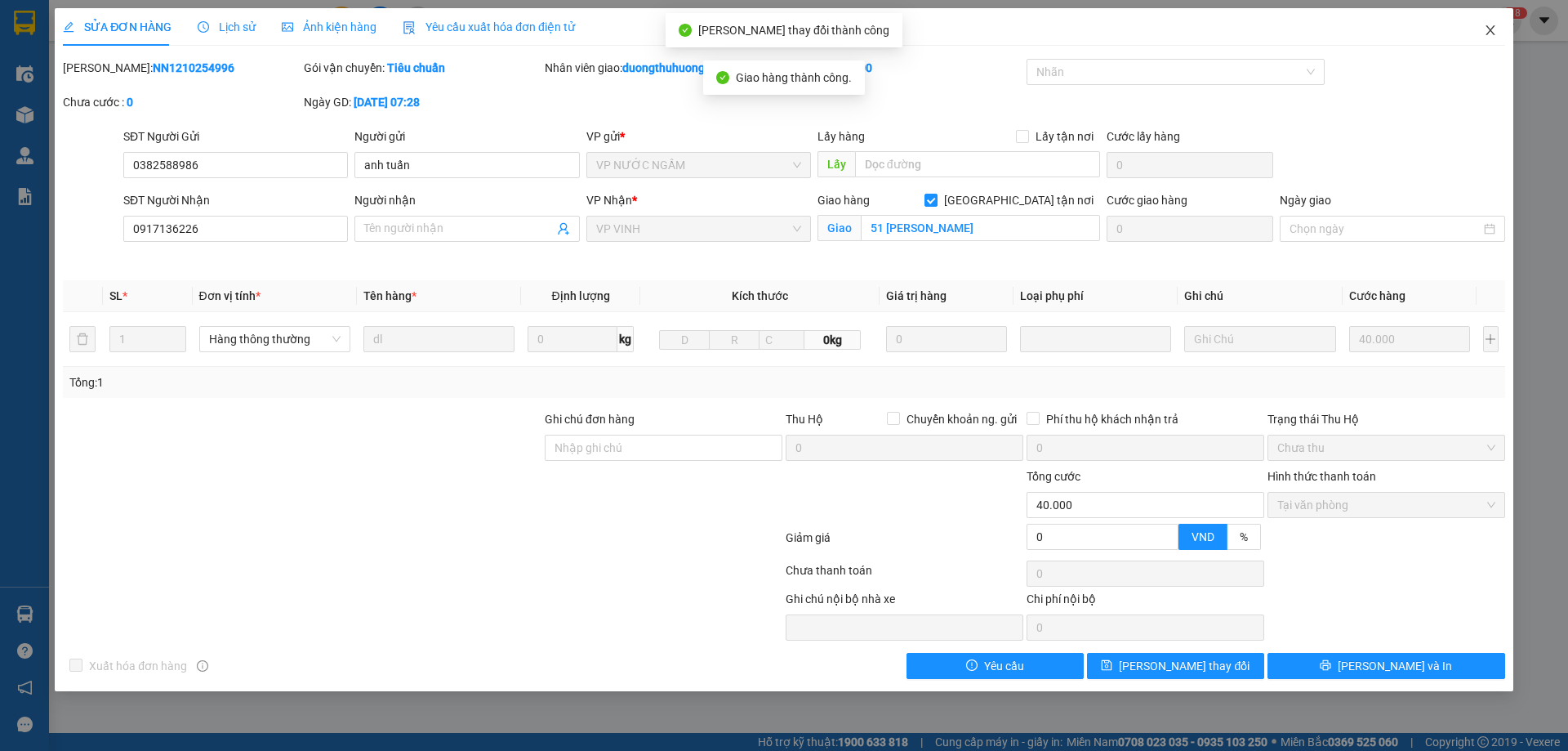
click at [1492, 29] on icon "close" at bounding box center [1490, 30] width 13 height 13
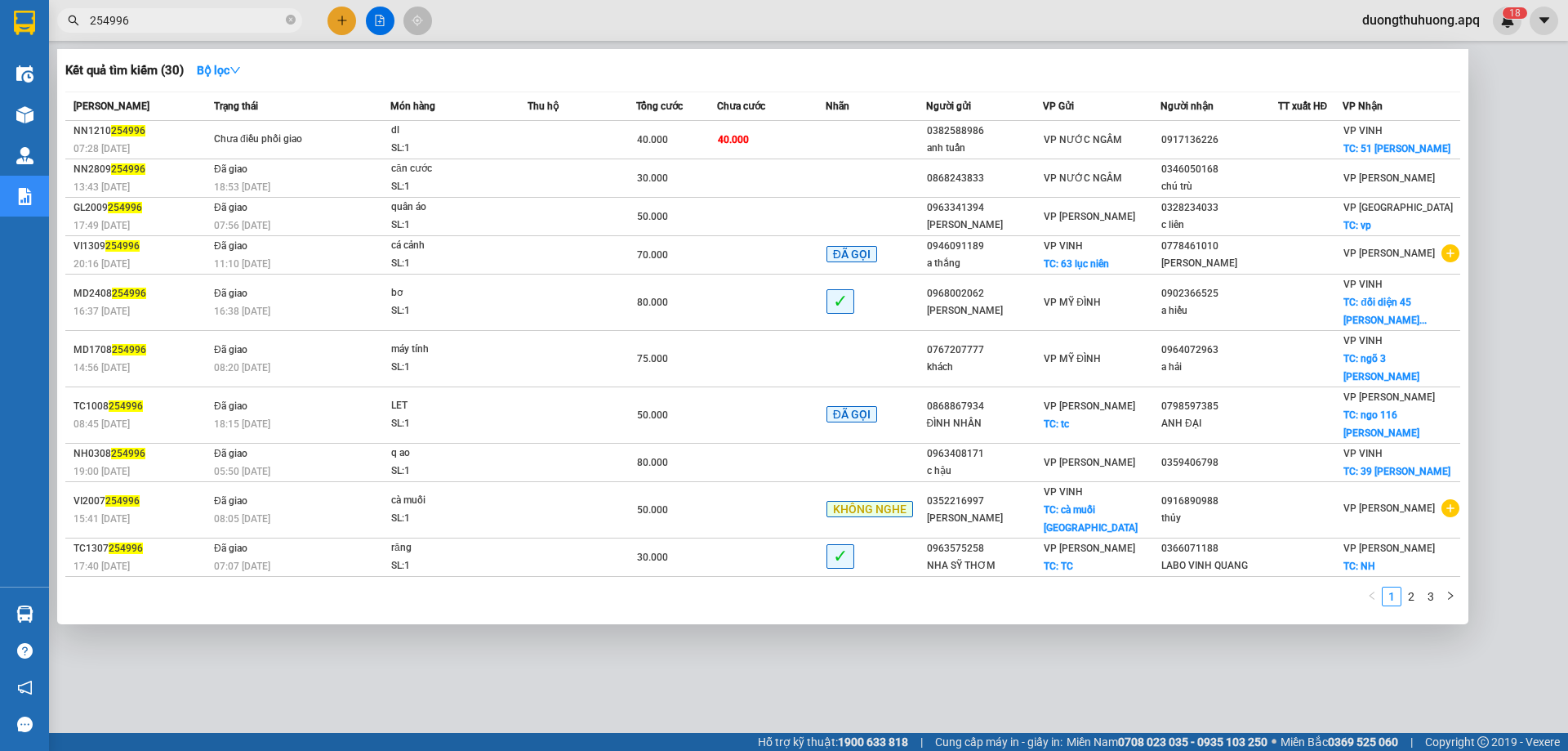
click at [236, 16] on input "254996" at bounding box center [186, 21] width 192 height 18
click at [290, 21] on icon "close-circle" at bounding box center [291, 20] width 10 height 10
